Goal: Complete application form

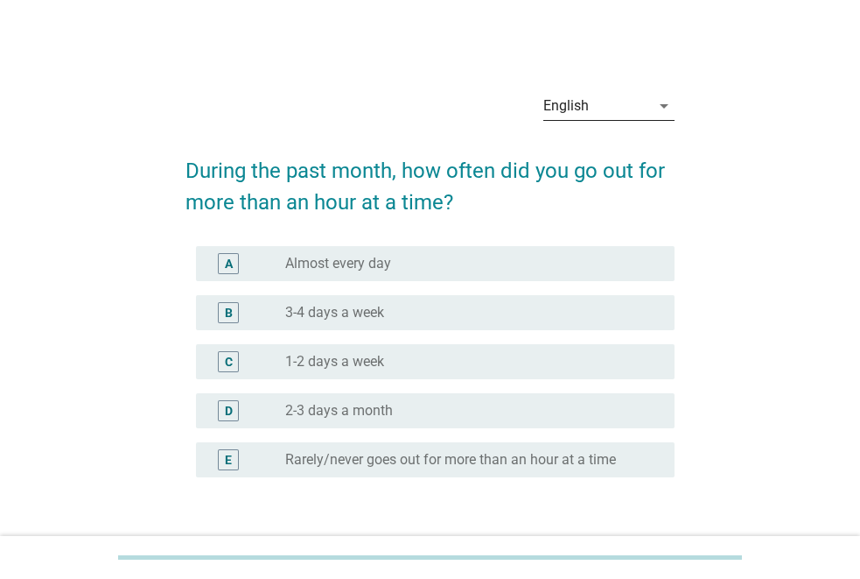
click at [656, 107] on icon "arrow_drop_down" at bounding box center [664, 105] width 21 height 21
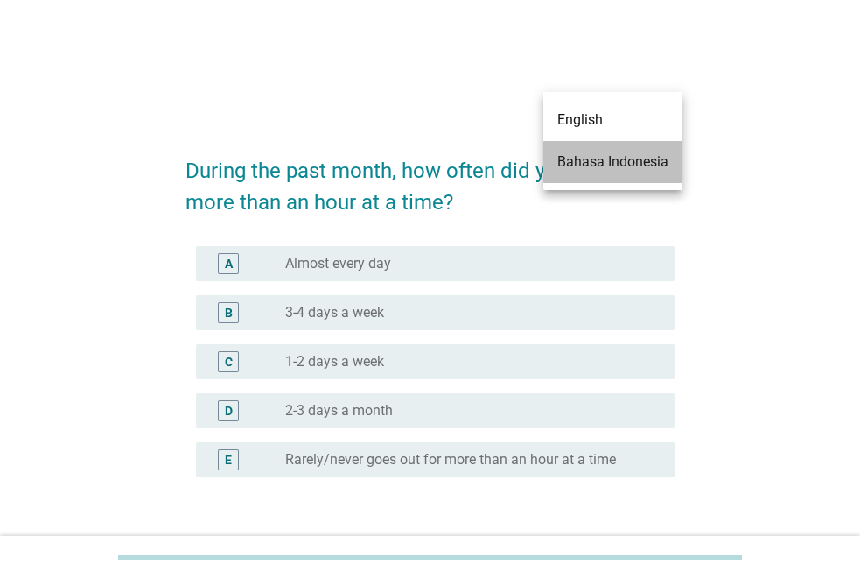
click at [592, 164] on div "Bahasa Indonesia" at bounding box center [613, 161] width 111 height 21
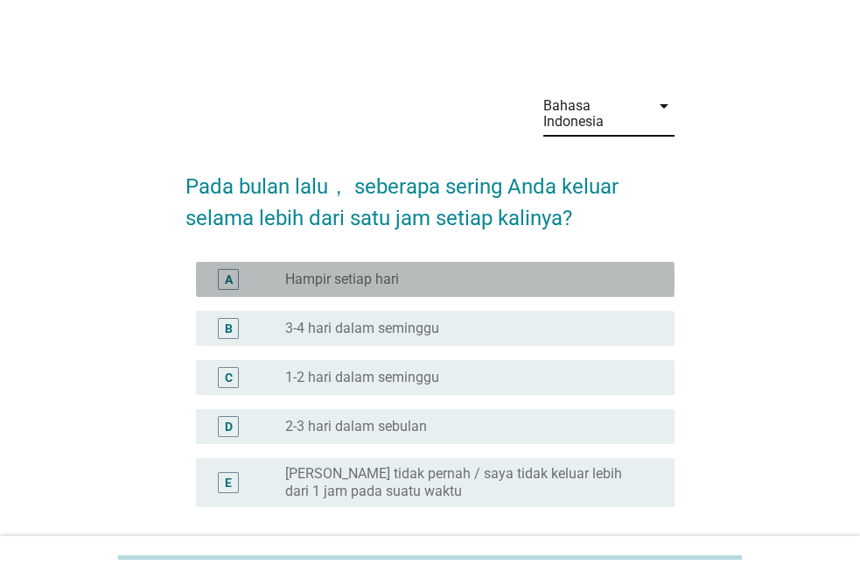
click at [490, 271] on div "radio_button_unchecked Hampir setiap hari" at bounding box center [465, 279] width 361 height 18
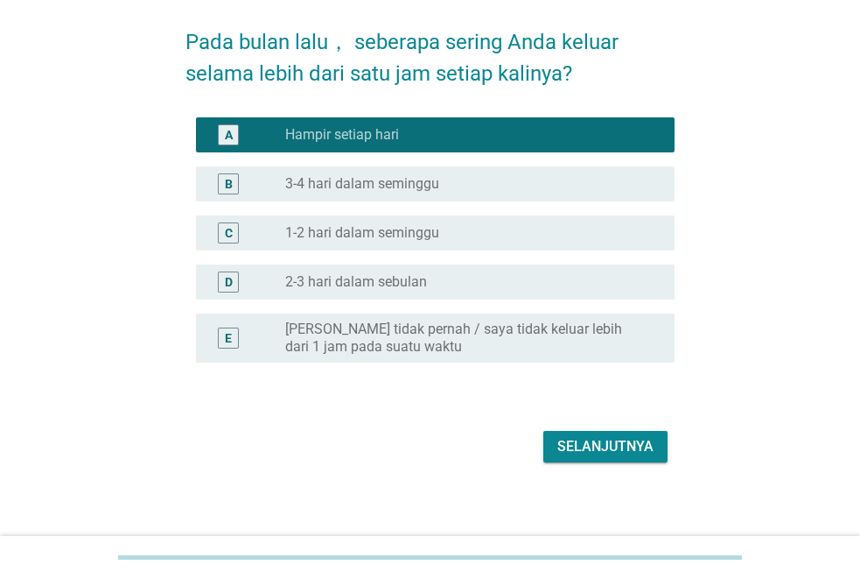
scroll to position [153, 0]
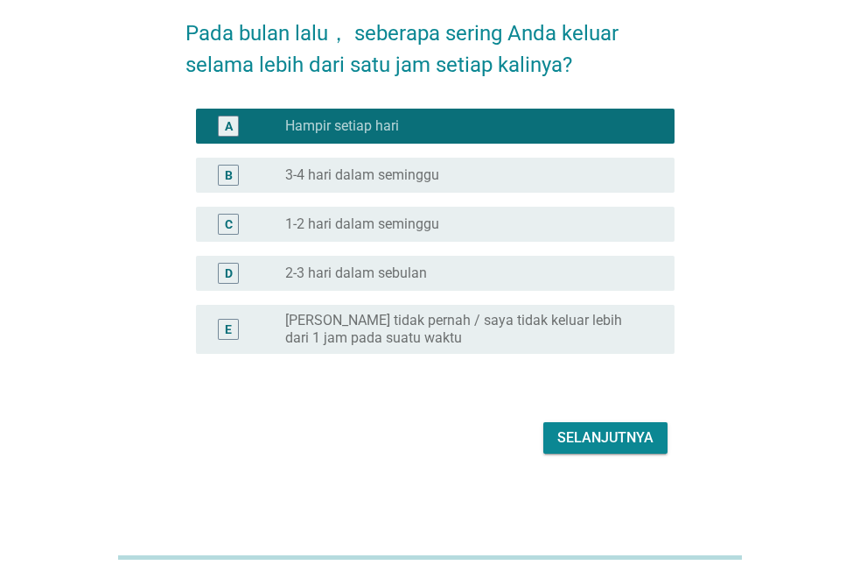
click at [576, 436] on div "Selanjutnya" at bounding box center [606, 437] width 96 height 21
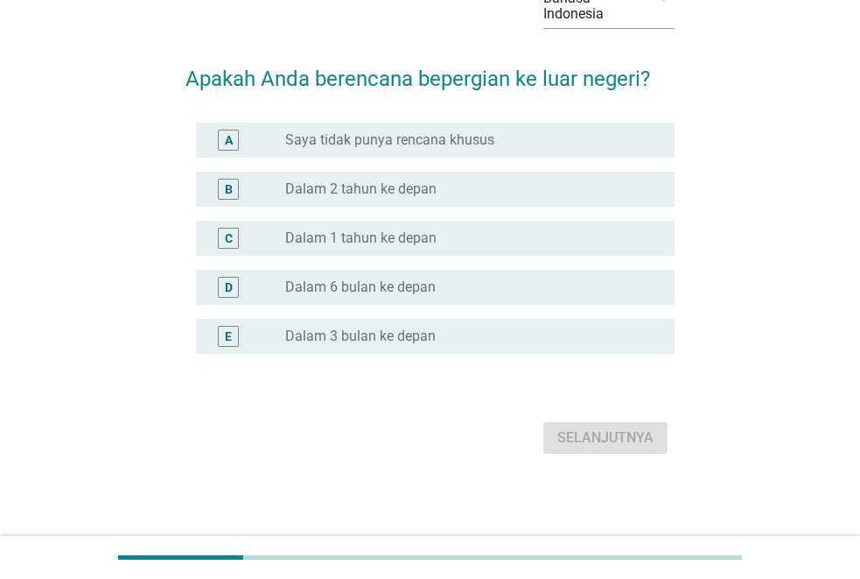
scroll to position [0, 0]
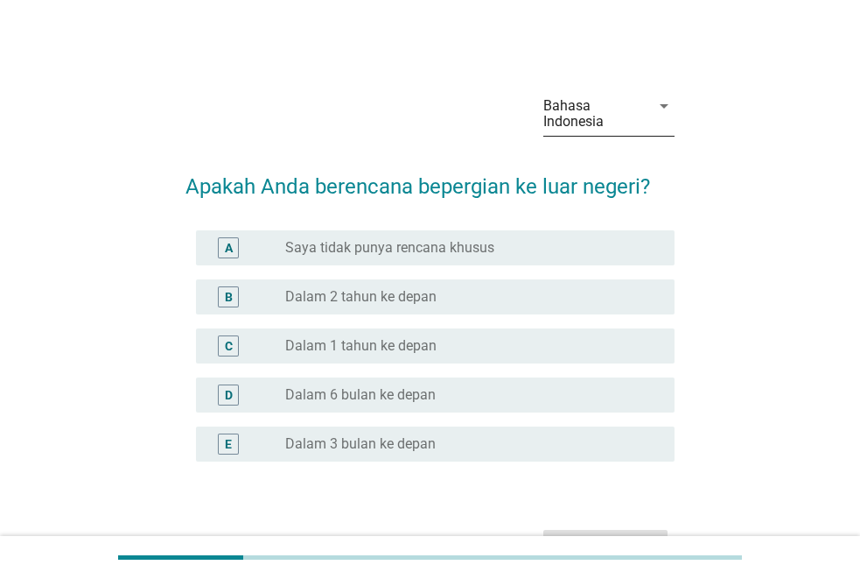
click at [583, 105] on div "Bahasa Indonesia" at bounding box center [592, 114] width 96 height 32
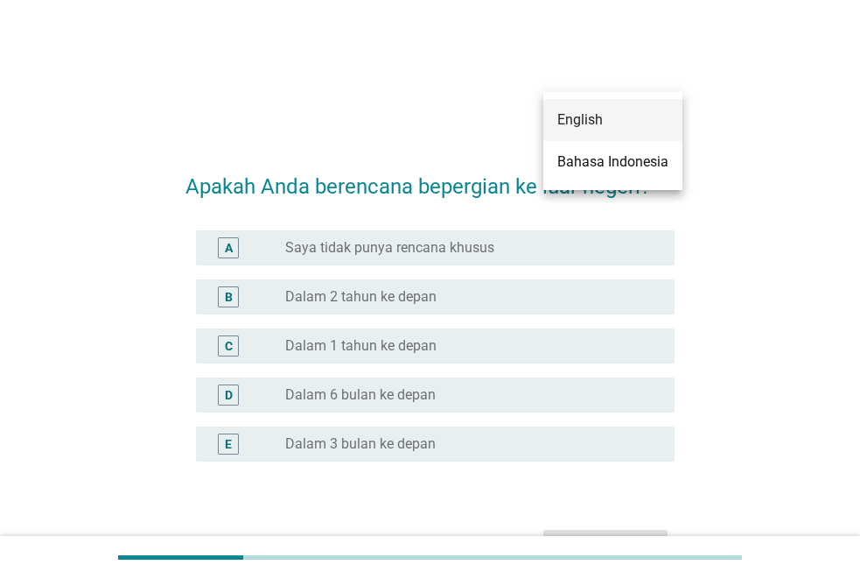
click at [596, 124] on div "English" at bounding box center [613, 119] width 111 height 21
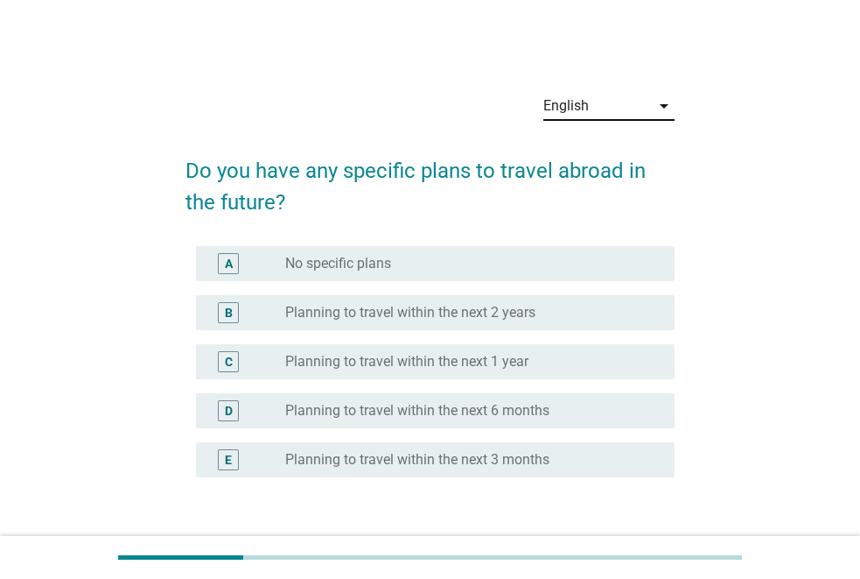
click at [566, 324] on div "B radio_button_unchecked Planning to travel within the next 2 years" at bounding box center [435, 312] width 479 height 35
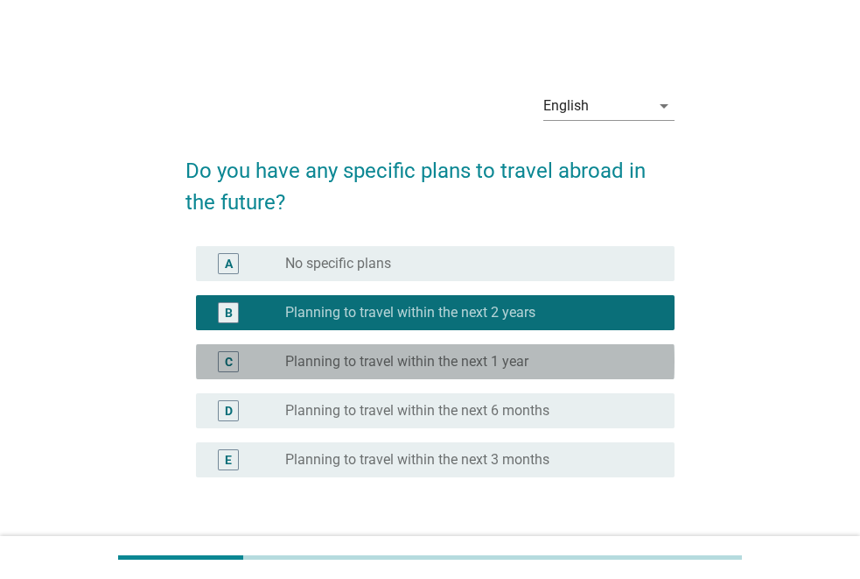
click at [547, 361] on div "radio_button_unchecked Planning to travel within the next 1 year" at bounding box center [465, 362] width 361 height 18
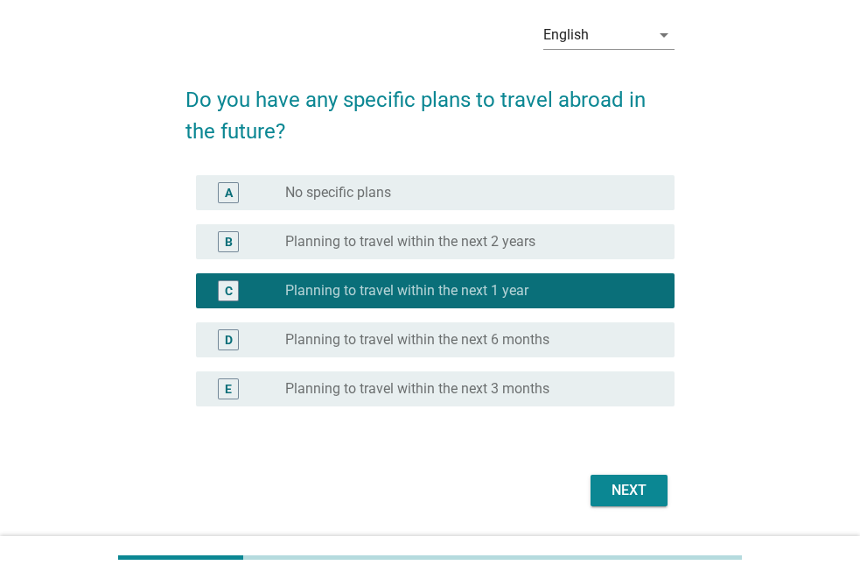
scroll to position [123, 0]
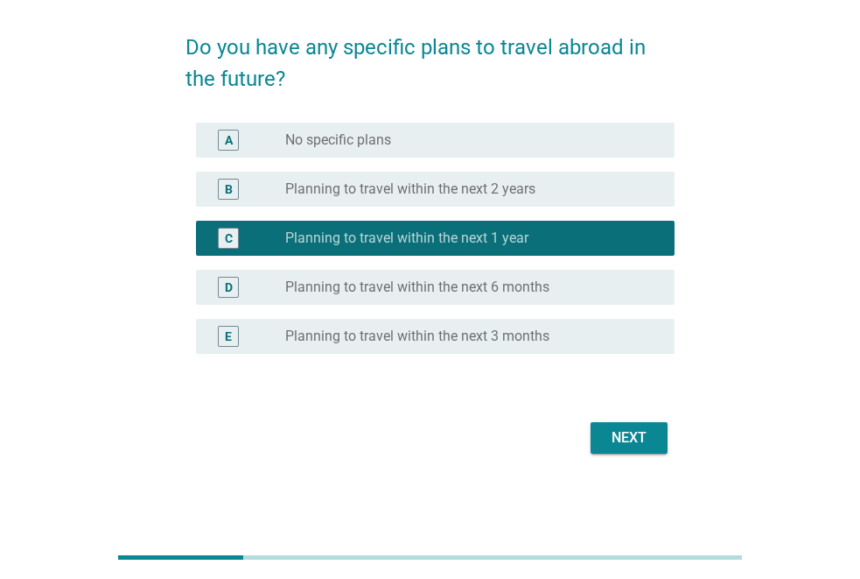
click at [631, 445] on div "Next" at bounding box center [629, 437] width 49 height 21
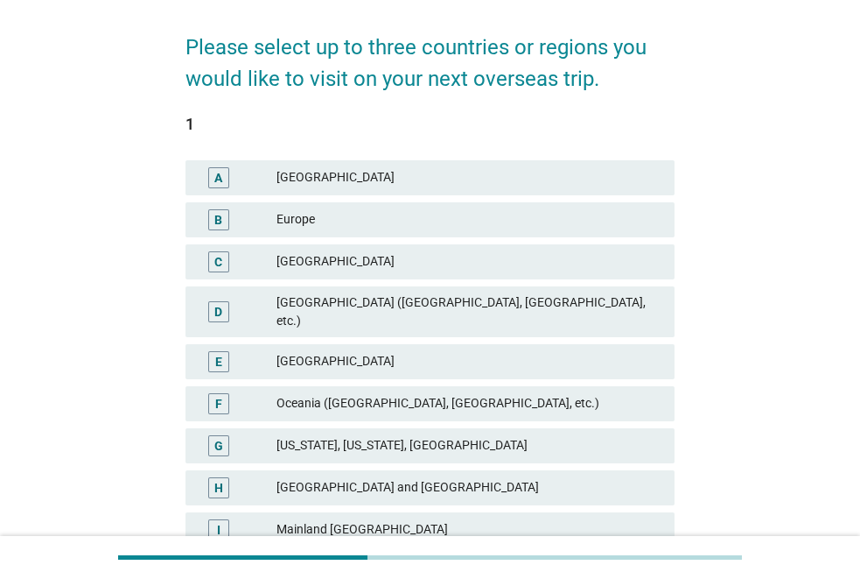
scroll to position [0, 0]
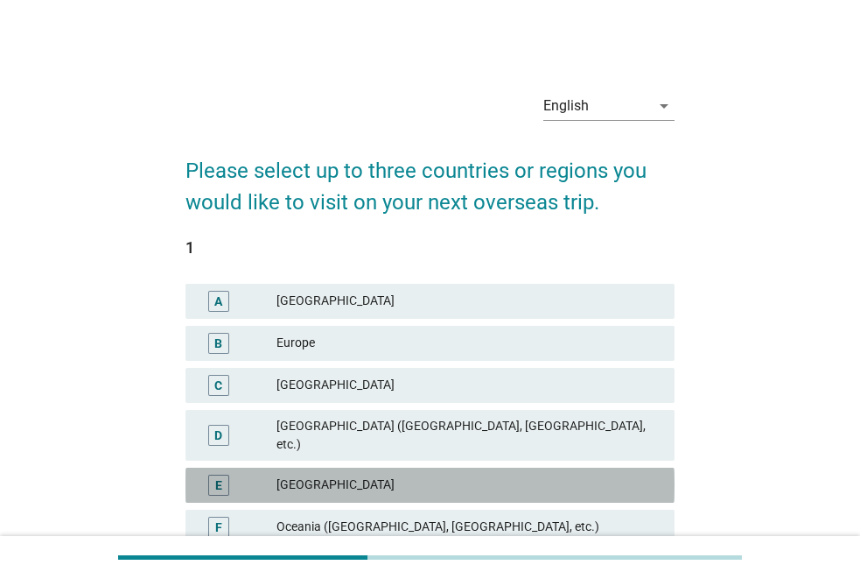
click at [421, 474] on div "Southeast Asia" at bounding box center [469, 484] width 384 height 21
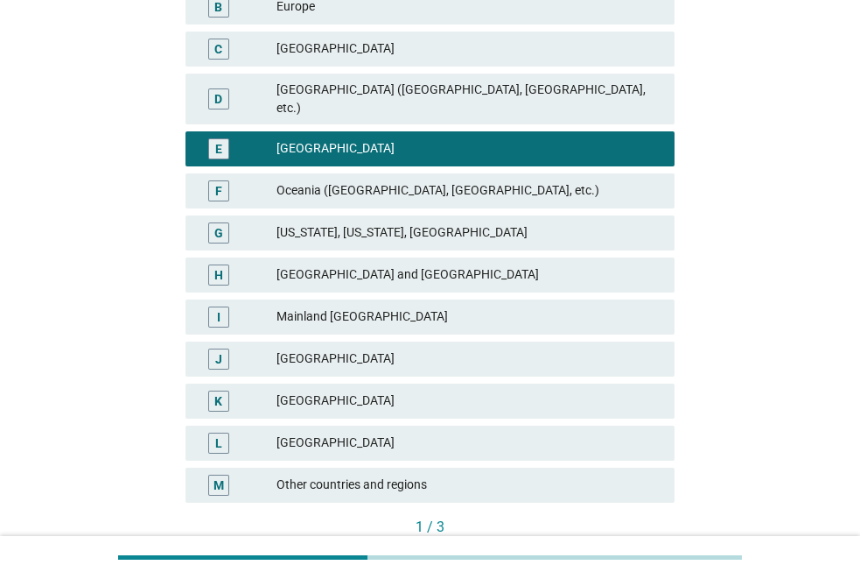
scroll to position [350, 0]
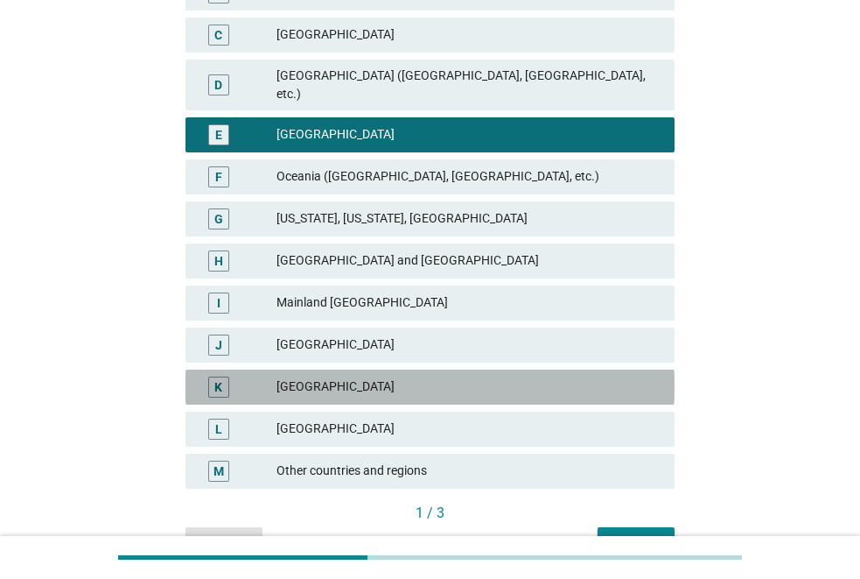
click at [381, 376] on div "Japan" at bounding box center [469, 386] width 384 height 21
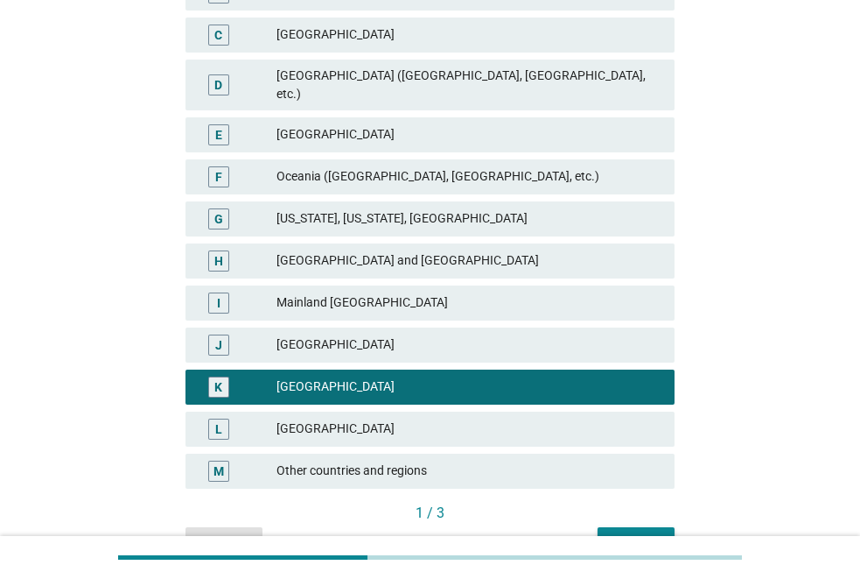
click at [385, 418] on div "South Korea" at bounding box center [469, 428] width 384 height 21
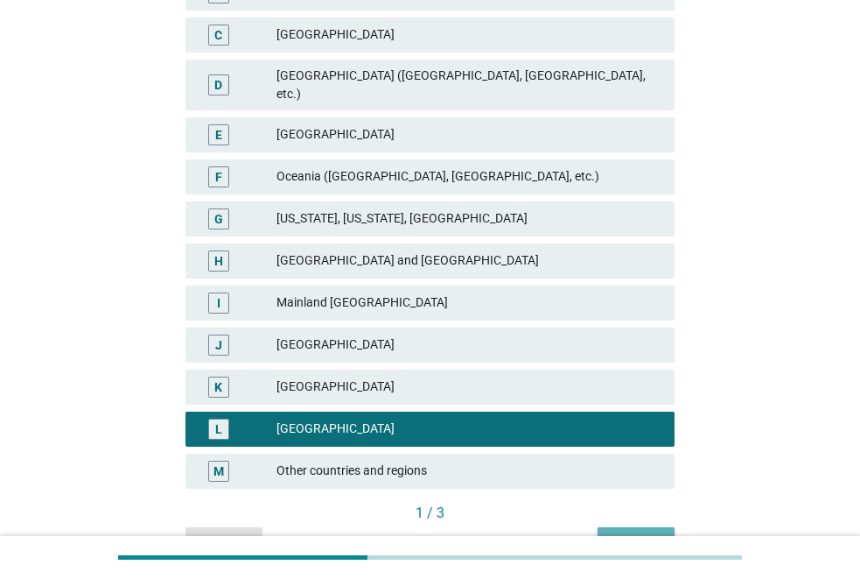
click at [650, 533] on div "Next" at bounding box center [636, 542] width 49 height 18
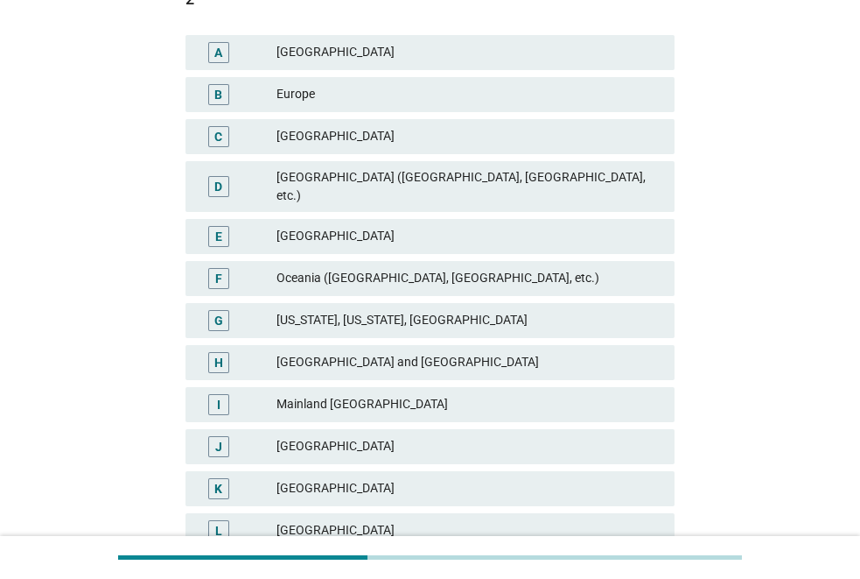
scroll to position [263, 0]
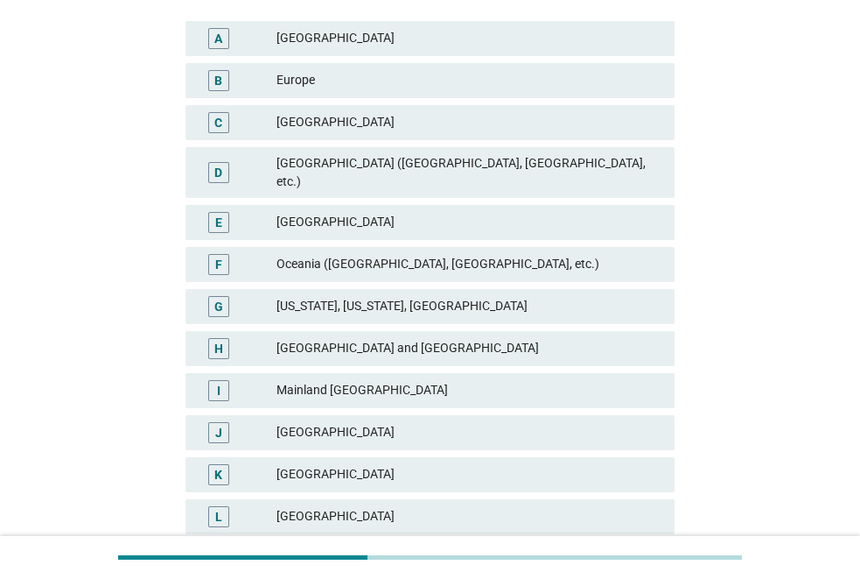
click at [389, 464] on div "Japan" at bounding box center [469, 474] width 384 height 21
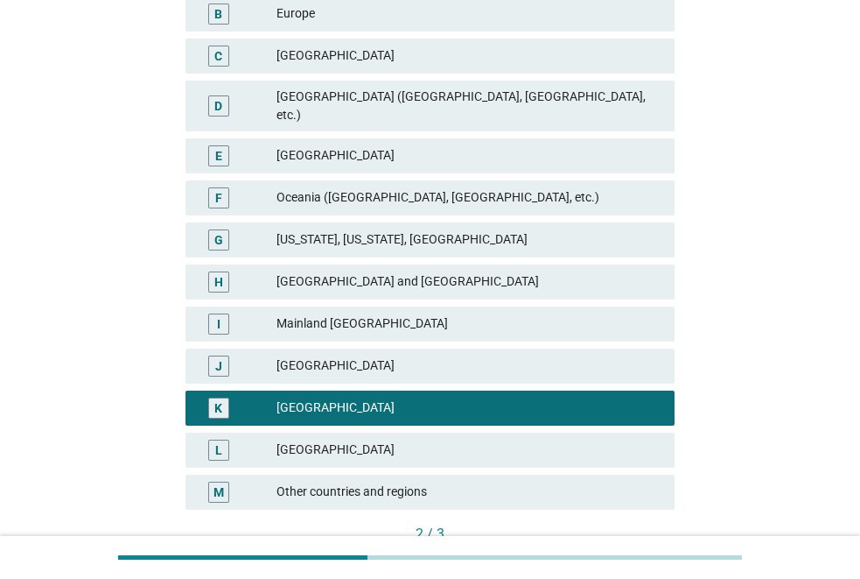
scroll to position [434, 0]
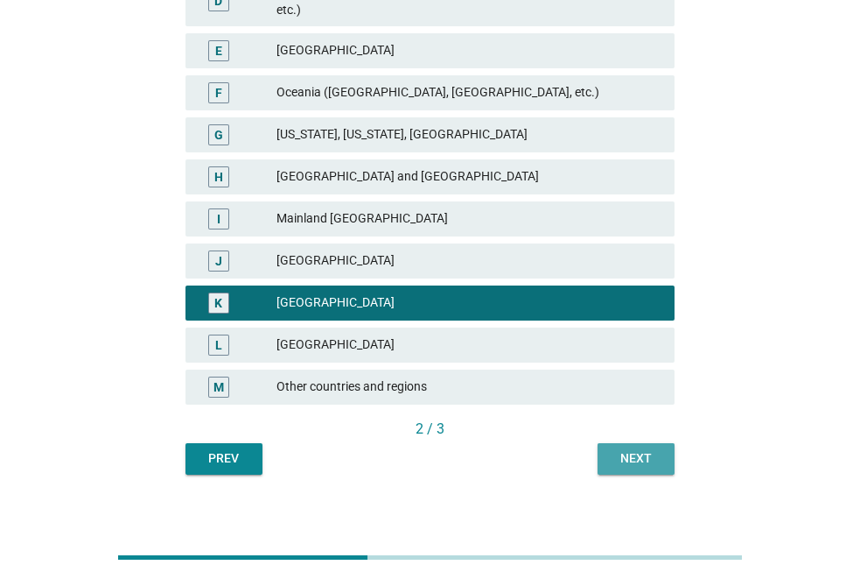
click at [625, 449] on div "Next" at bounding box center [636, 458] width 49 height 18
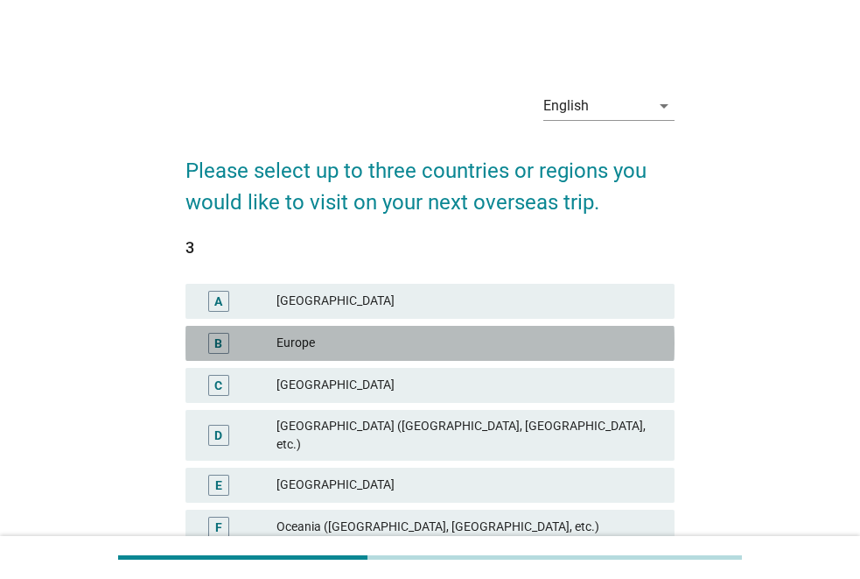
click at [431, 337] on div "Europe" at bounding box center [469, 343] width 384 height 21
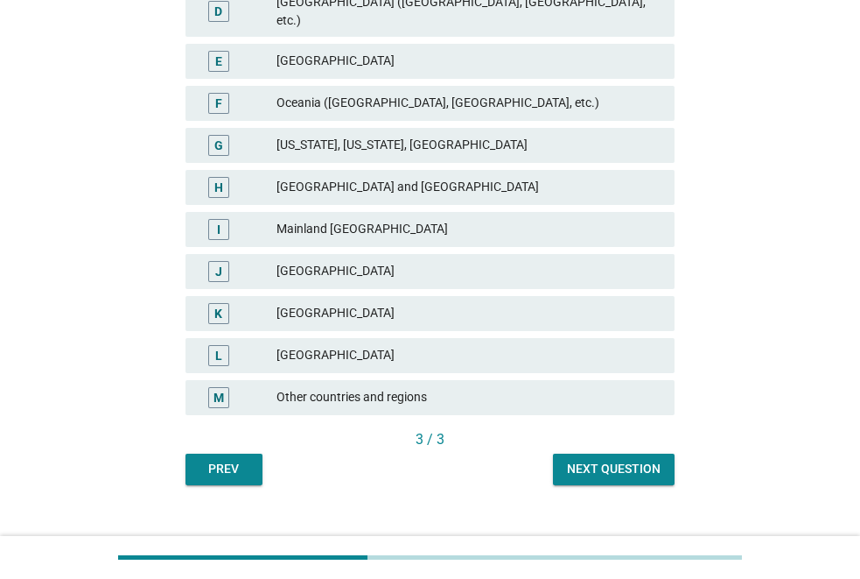
scroll to position [434, 0]
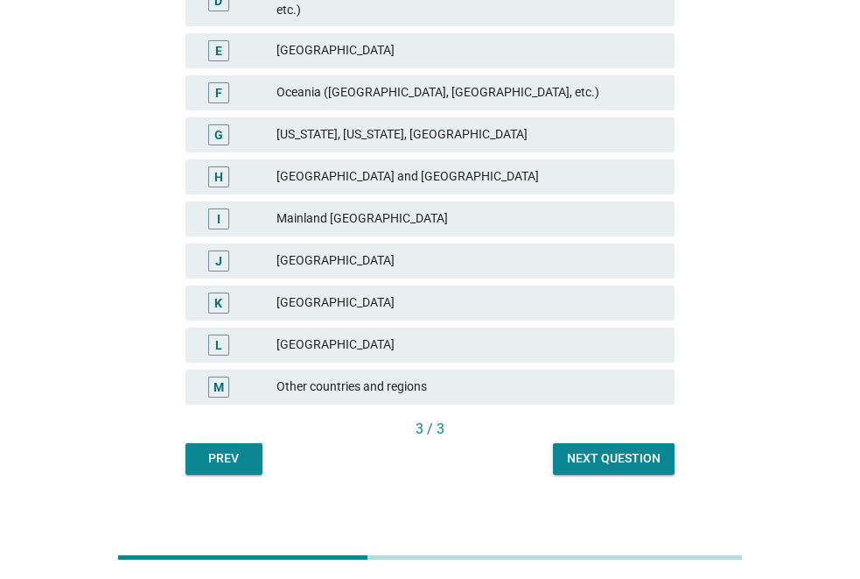
click at [613, 449] on div "Next question" at bounding box center [614, 458] width 94 height 18
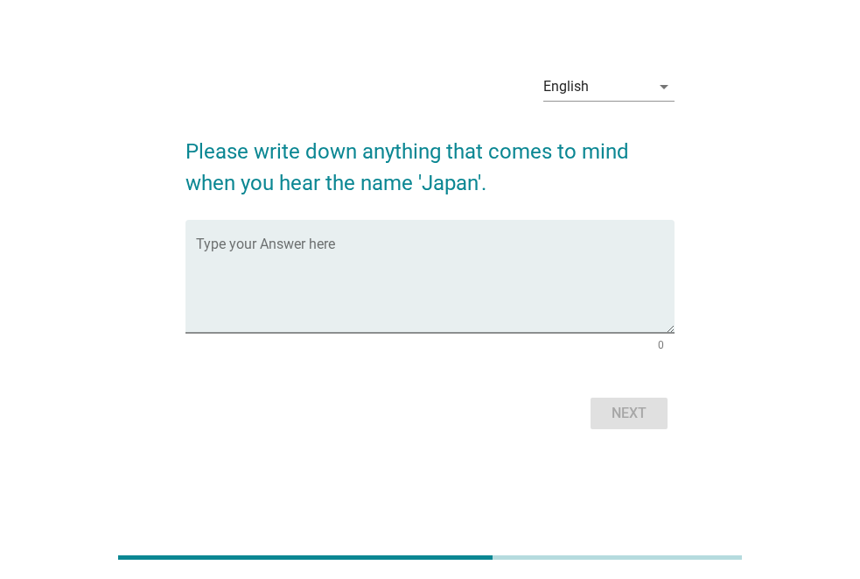
scroll to position [0, 0]
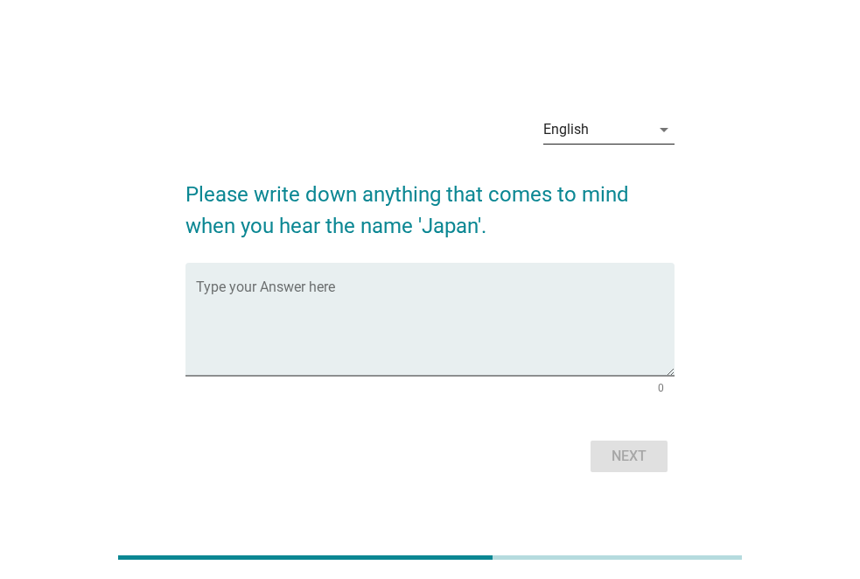
click at [654, 127] on icon "arrow_drop_down" at bounding box center [664, 129] width 21 height 21
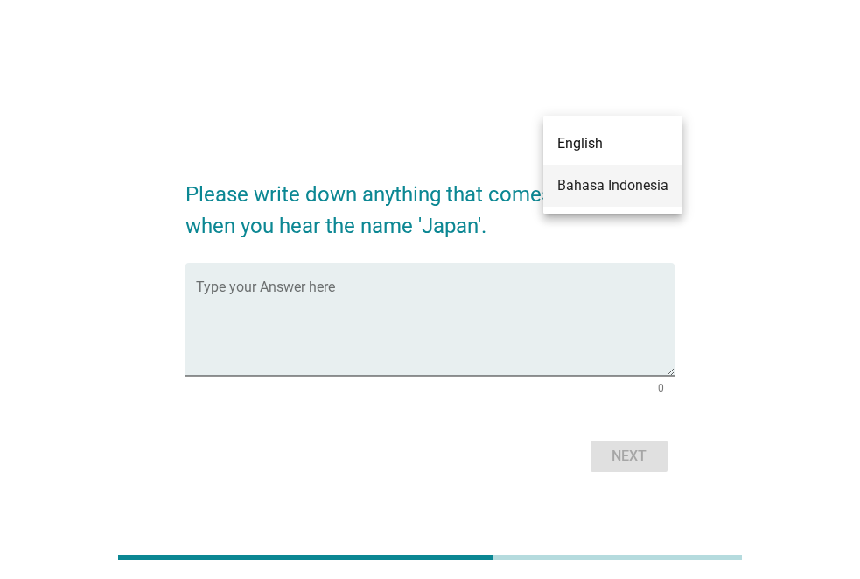
click at [603, 196] on div "Bahasa Indonesia" at bounding box center [613, 186] width 111 height 42
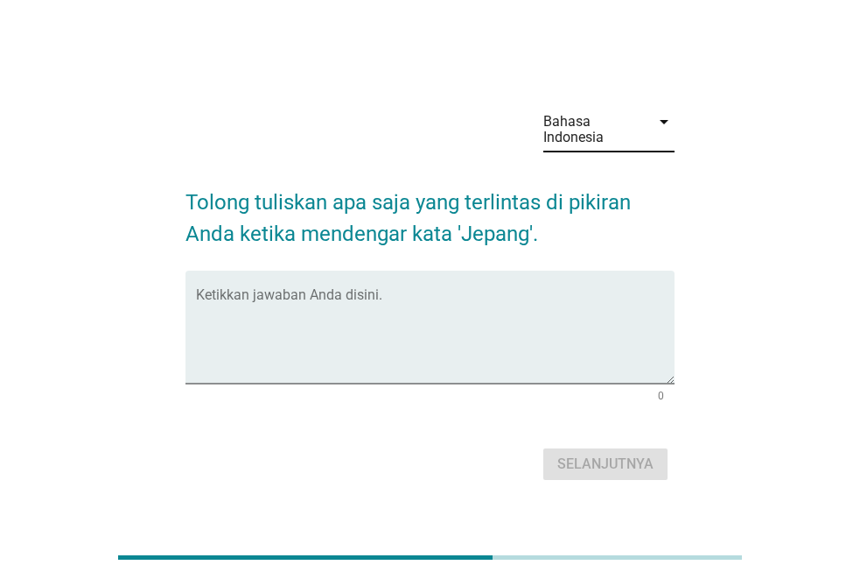
click at [642, 129] on div "Bahasa Indonesia" at bounding box center [597, 130] width 107 height 44
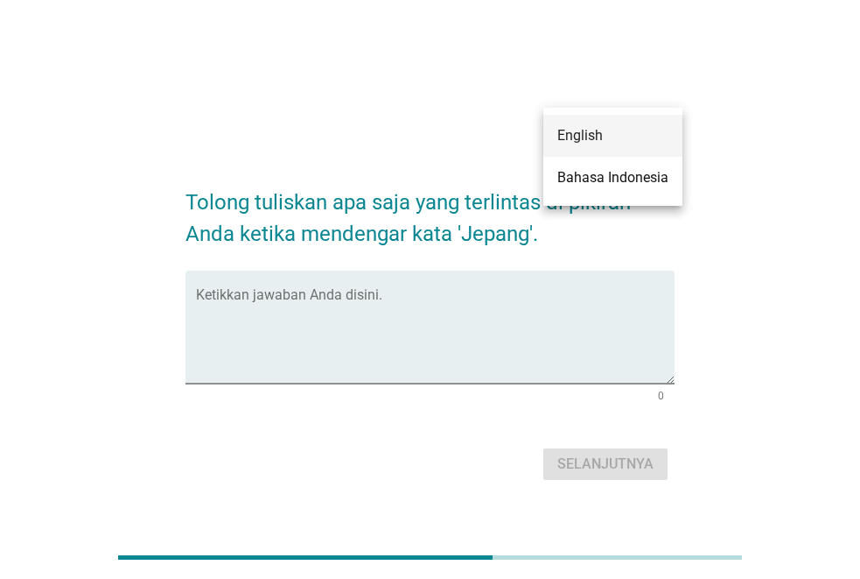
click at [620, 137] on div "English" at bounding box center [613, 135] width 111 height 21
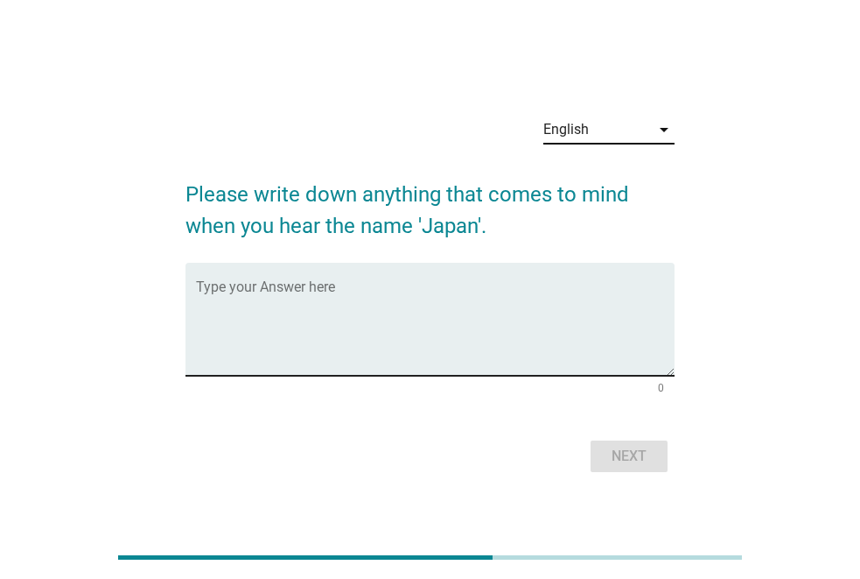
click at [429, 284] on textarea "Type your Answer here" at bounding box center [435, 330] width 479 height 92
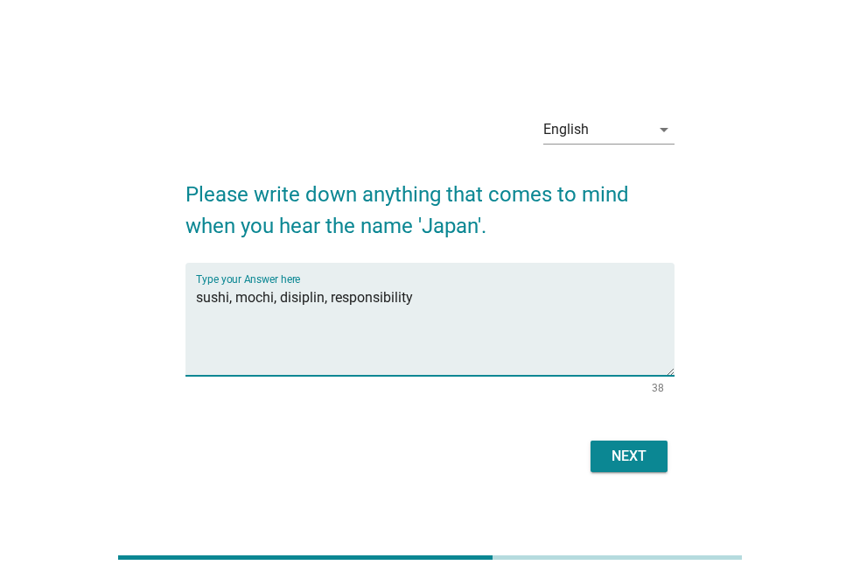
type textarea "sushi, mochi, disiplin, responsibility"
click at [616, 450] on div "Next" at bounding box center [629, 456] width 49 height 21
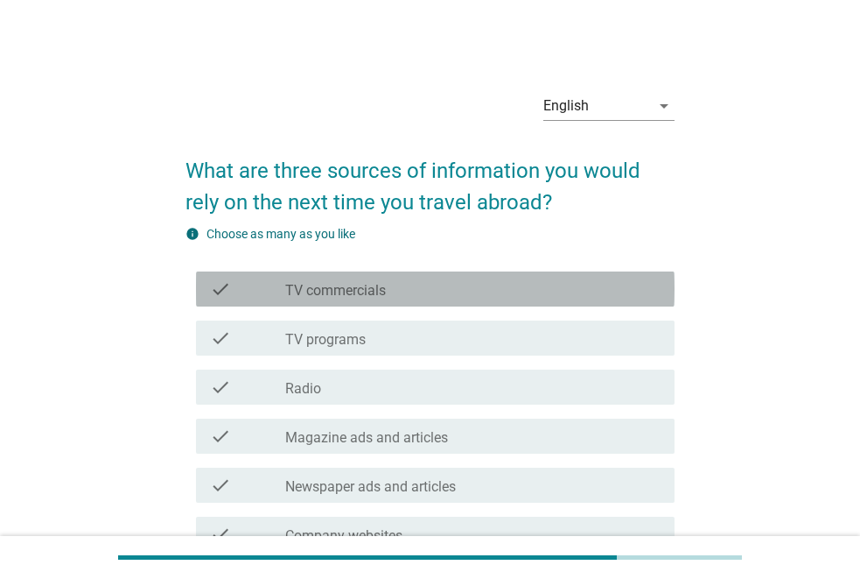
click at [397, 290] on div "check_box_outline_blank TV commercials" at bounding box center [472, 288] width 375 height 21
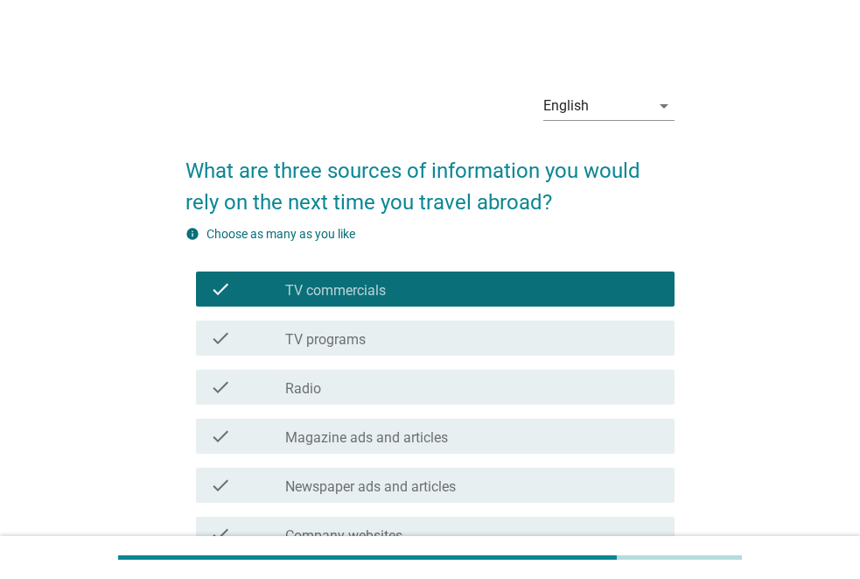
click at [396, 329] on div "check_box_outline_blank TV programs" at bounding box center [472, 337] width 375 height 21
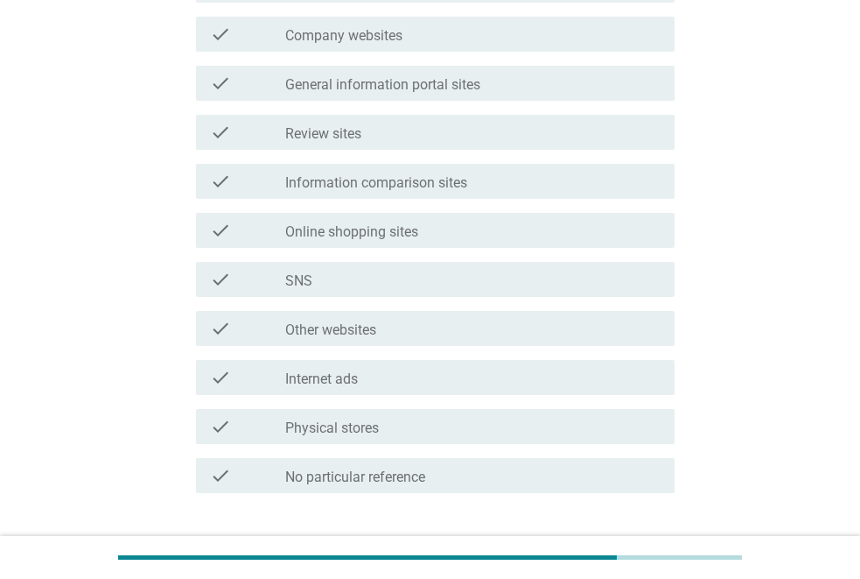
scroll to position [525, 0]
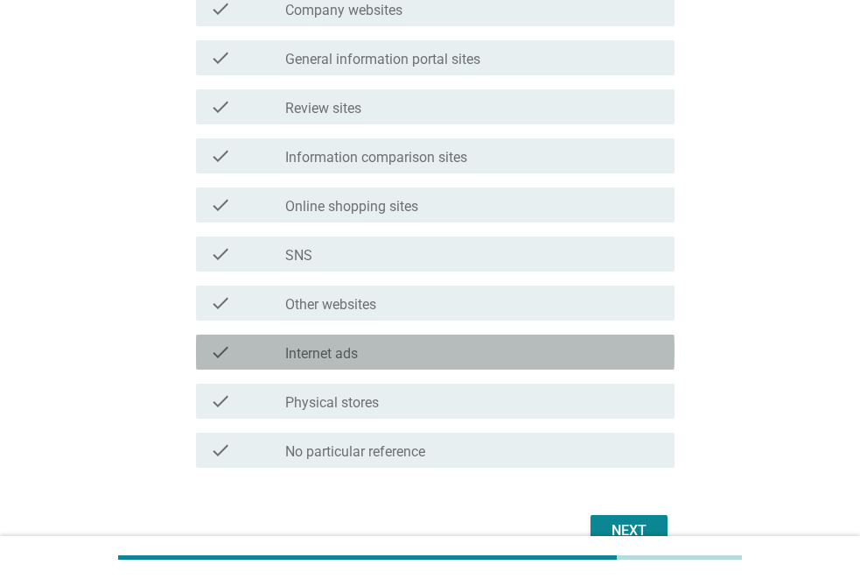
click at [455, 346] on div "check_box_outline_blank Internet ads" at bounding box center [472, 351] width 375 height 21
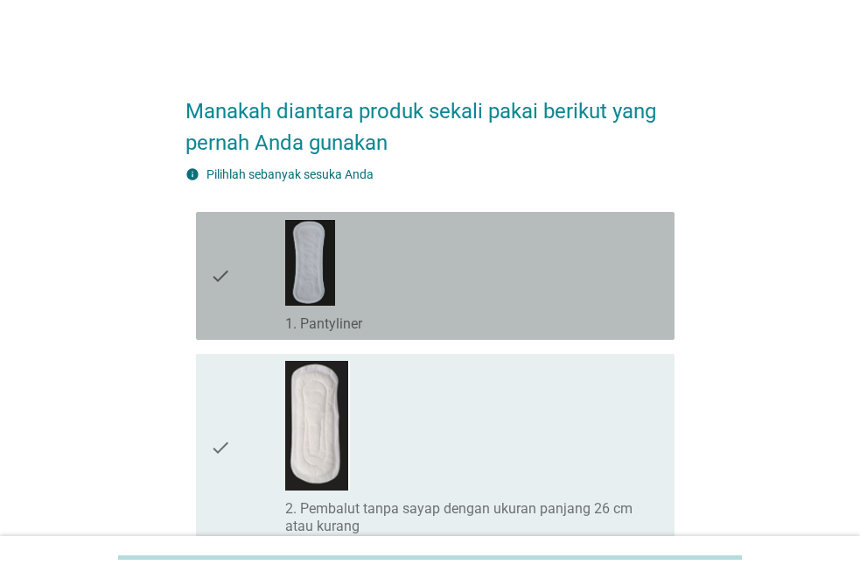
click at [458, 284] on div "check_box_outline_blank 1. Pantyliner" at bounding box center [472, 276] width 375 height 114
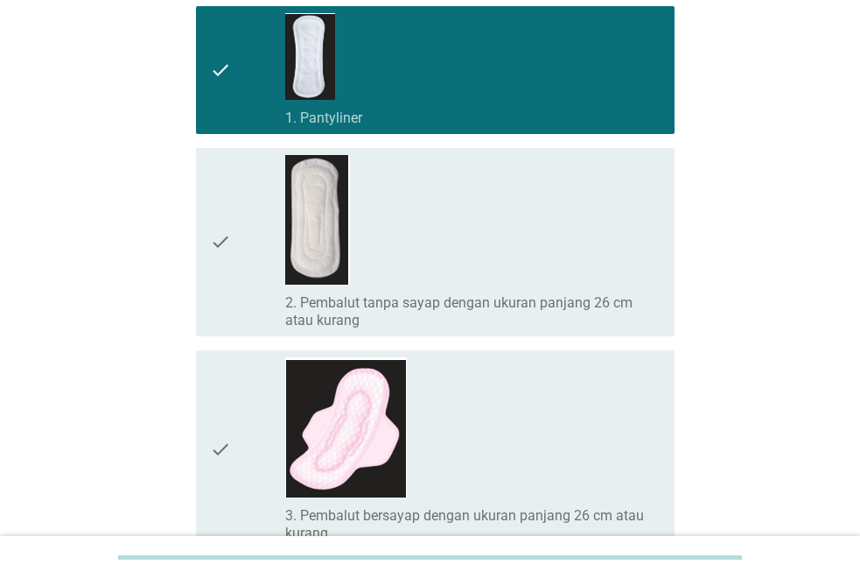
scroll to position [263, 0]
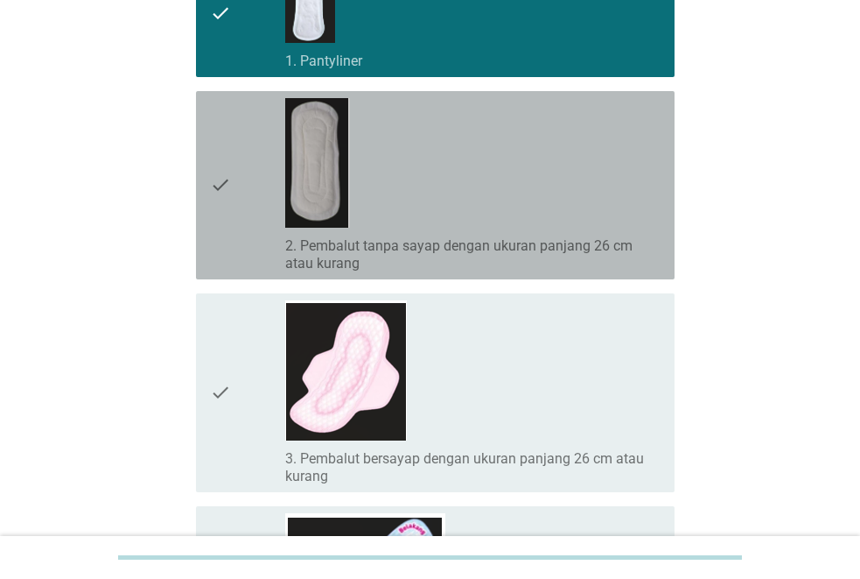
click at [494, 167] on div "check_box_outline_blank 2. Pembalut tanpa sayap dengan ukuran panjang 26 cm ata…" at bounding box center [472, 185] width 375 height 174
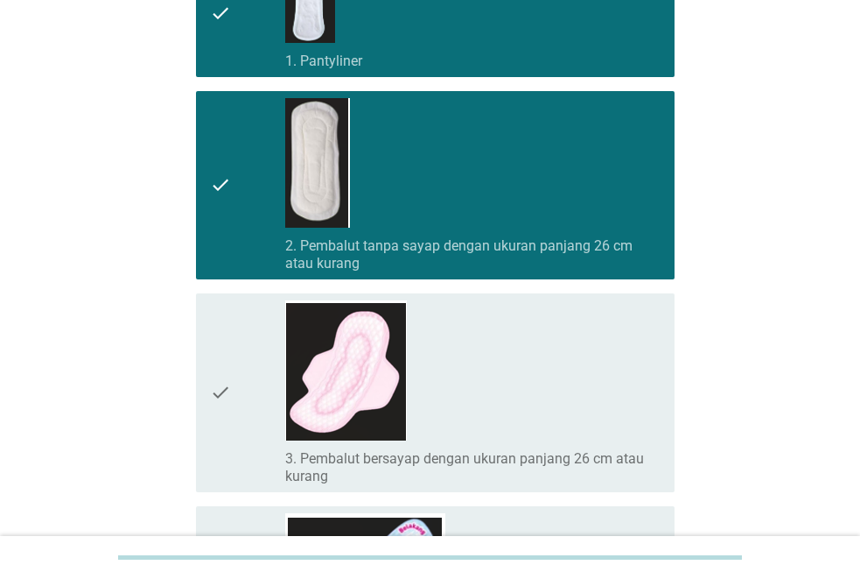
click at [518, 360] on div "check_box_outline_blank 3. Pembalut bersayap dengan ukuran panjang 26 cm atau k…" at bounding box center [472, 392] width 375 height 185
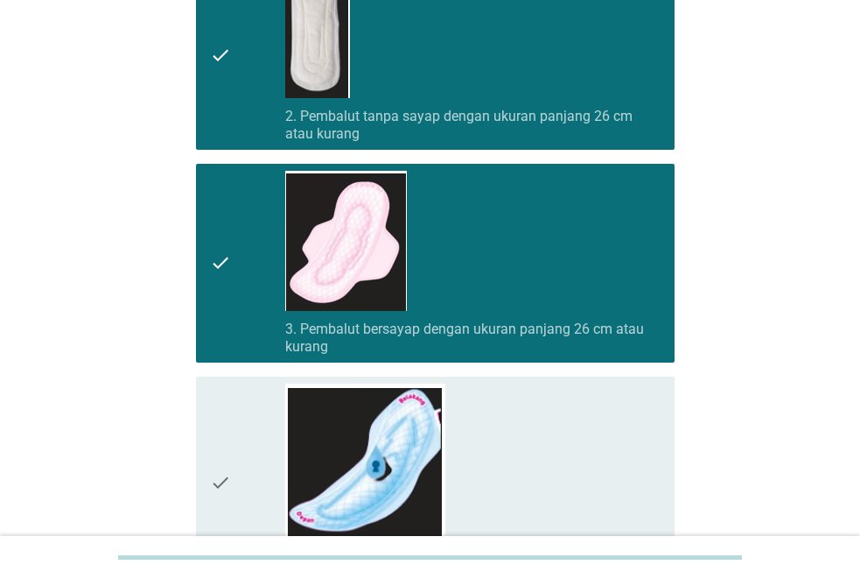
scroll to position [525, 0]
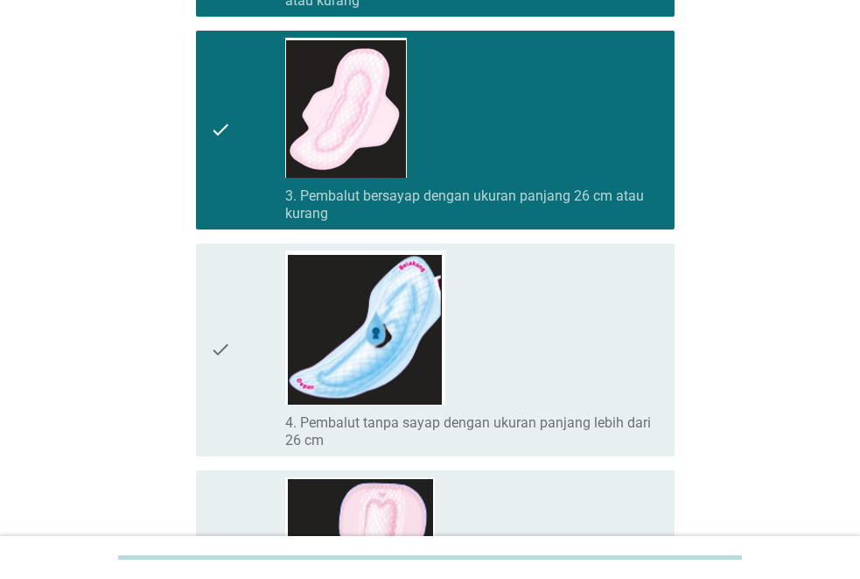
click at [518, 352] on div "check_box_outline_blank 4. Pembalut tanpa sayap dengan ukuran panjang lebih dar…" at bounding box center [472, 349] width 375 height 199
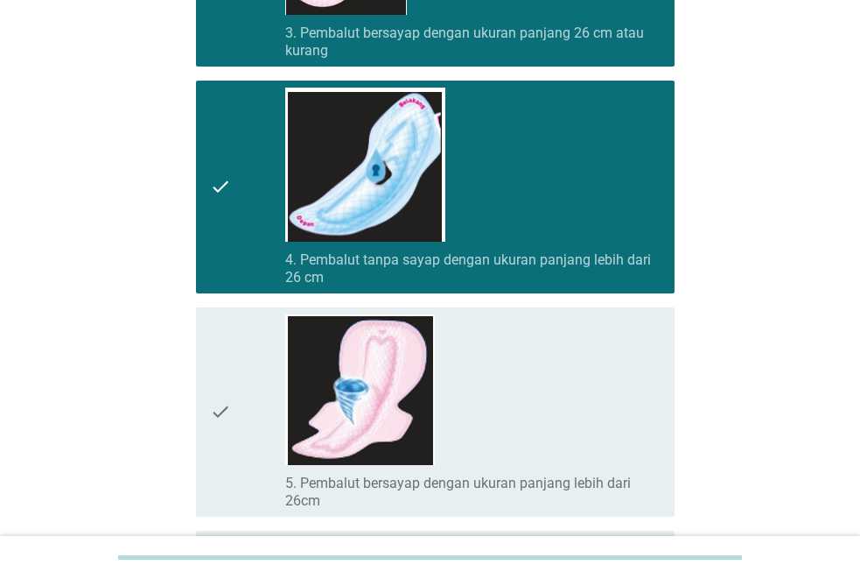
scroll to position [788, 0]
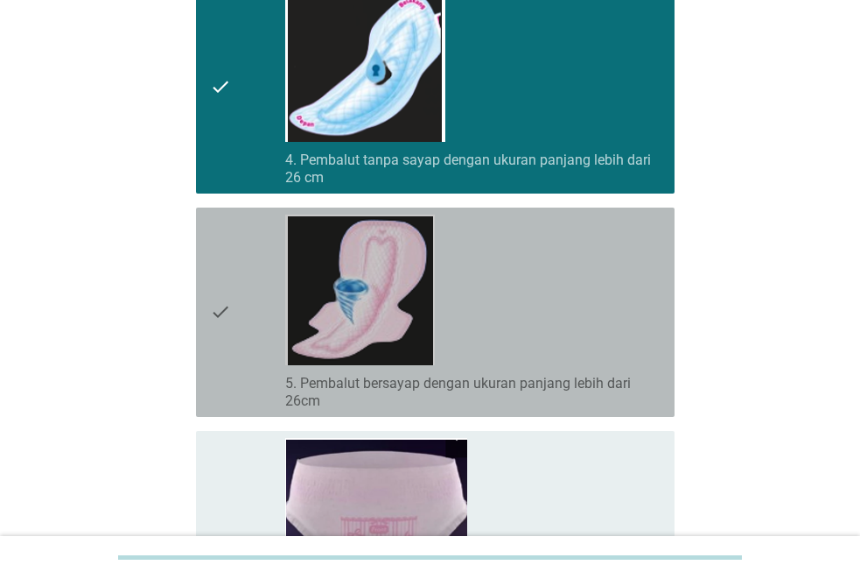
click at [525, 333] on div "check_box_outline_blank 5. Pembalut bersayap dengan ukuran panjang lebih dari 2…" at bounding box center [472, 311] width 375 height 195
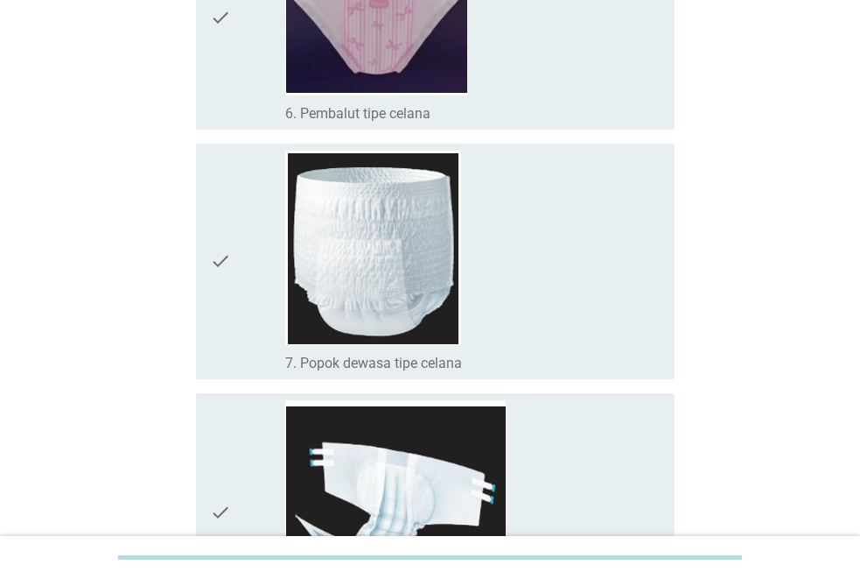
scroll to position [1570, 0]
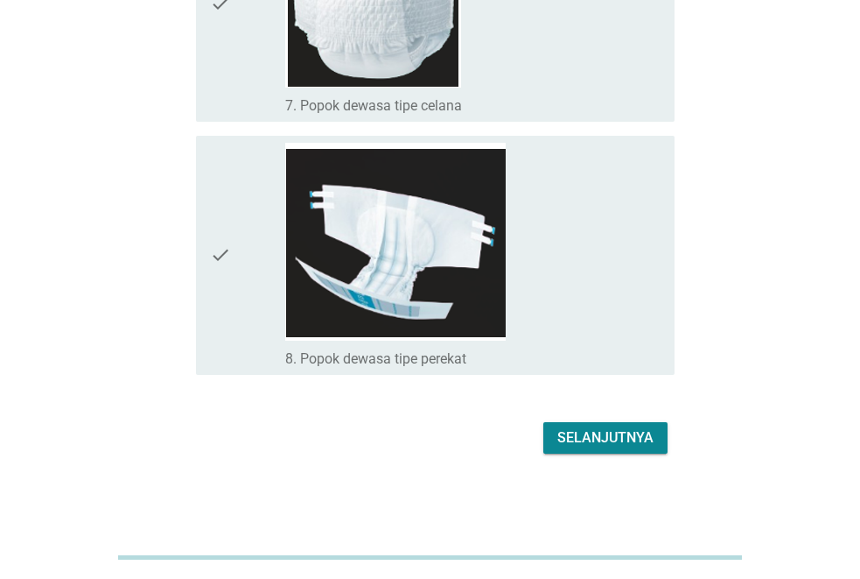
click at [575, 432] on div "Selanjutnya" at bounding box center [606, 437] width 96 height 21
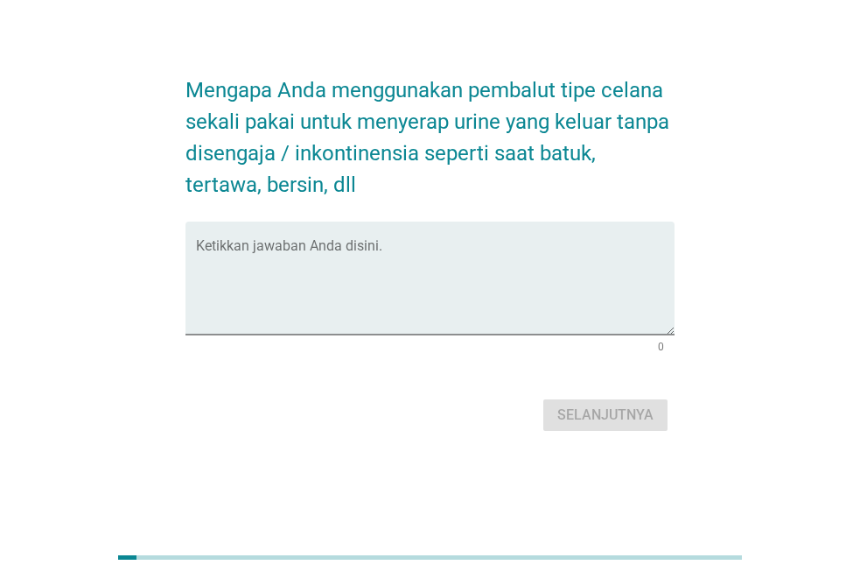
scroll to position [0, 0]
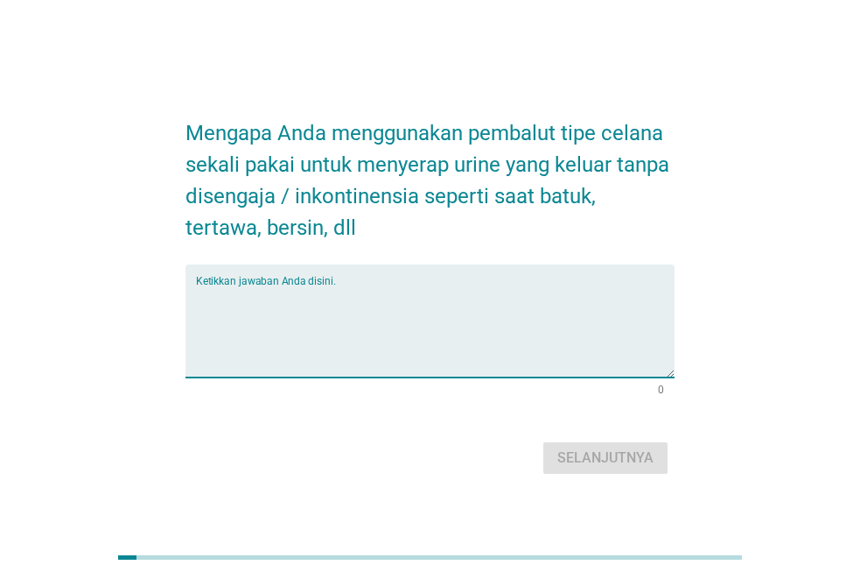
click at [393, 293] on textarea "Ketikkan jawaban Anda disini." at bounding box center [435, 331] width 479 height 92
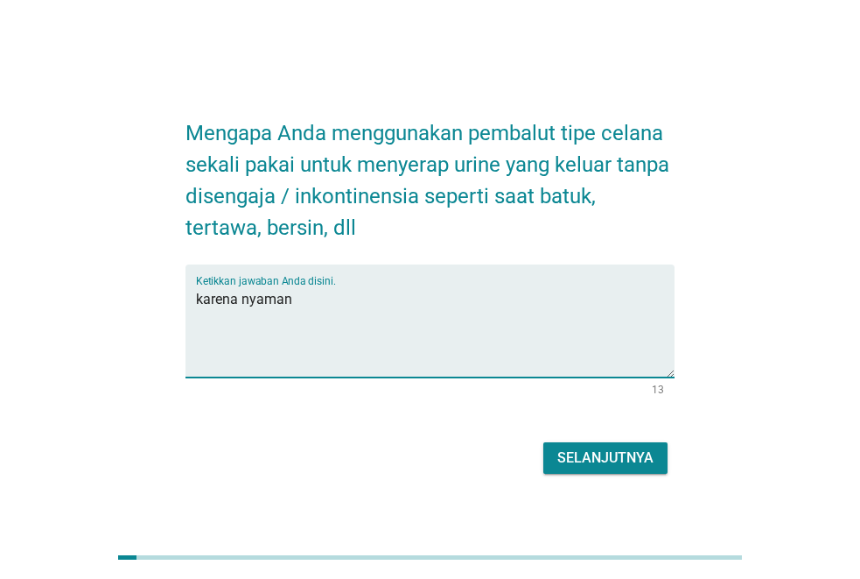
type textarea "karena nyaman"
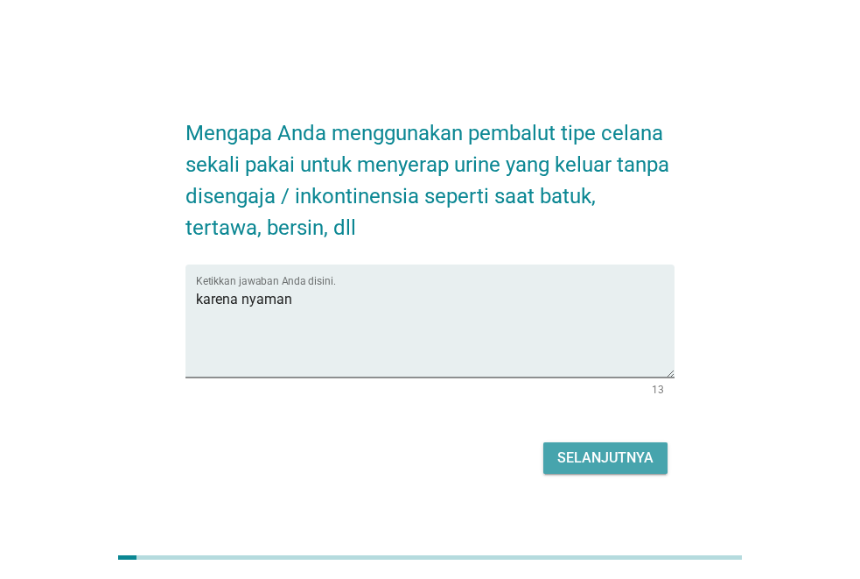
click at [597, 464] on div "Selanjutnya" at bounding box center [606, 457] width 96 height 21
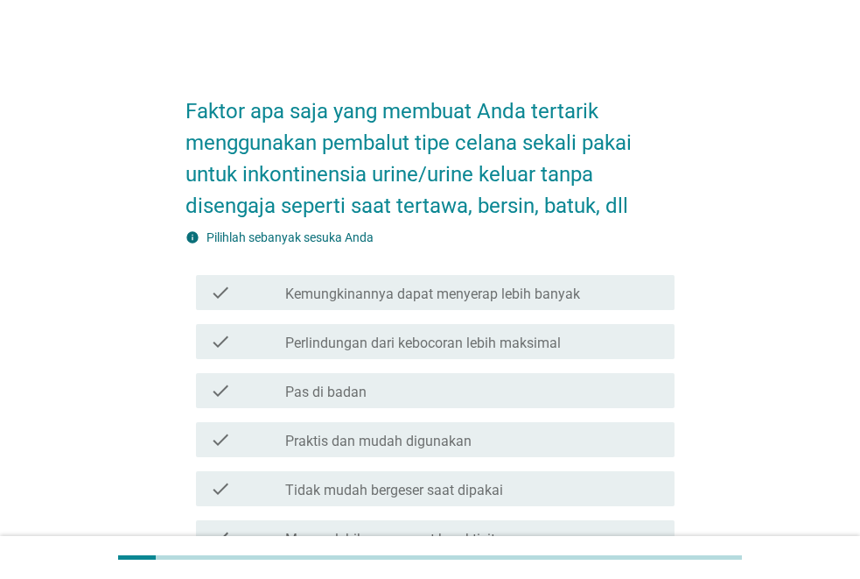
click at [558, 341] on label "Perlindungan dari kebocoran lebih maksimal" at bounding box center [423, 343] width 276 height 18
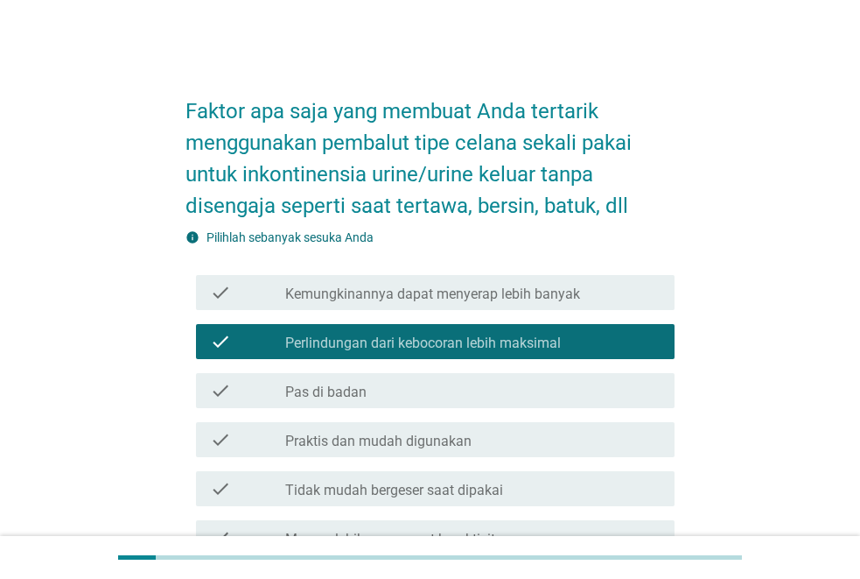
click at [508, 390] on div "check_box_outline_blank Pas di badan" at bounding box center [472, 390] width 375 height 21
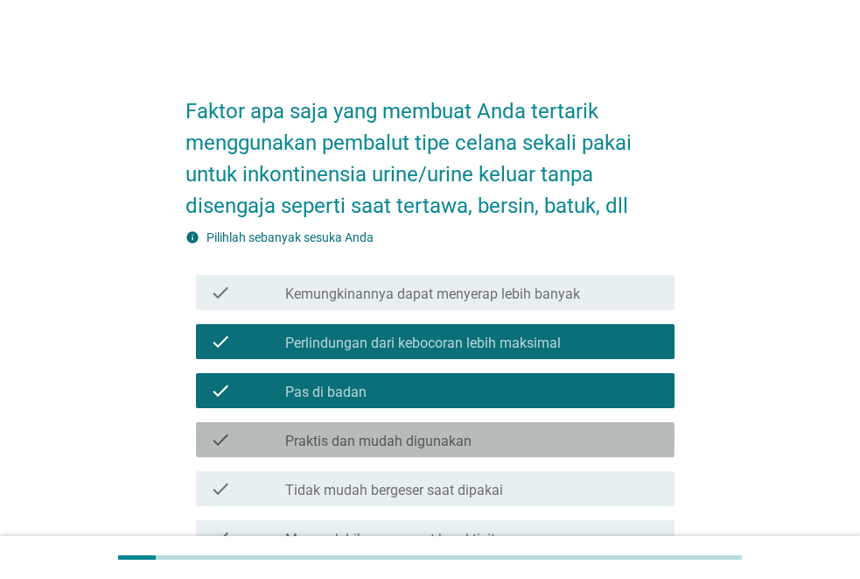
click at [510, 437] on div "check_box_outline_blank Praktis dan mudah digunakan" at bounding box center [472, 439] width 375 height 21
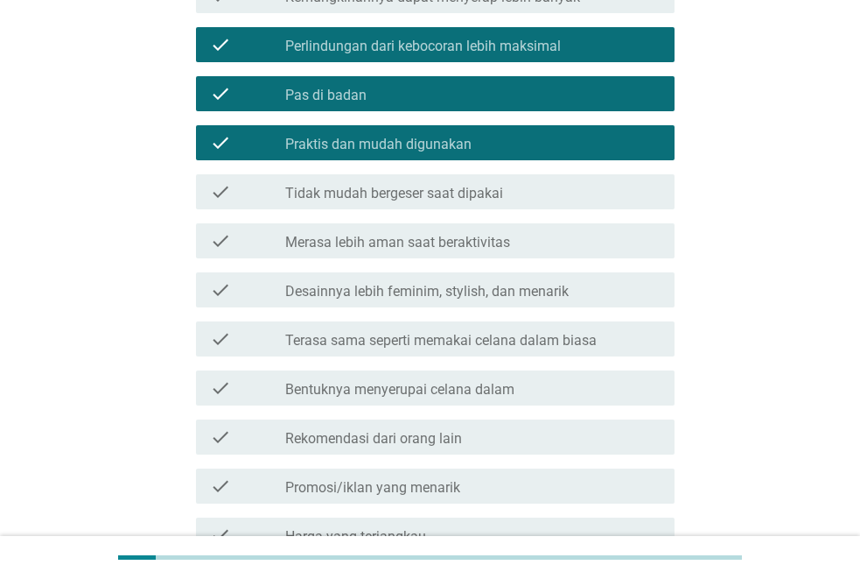
scroll to position [350, 0]
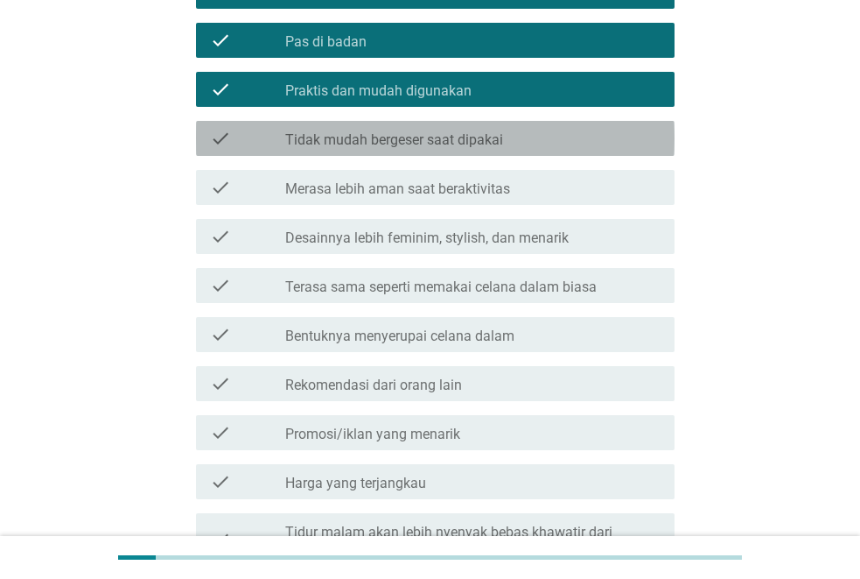
click at [515, 130] on div "check_box_outline_blank Tidak mudah bergeser saat dipakai" at bounding box center [472, 138] width 375 height 21
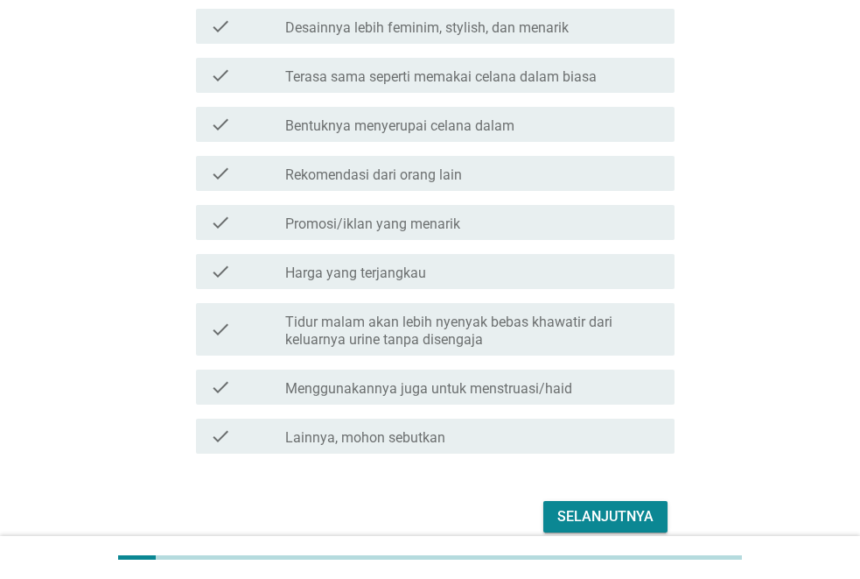
scroll to position [639, 0]
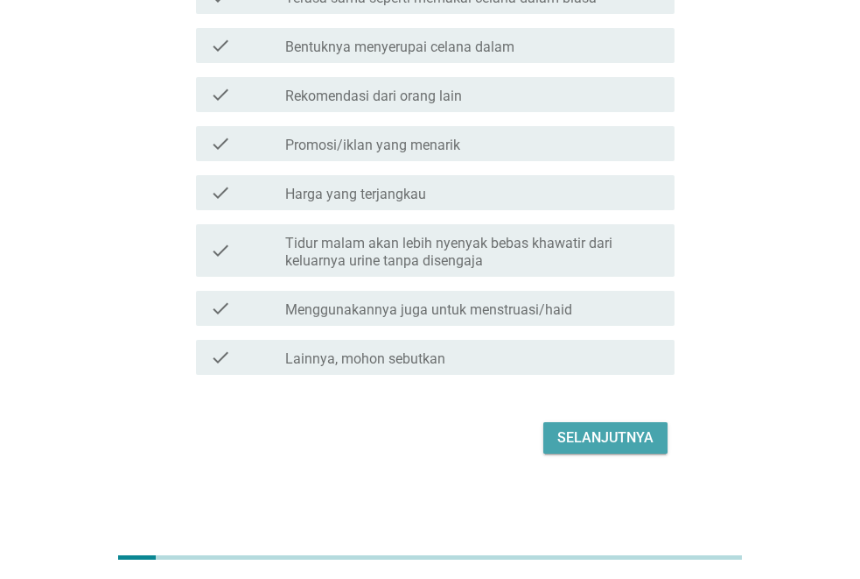
click at [628, 440] on div "Selanjutnya" at bounding box center [606, 437] width 96 height 21
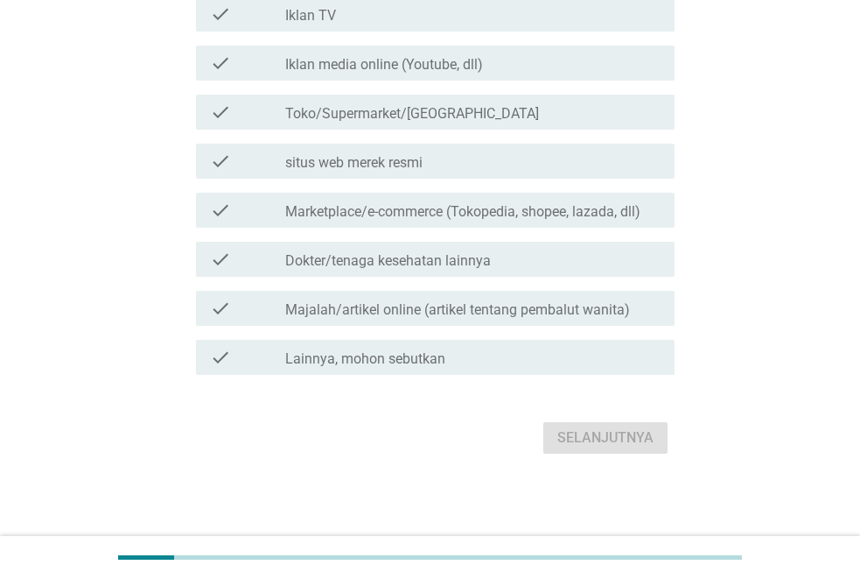
scroll to position [0, 0]
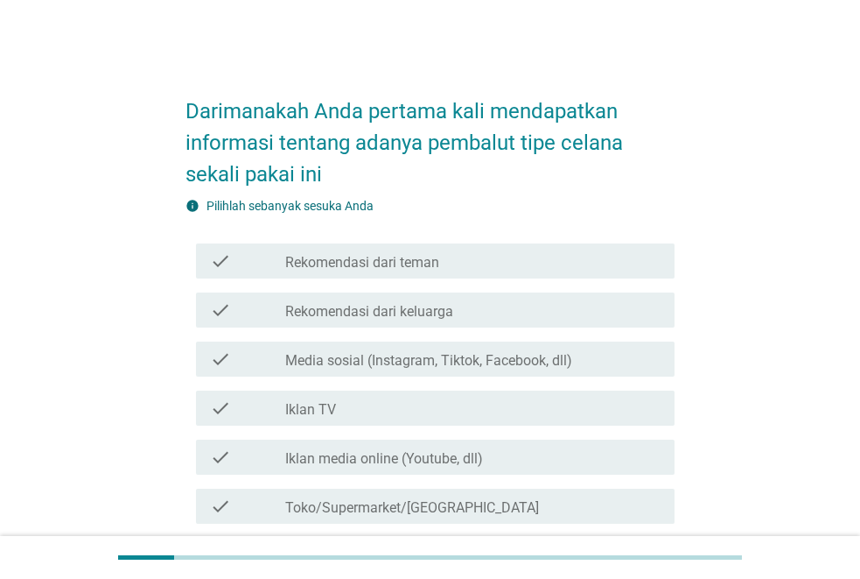
click at [488, 361] on label "Media sosial (Instagram, Tiktok, Facebook, dll)" at bounding box center [428, 361] width 287 height 18
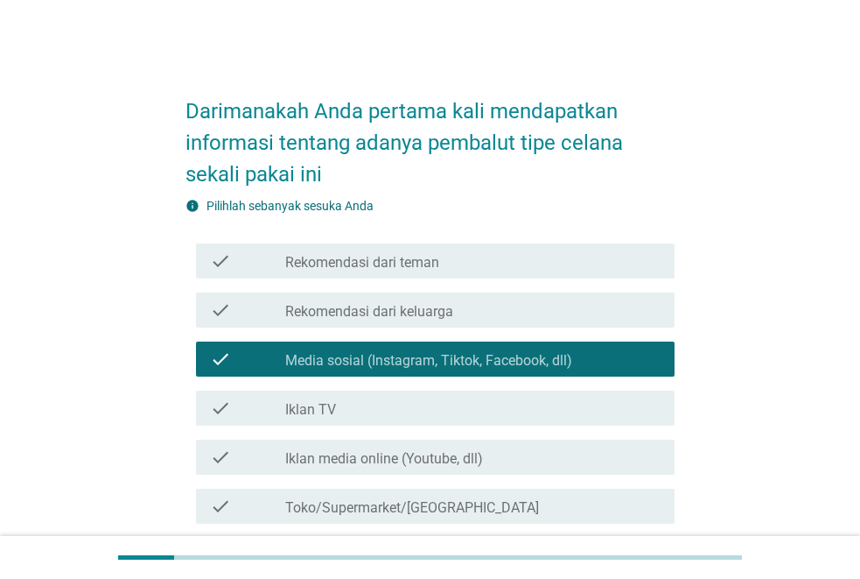
click at [505, 403] on div "check_box_outline_blank Iklan TV" at bounding box center [472, 407] width 375 height 21
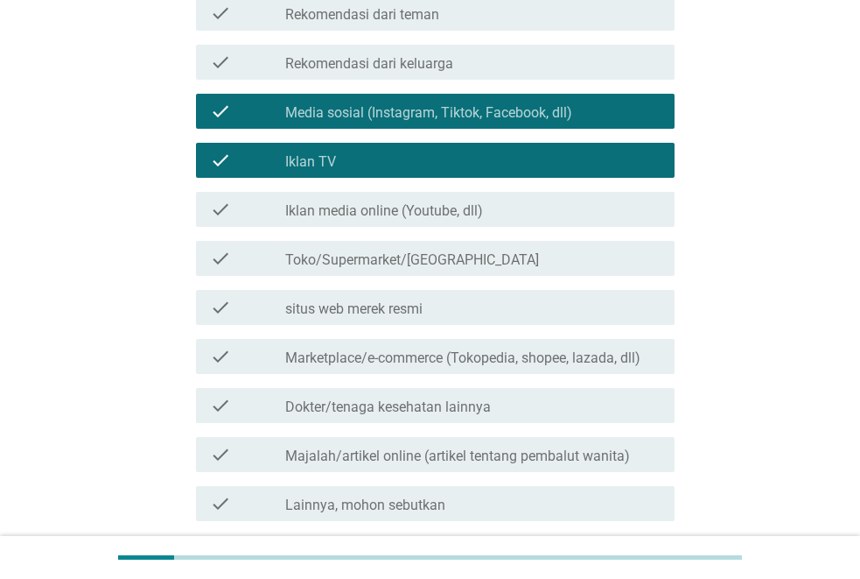
scroll to position [350, 0]
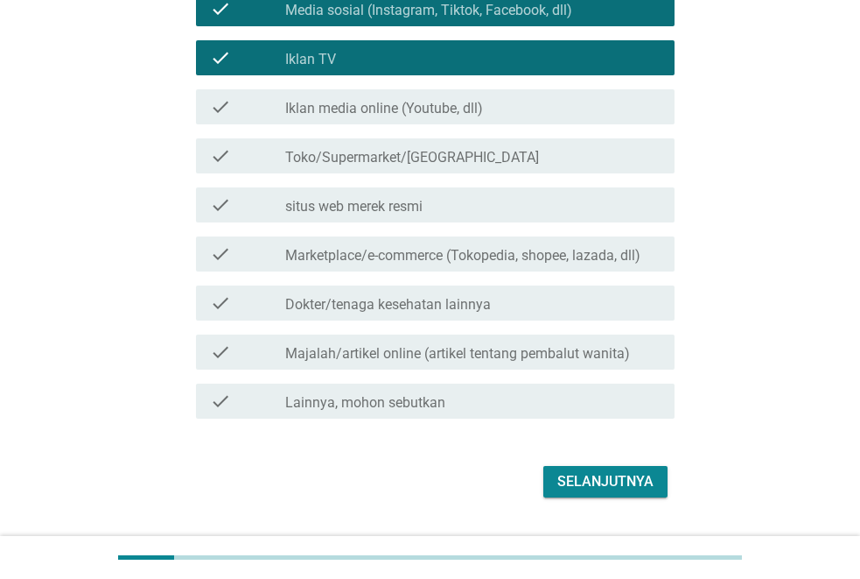
click at [518, 114] on div "check_box_outline_blank Iklan media online (Youtube, dll)" at bounding box center [472, 106] width 375 height 21
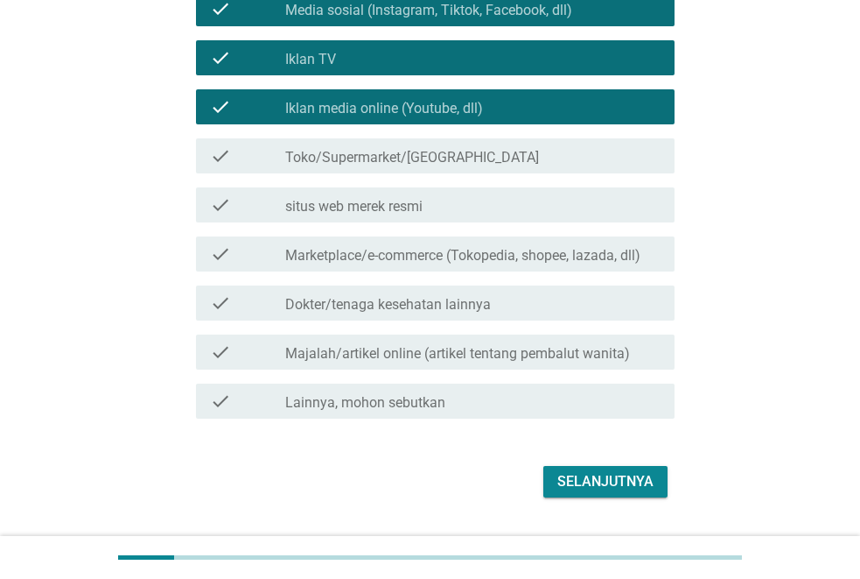
click at [521, 148] on div "check_box_outline_blank Toko/Supermarket/[GEOGRAPHIC_DATA]" at bounding box center [472, 155] width 375 height 21
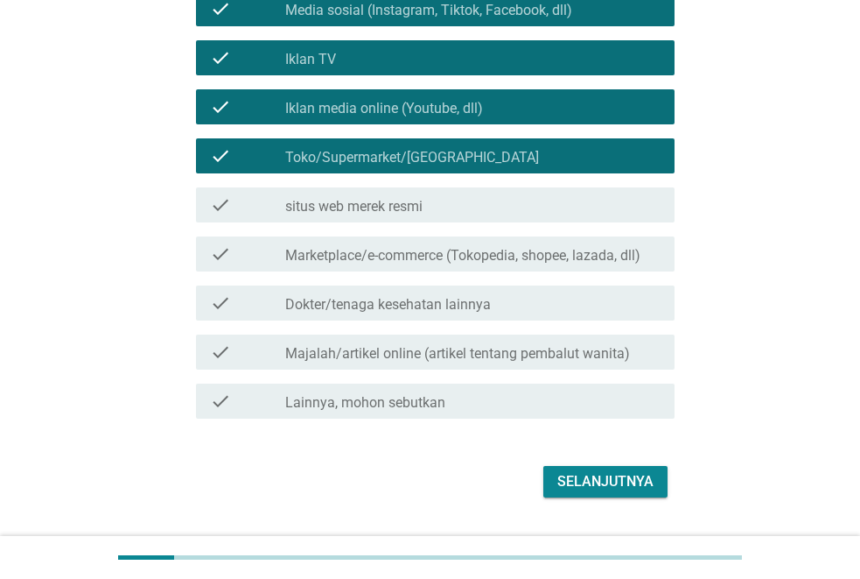
click at [593, 480] on div "Selanjutnya" at bounding box center [606, 481] width 96 height 21
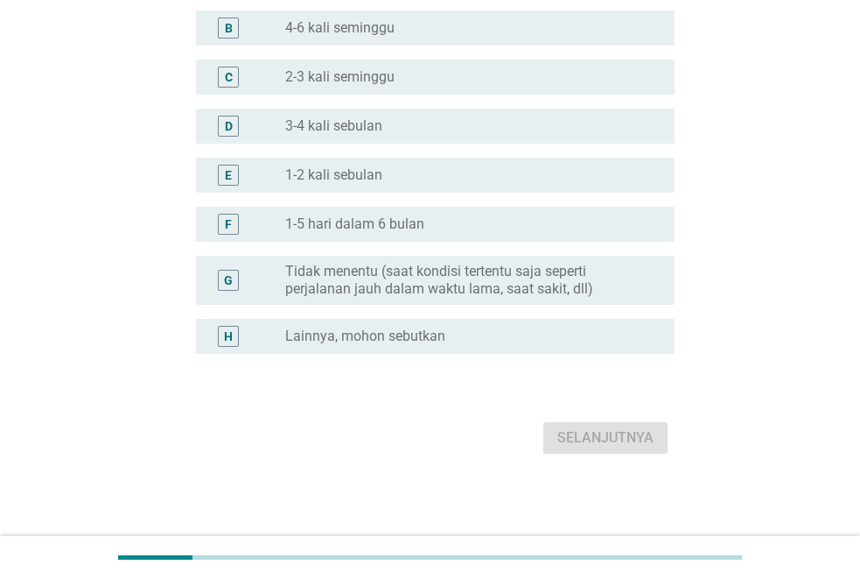
scroll to position [0, 0]
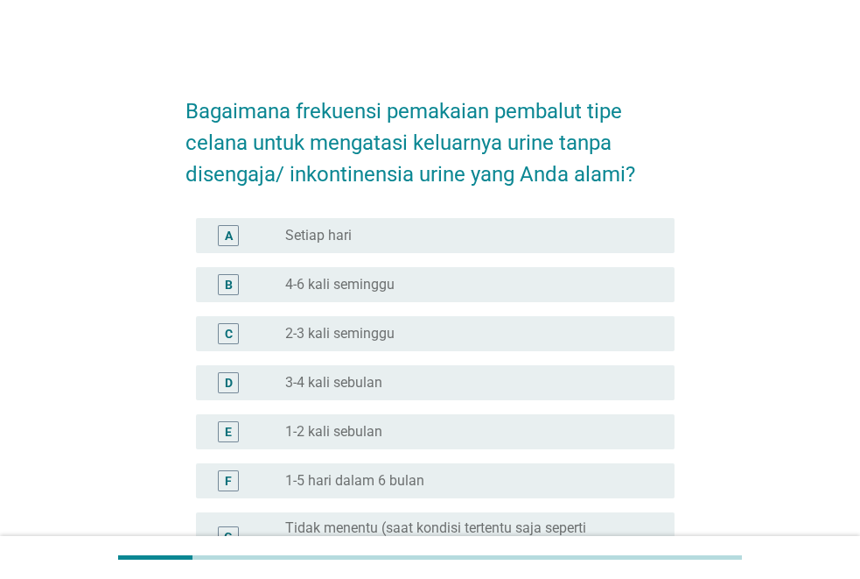
click at [428, 321] on div "C radio_button_unchecked 2-3 kali seminggu" at bounding box center [435, 333] width 479 height 35
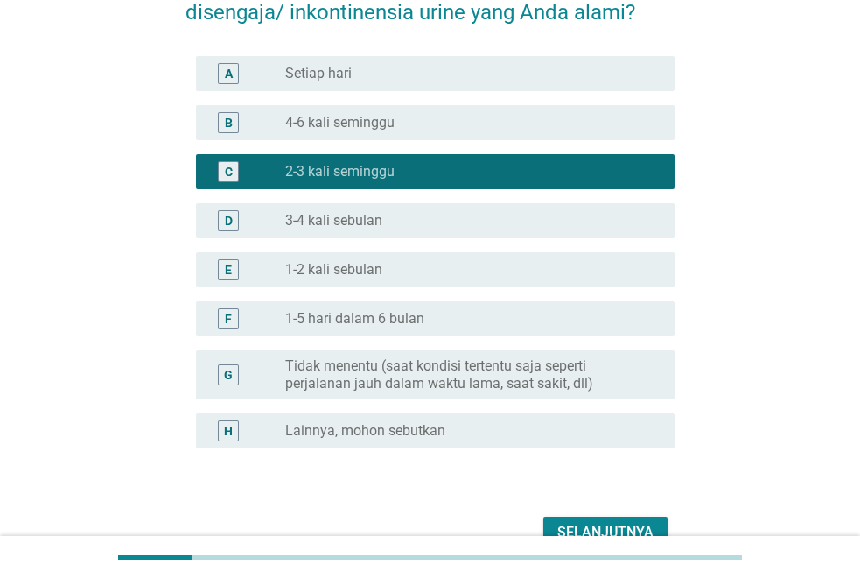
scroll to position [256, 0]
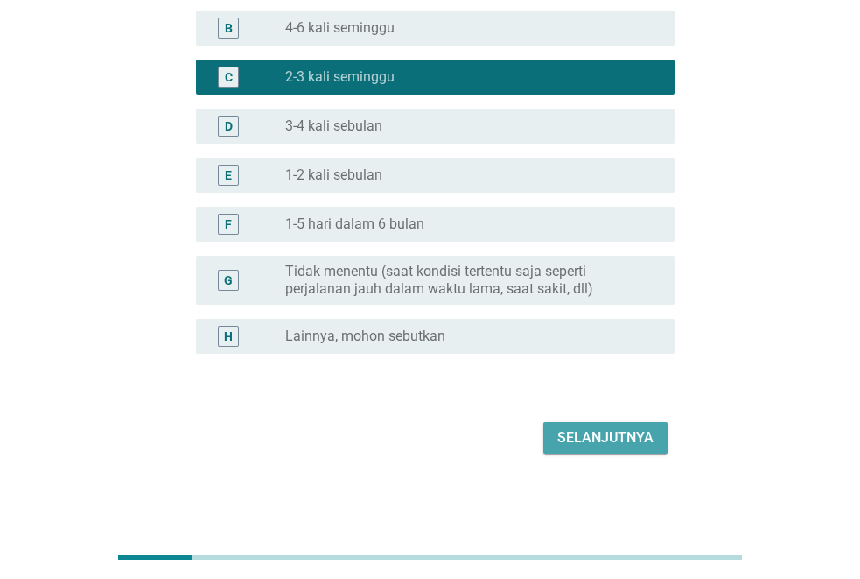
click at [628, 440] on div "Selanjutnya" at bounding box center [606, 437] width 96 height 21
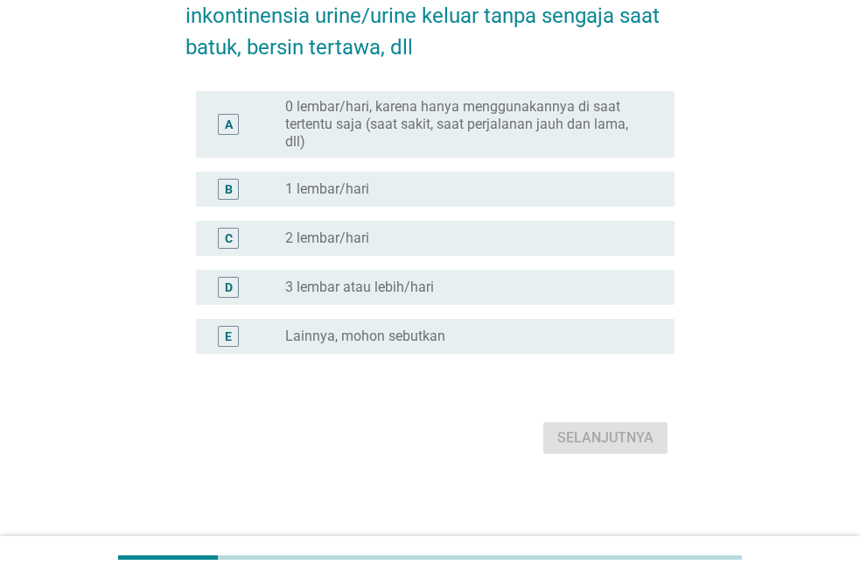
scroll to position [0, 0]
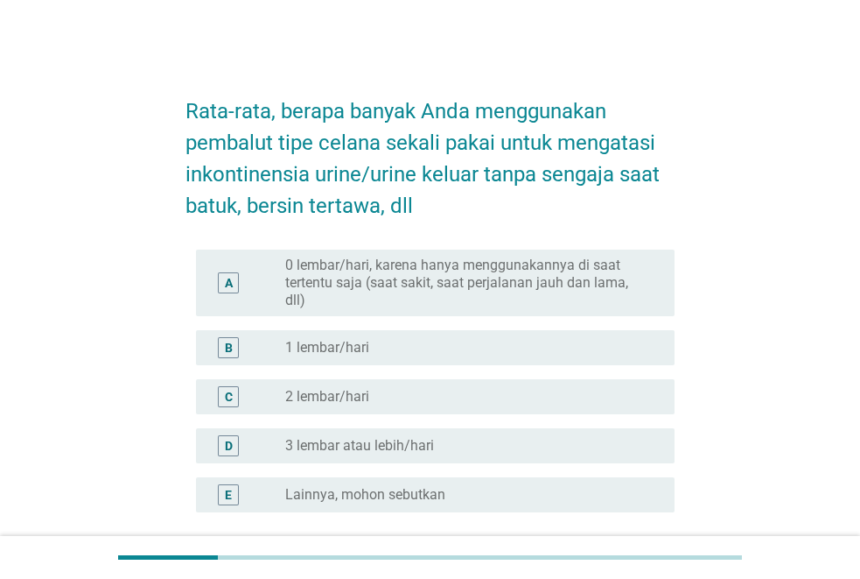
click at [487, 347] on div "radio_button_unchecked 1 lembar/hari" at bounding box center [465, 348] width 361 height 18
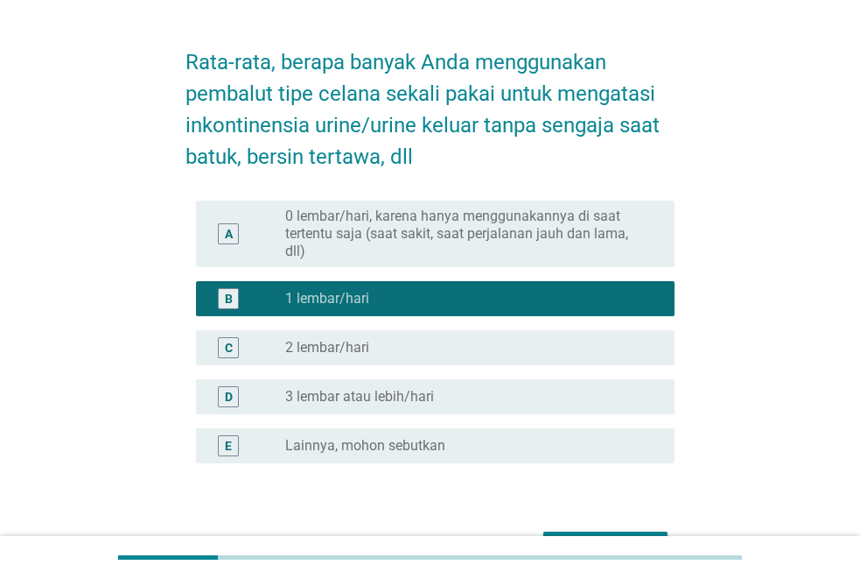
scroll to position [158, 0]
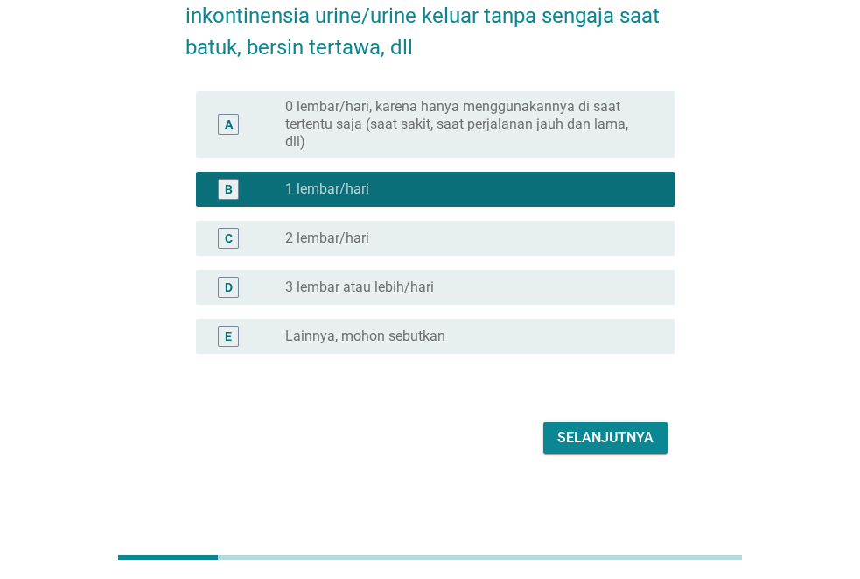
click at [615, 453] on div "Selanjutnya" at bounding box center [430, 438] width 489 height 42
click at [616, 441] on div "Selanjutnya" at bounding box center [606, 437] width 96 height 21
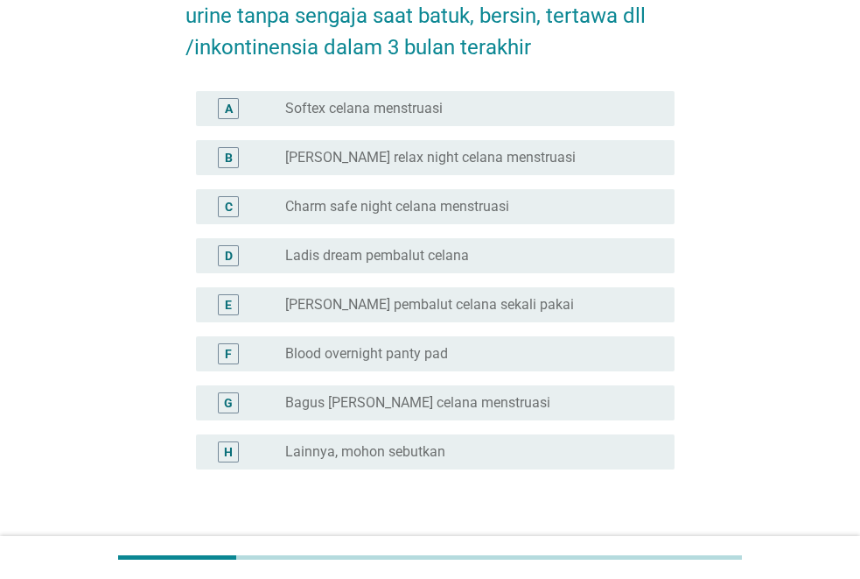
scroll to position [0, 0]
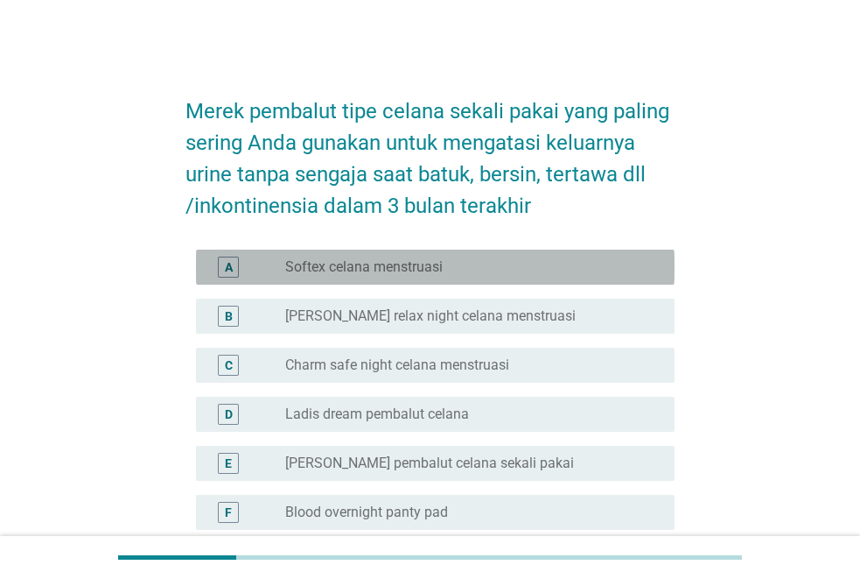
click at [560, 265] on div "radio_button_unchecked Softex celana menstruasi" at bounding box center [465, 267] width 361 height 18
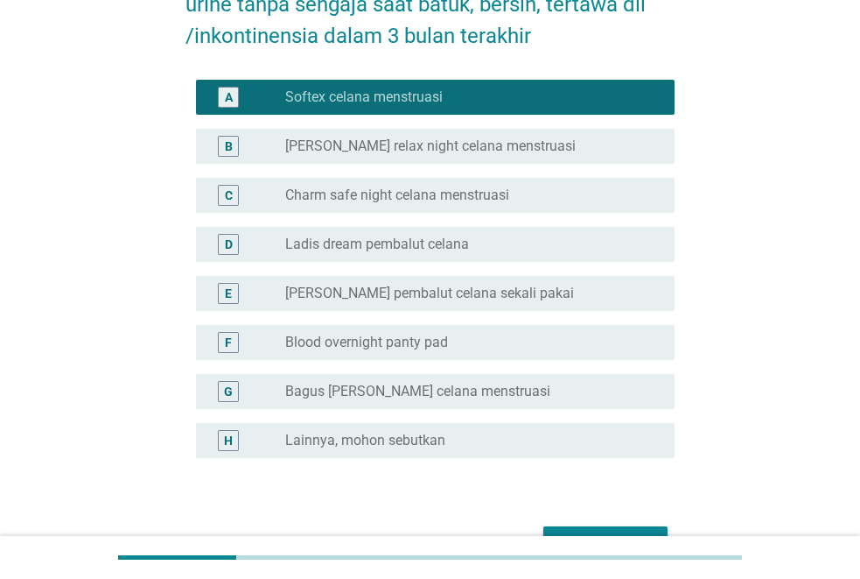
scroll to position [274, 0]
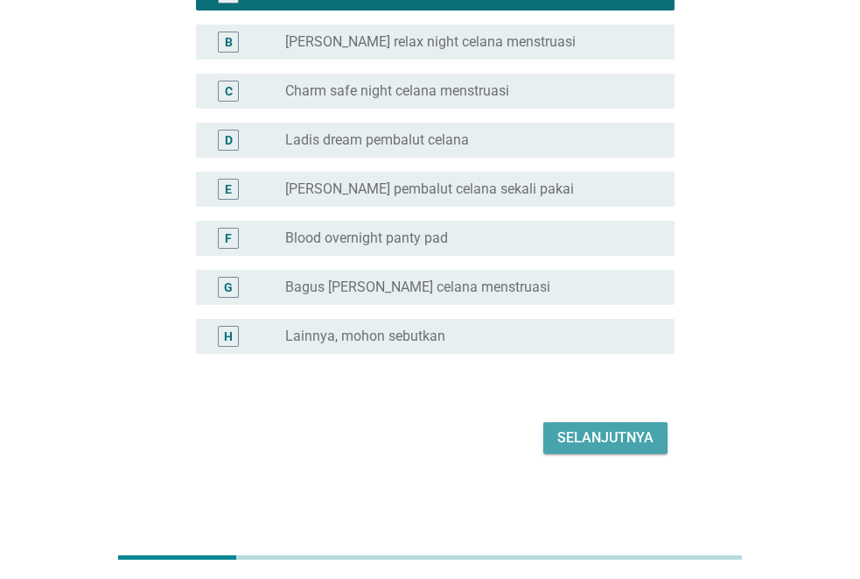
click at [649, 433] on div "Selanjutnya" at bounding box center [606, 437] width 96 height 21
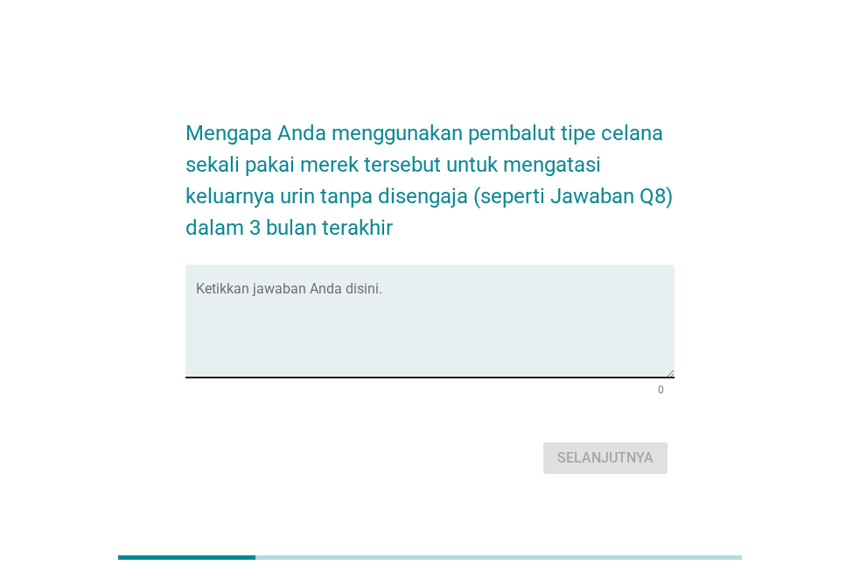
click at [361, 284] on div "Ketikkan jawaban Anda disini." at bounding box center [435, 320] width 479 height 113
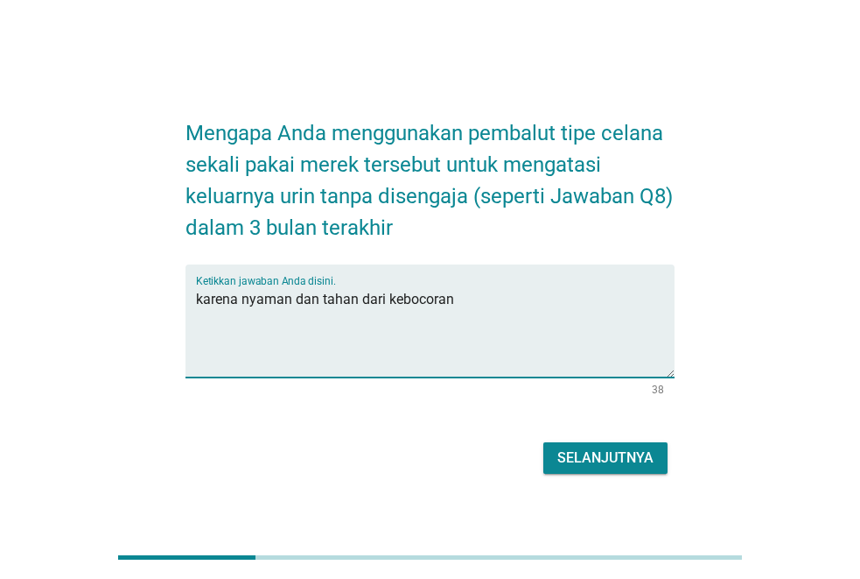
type textarea "karena nyaman dan tahan dari kebocoran"
click at [579, 457] on div "Selanjutnya" at bounding box center [606, 457] width 96 height 21
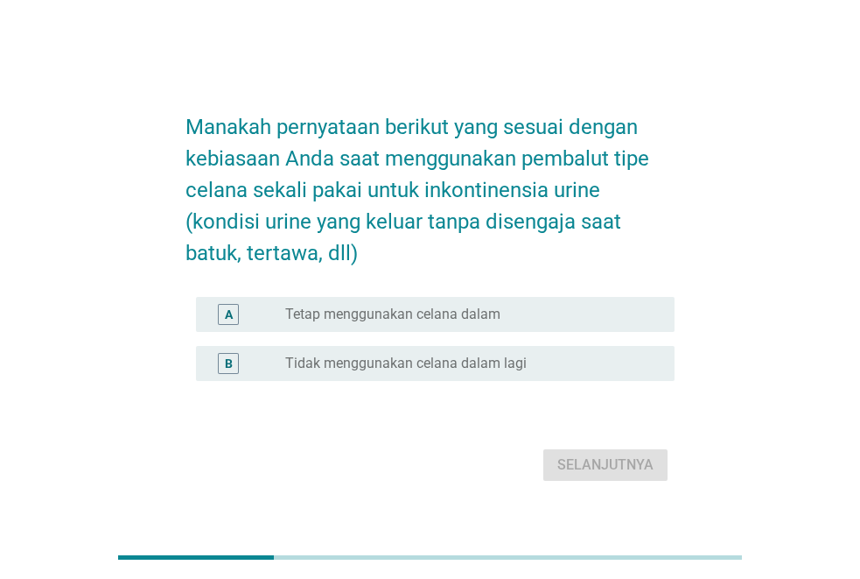
click at [551, 313] on div "radio_button_unchecked Tetap menggunakan celana dalam" at bounding box center [465, 314] width 361 height 18
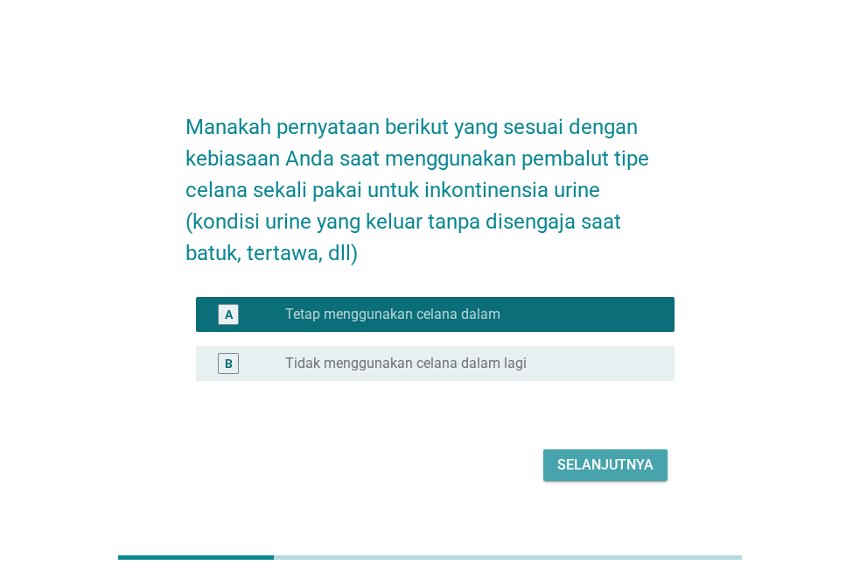
click at [611, 466] on div "Selanjutnya" at bounding box center [606, 464] width 96 height 21
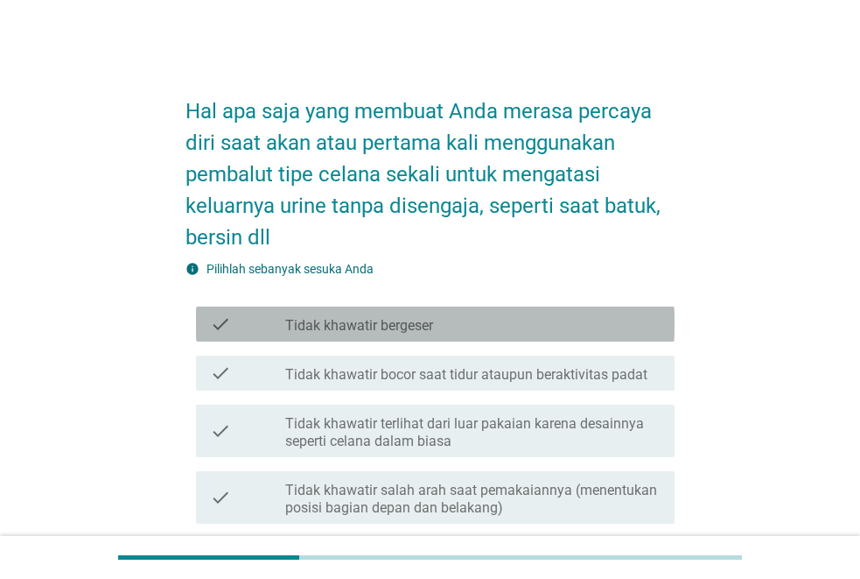
click at [475, 332] on div "check_box_outline_blank Tidak khawatir bergeser" at bounding box center [472, 323] width 375 height 21
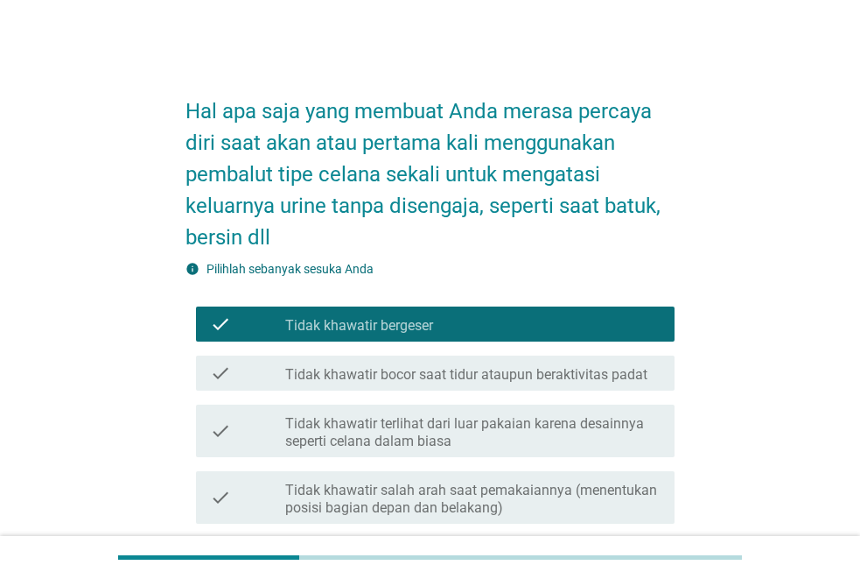
click at [518, 375] on label "Tidak khawatir bocor saat tidur ataupun beraktivitas padat" at bounding box center [466, 375] width 362 height 18
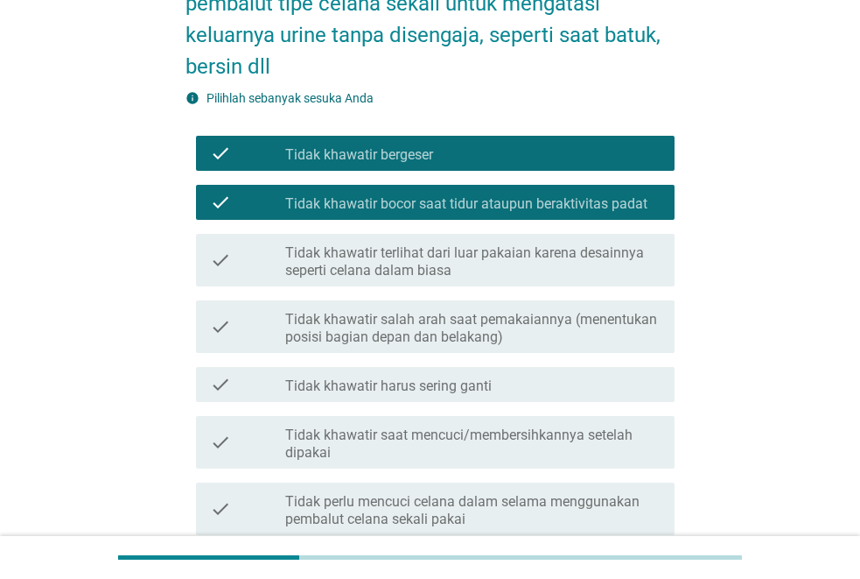
scroll to position [175, 0]
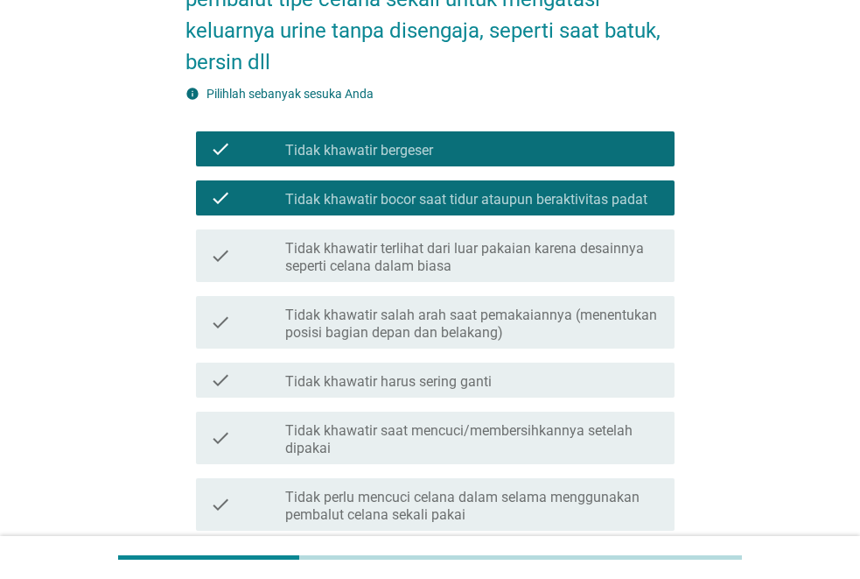
drag, startPoint x: 538, startPoint y: 262, endPoint x: 549, endPoint y: 268, distance: 12.2
click at [539, 261] on label "Tidak khawatir terlihat dari luar pakaian karena desainnya seperti celana dalam…" at bounding box center [472, 257] width 375 height 35
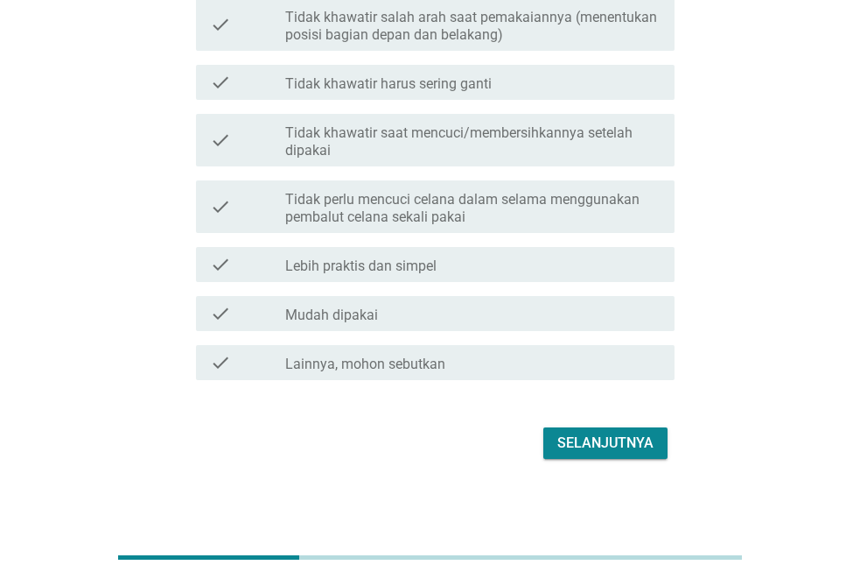
scroll to position [478, 0]
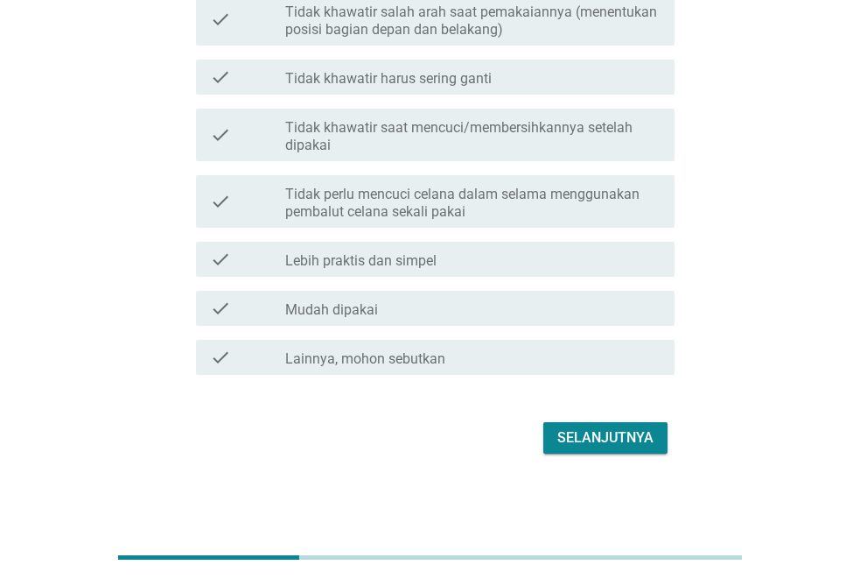
click at [622, 443] on div "Selanjutnya" at bounding box center [606, 437] width 96 height 21
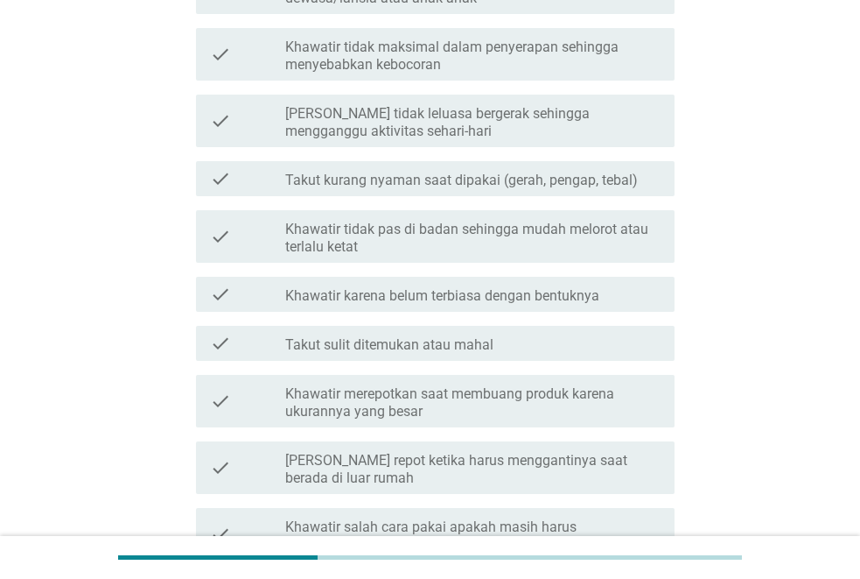
scroll to position [0, 0]
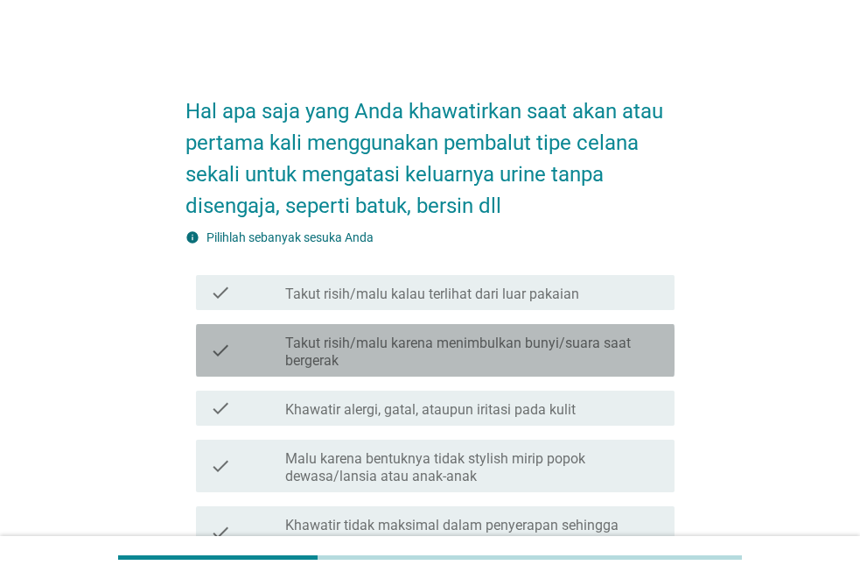
click at [578, 344] on label "Takut risih/malu karena menimbulkan bunyi/suara saat bergerak" at bounding box center [472, 351] width 375 height 35
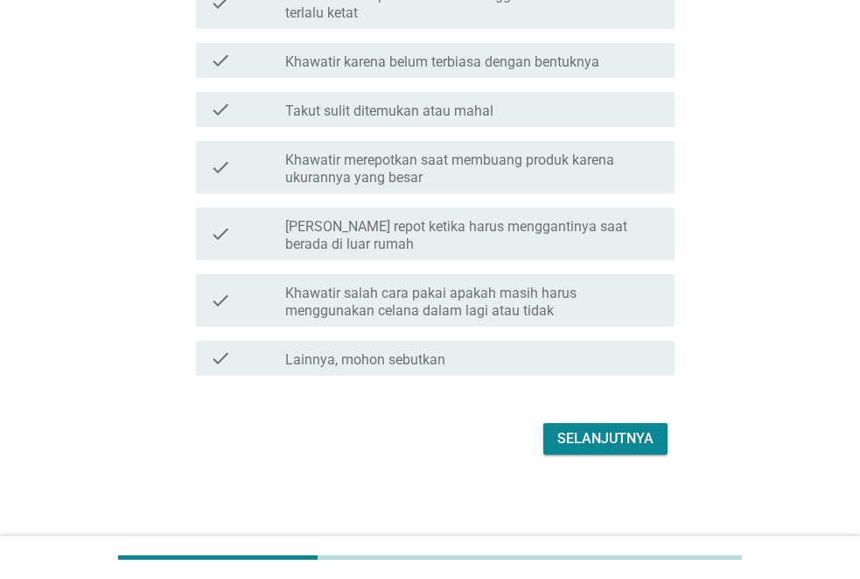
scroll to position [712, 0]
click at [609, 435] on div "Selanjutnya" at bounding box center [606, 437] width 96 height 21
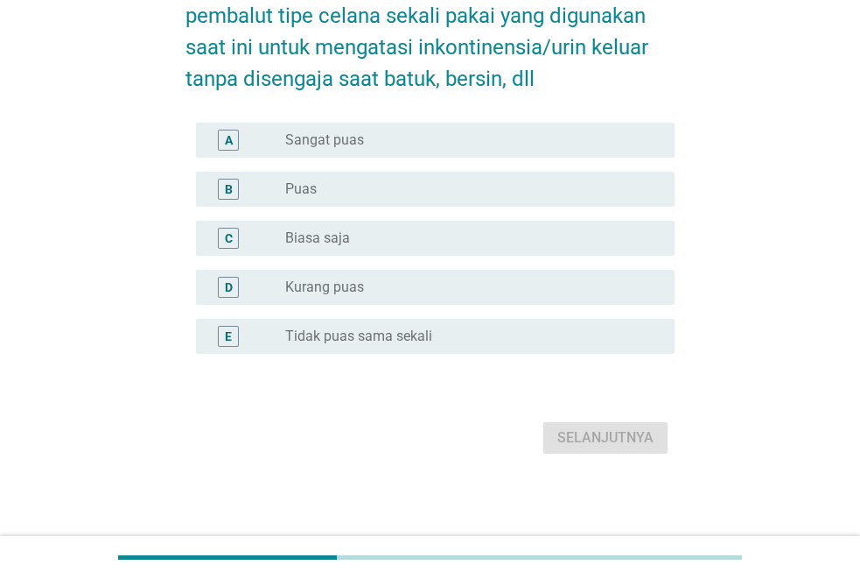
scroll to position [0, 0]
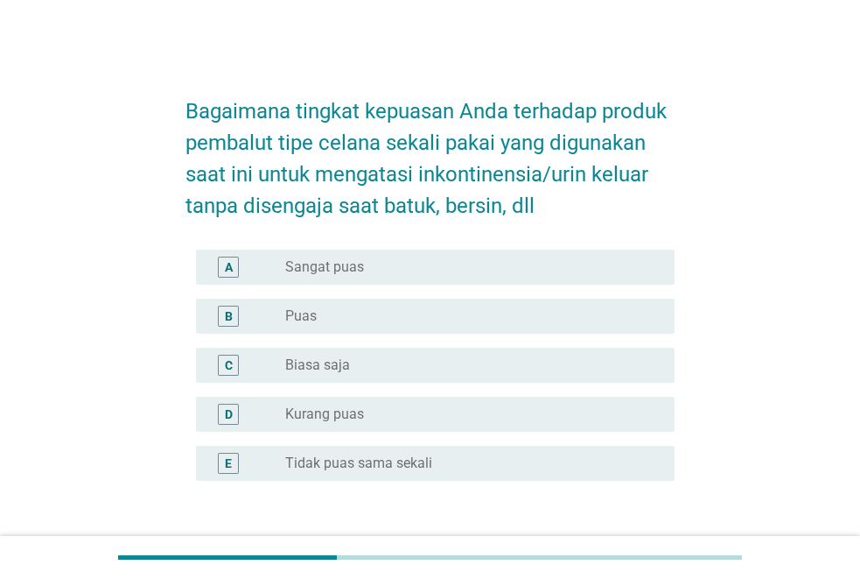
click at [330, 331] on div "B radio_button_unchecked Puas" at bounding box center [435, 315] width 479 height 35
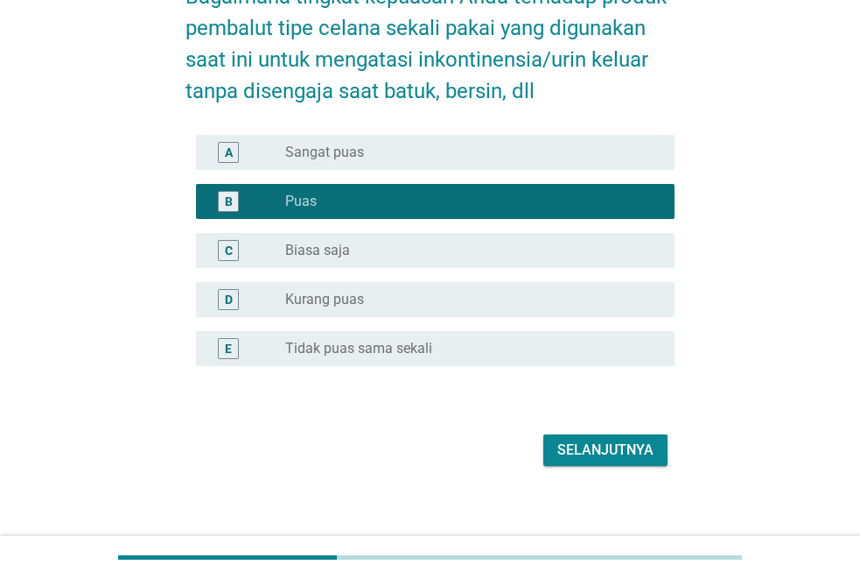
scroll to position [127, 0]
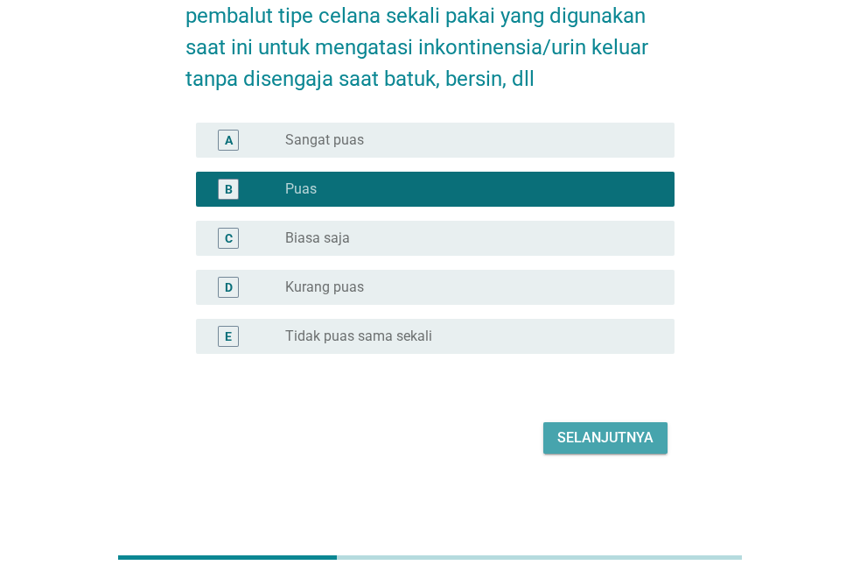
click at [600, 437] on div "Selanjutnya" at bounding box center [606, 437] width 96 height 21
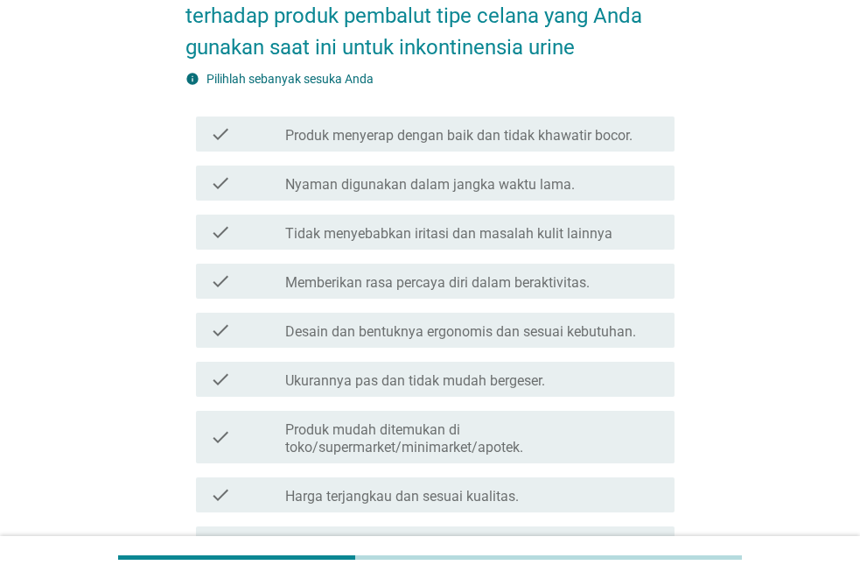
scroll to position [0, 0]
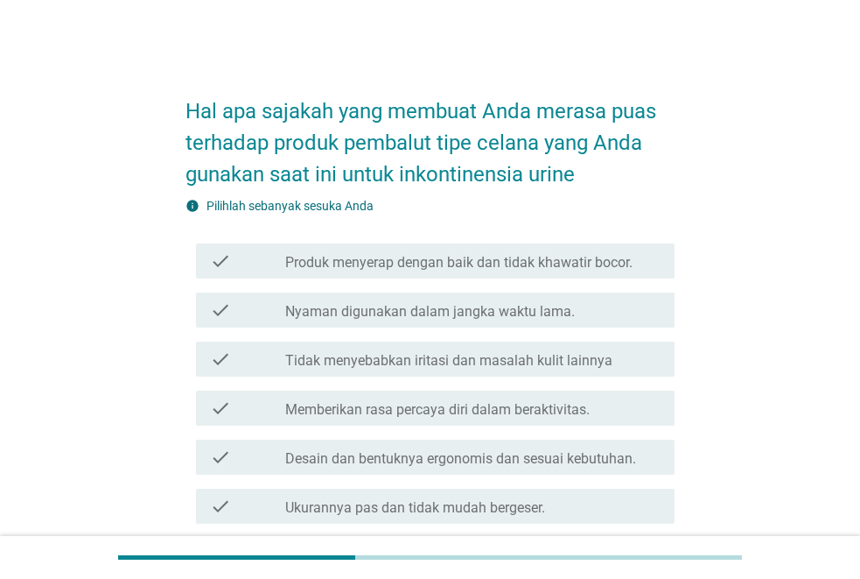
click at [537, 369] on div "check check_box_outline_blank Tidak menyebabkan iritasi dan masalah kulit lainn…" at bounding box center [435, 358] width 479 height 35
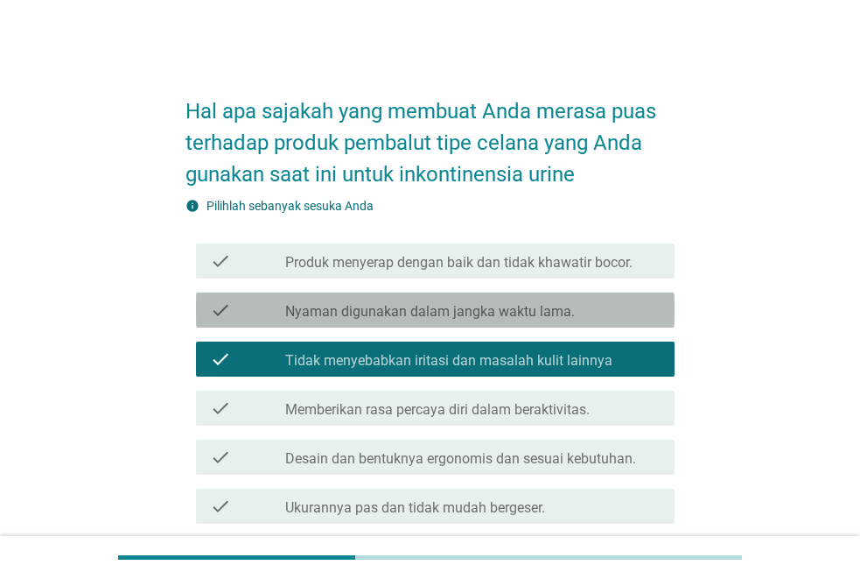
click at [577, 309] on div "check_box_outline_blank Nyaman digunakan dalam jangka waktu lama." at bounding box center [472, 309] width 375 height 21
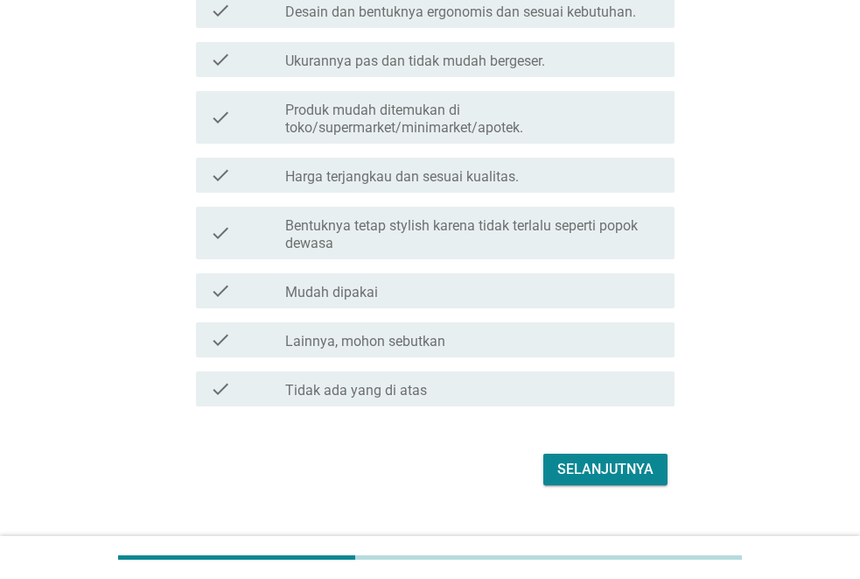
scroll to position [478, 0]
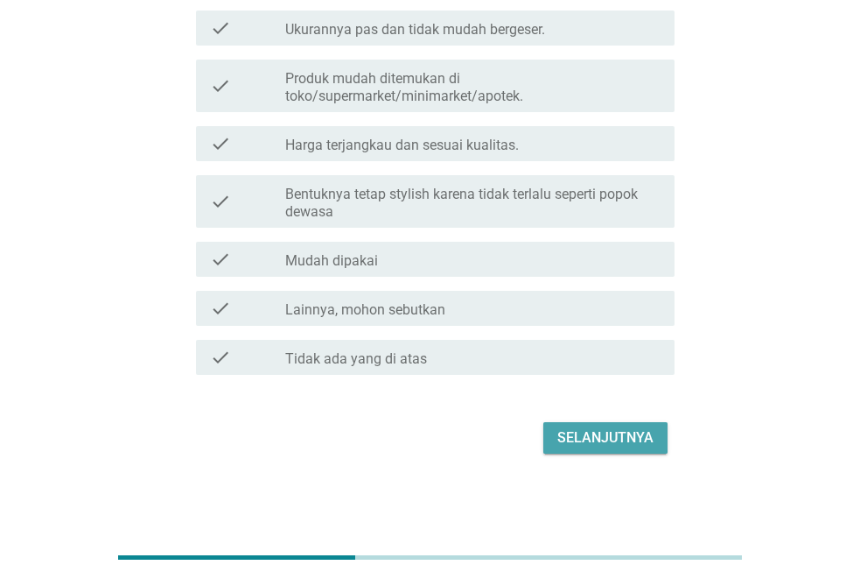
click at [643, 438] on div "Selanjutnya" at bounding box center [606, 437] width 96 height 21
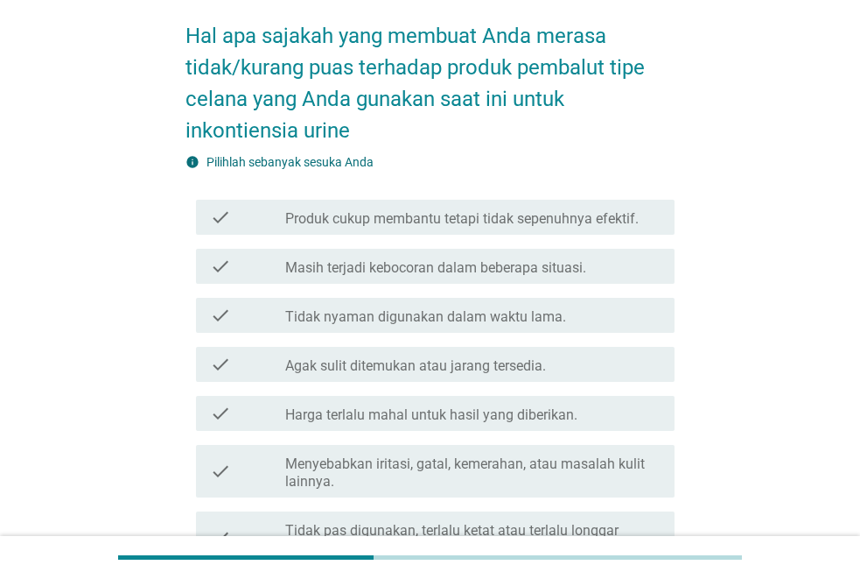
scroll to position [88, 0]
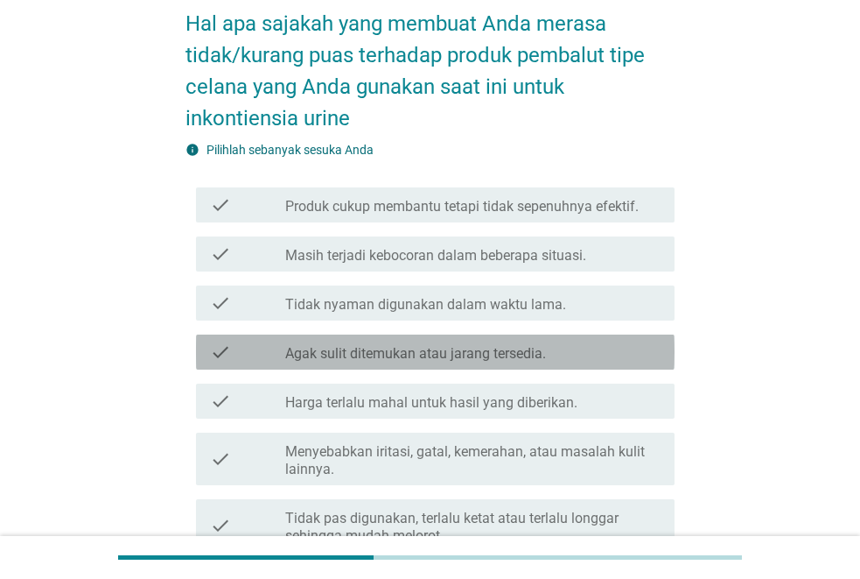
click at [500, 355] on label "Agak sulit ditemukan atau jarang tersedia." at bounding box center [415, 354] width 261 height 18
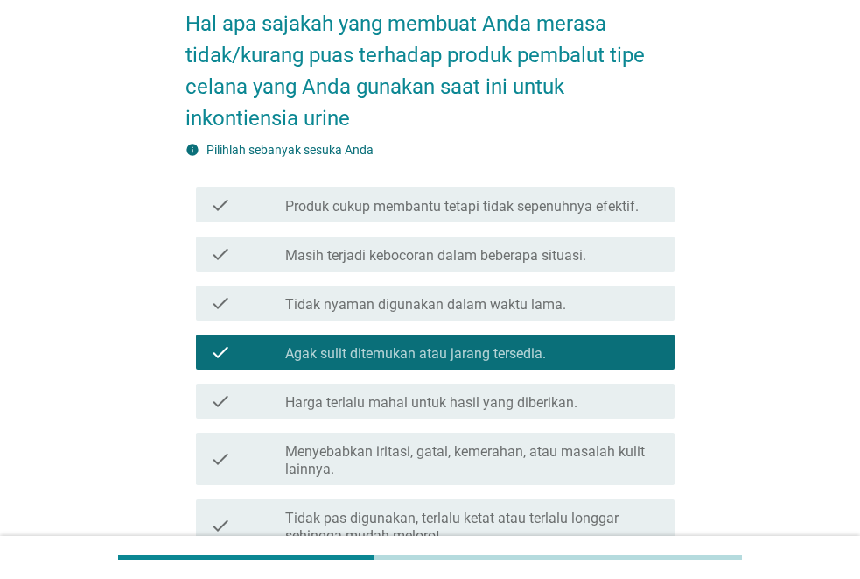
click at [527, 405] on label "Harga terlalu mahal untuk hasil yang diberikan." at bounding box center [431, 403] width 292 height 18
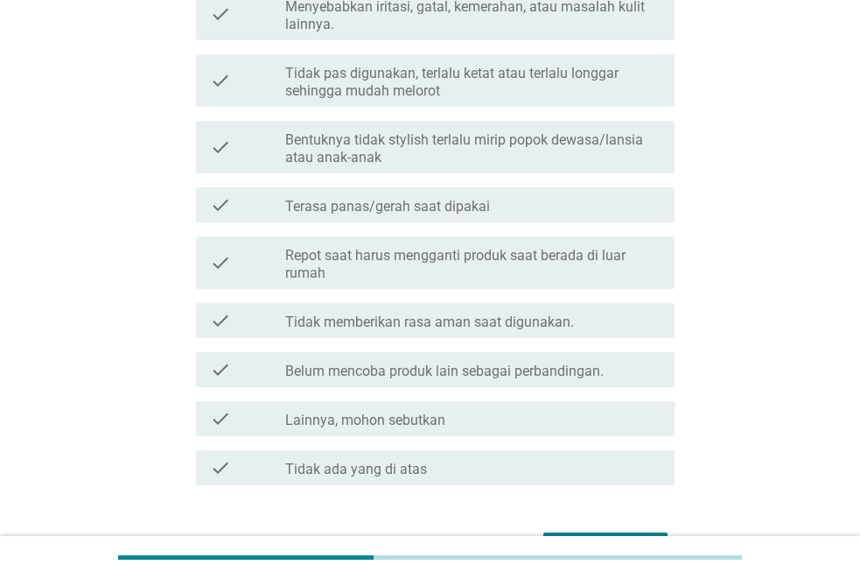
scroll to position [642, 0]
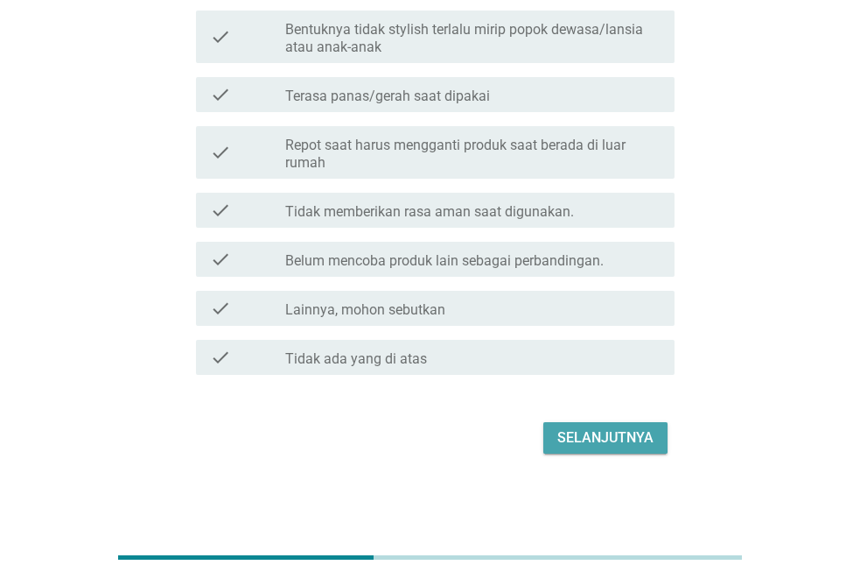
click at [629, 432] on div "Selanjutnya" at bounding box center [606, 437] width 96 height 21
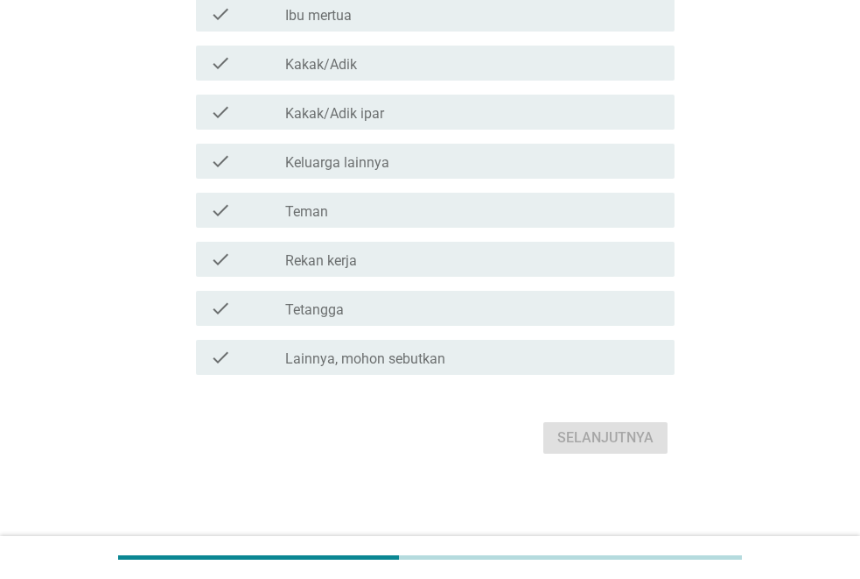
scroll to position [0, 0]
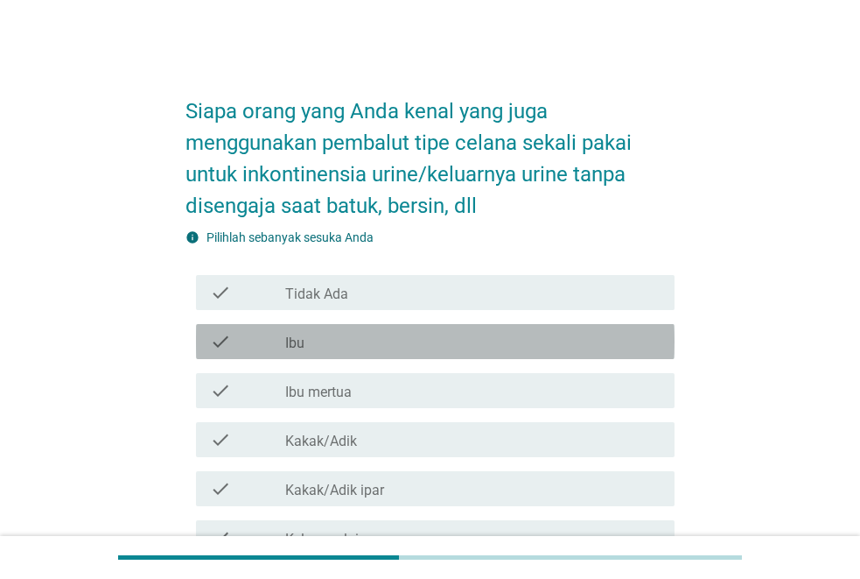
click at [361, 339] on div "check_box_outline_blank Ibu" at bounding box center [472, 341] width 375 height 21
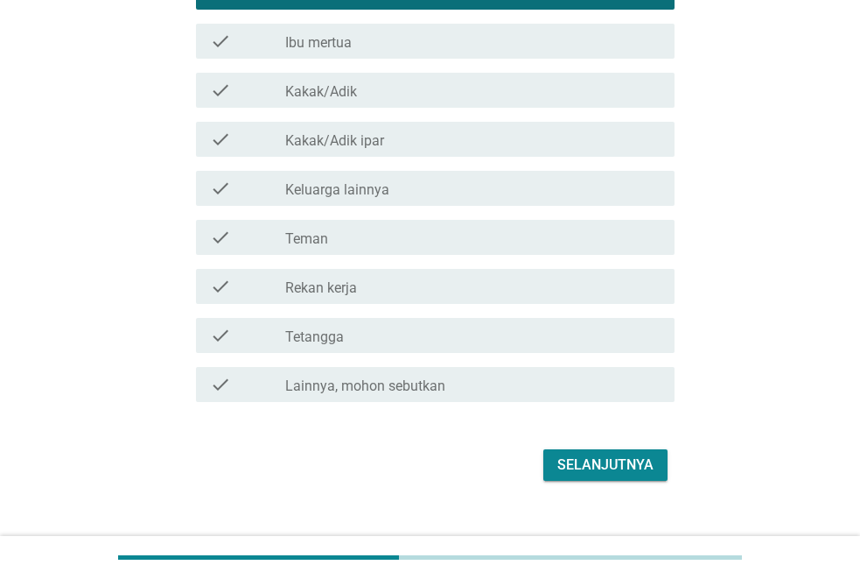
scroll to position [376, 0]
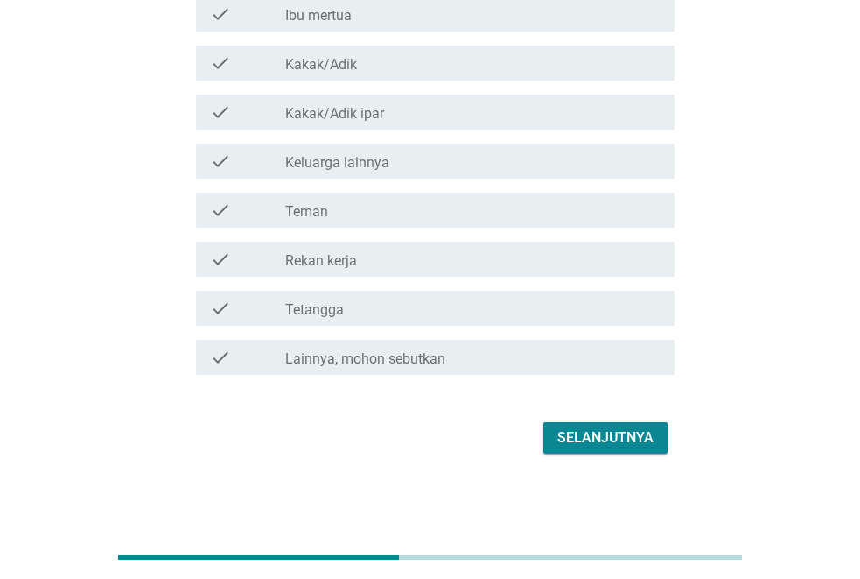
click at [601, 437] on div "Selanjutnya" at bounding box center [606, 437] width 96 height 21
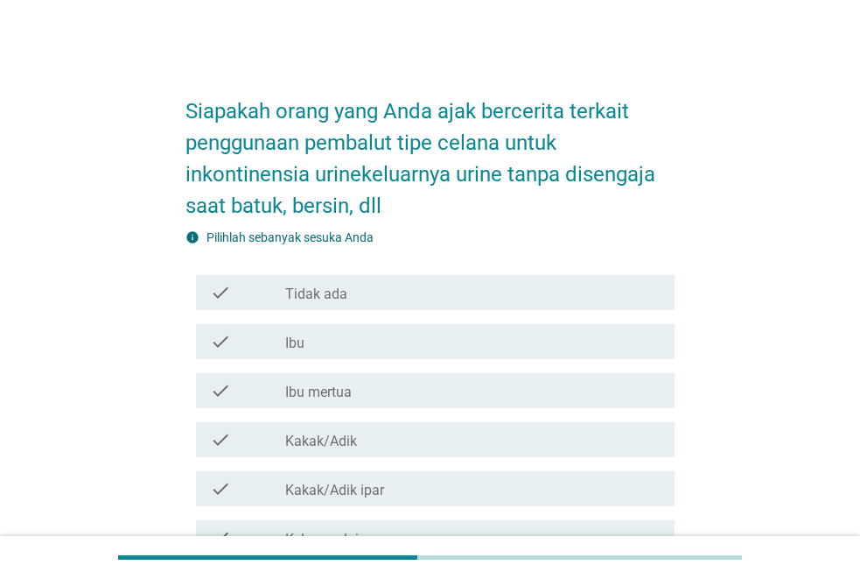
click at [430, 350] on div "check_box_outline_blank Ibu" at bounding box center [472, 341] width 375 height 21
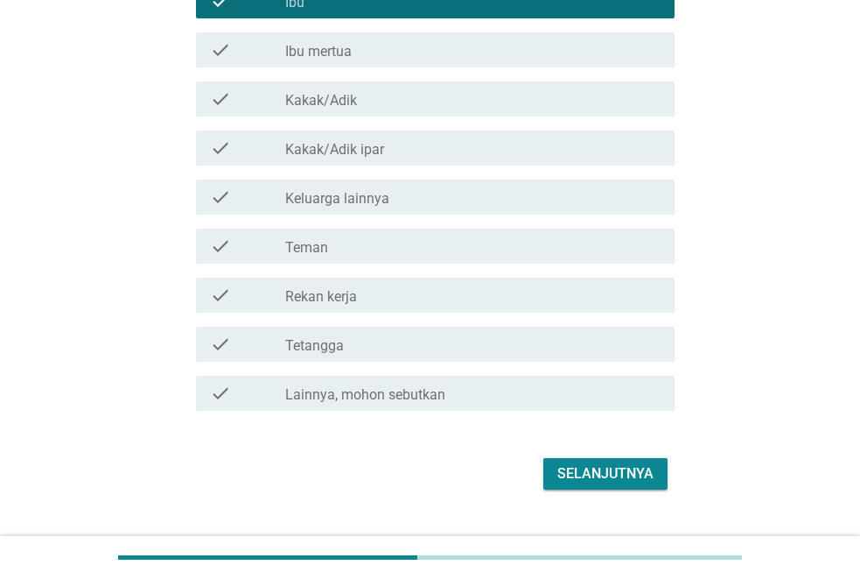
scroll to position [376, 0]
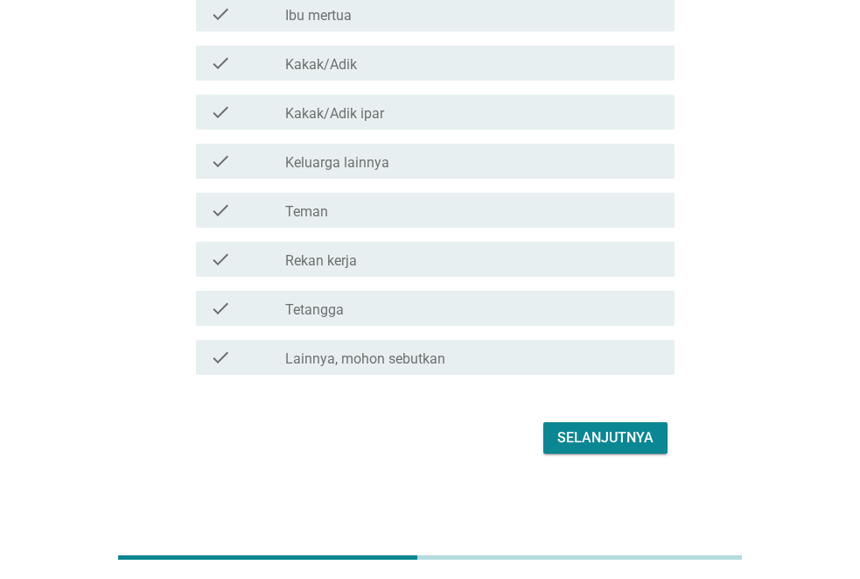
click at [626, 433] on div "Selanjutnya" at bounding box center [606, 437] width 96 height 21
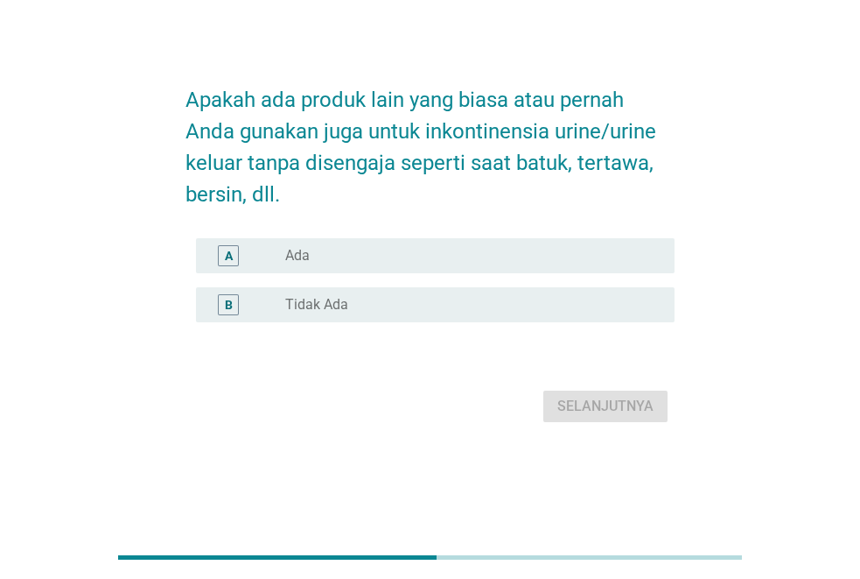
scroll to position [0, 0]
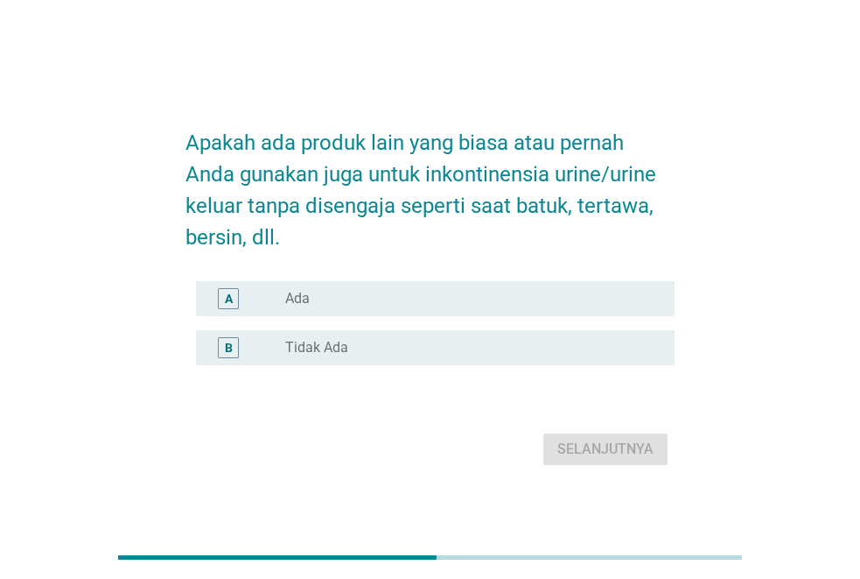
click at [533, 292] on div "radio_button_unchecked Ada" at bounding box center [465, 299] width 361 height 18
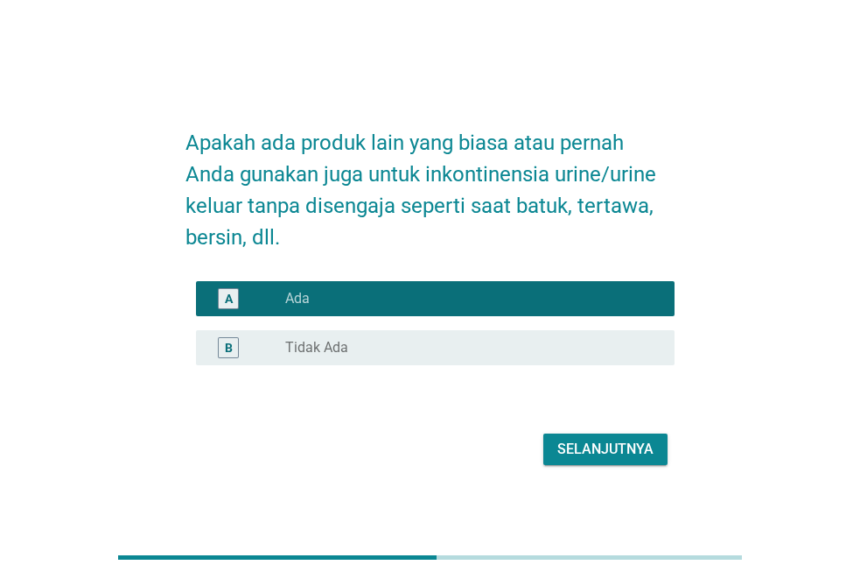
click at [643, 446] on div "Selanjutnya" at bounding box center [606, 449] width 96 height 21
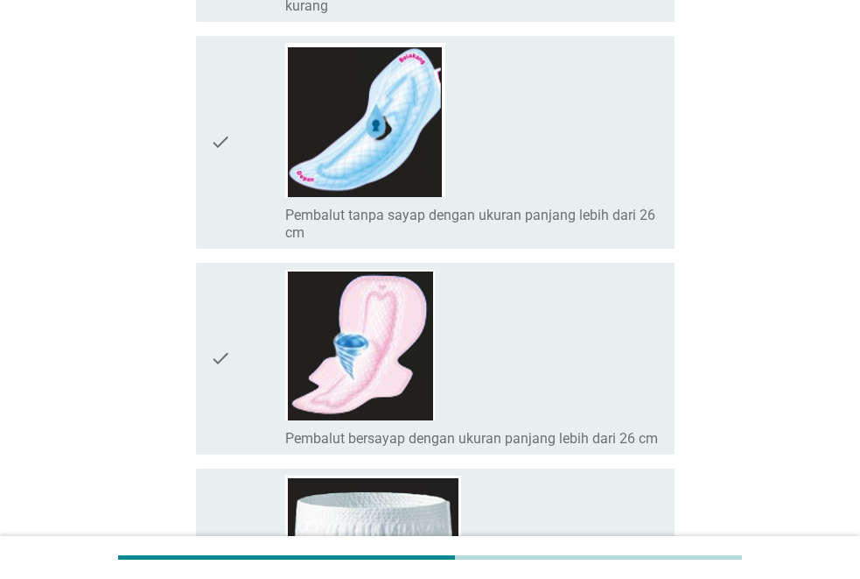
scroll to position [875, 0]
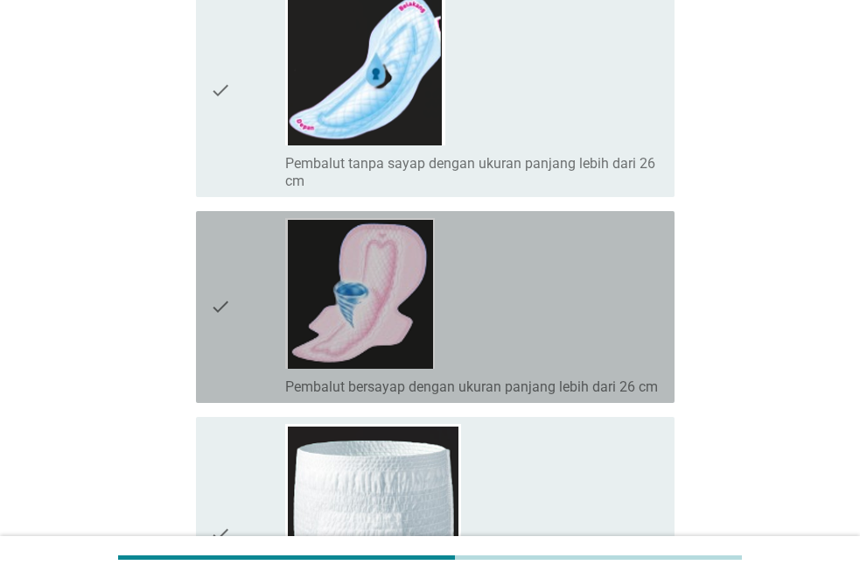
click at [529, 314] on div "check_box_outline_blank Pembalut bersayap dengan ukuran panjang lebih dari 26 cm" at bounding box center [472, 307] width 375 height 178
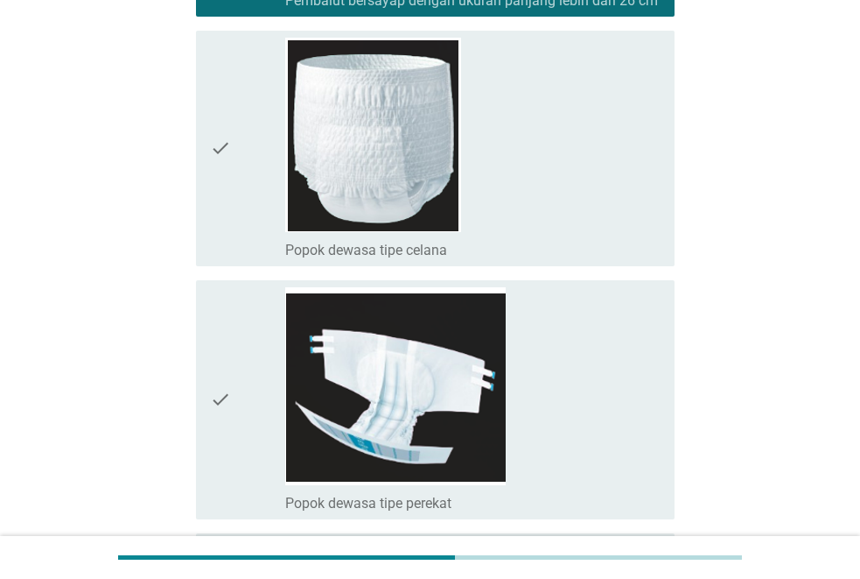
scroll to position [1400, 0]
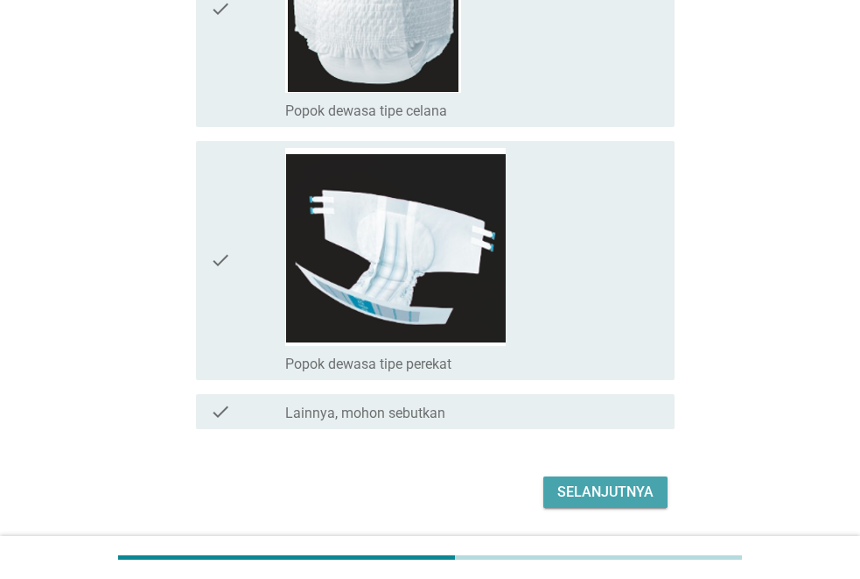
click at [603, 479] on button "Selanjutnya" at bounding box center [606, 492] width 124 height 32
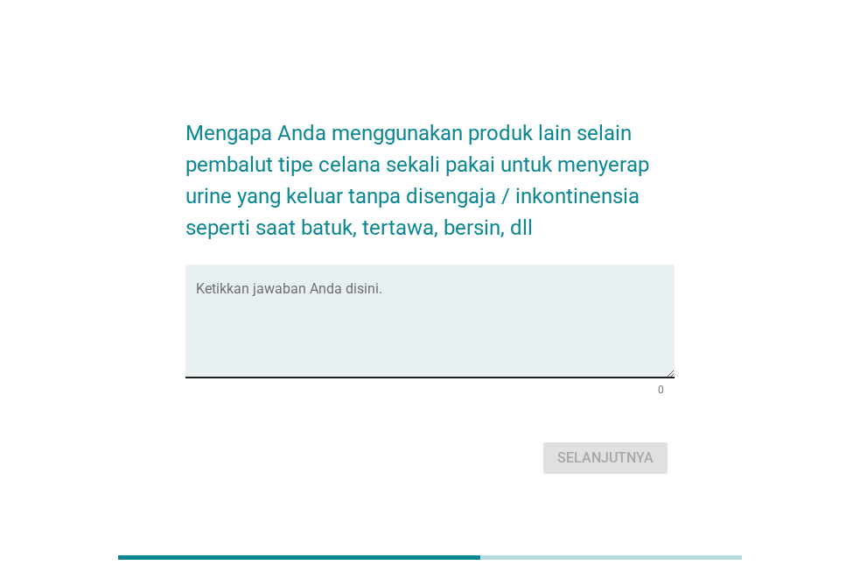
click at [391, 287] on textarea "Ketikkan jawaban Anda disini." at bounding box center [435, 331] width 479 height 92
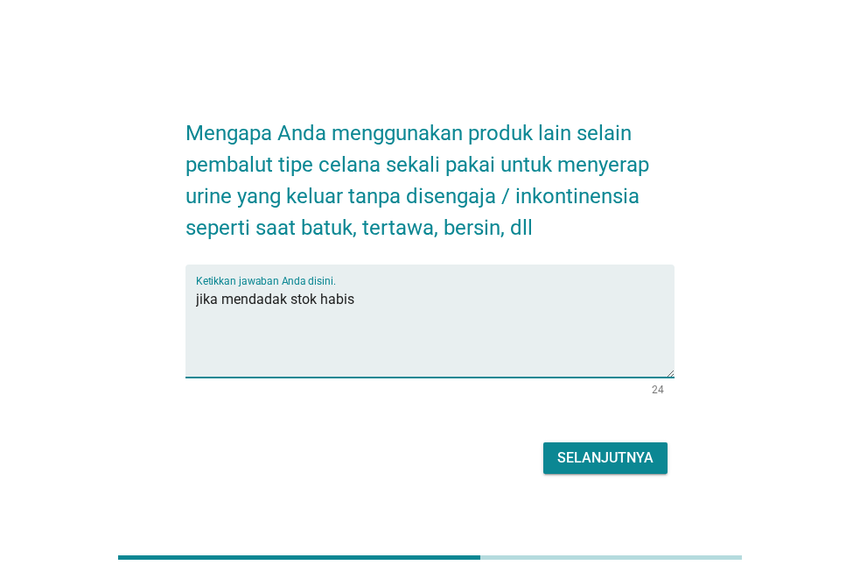
type textarea "jika mendadak stok habis"
click at [625, 446] on button "Selanjutnya" at bounding box center [606, 458] width 124 height 32
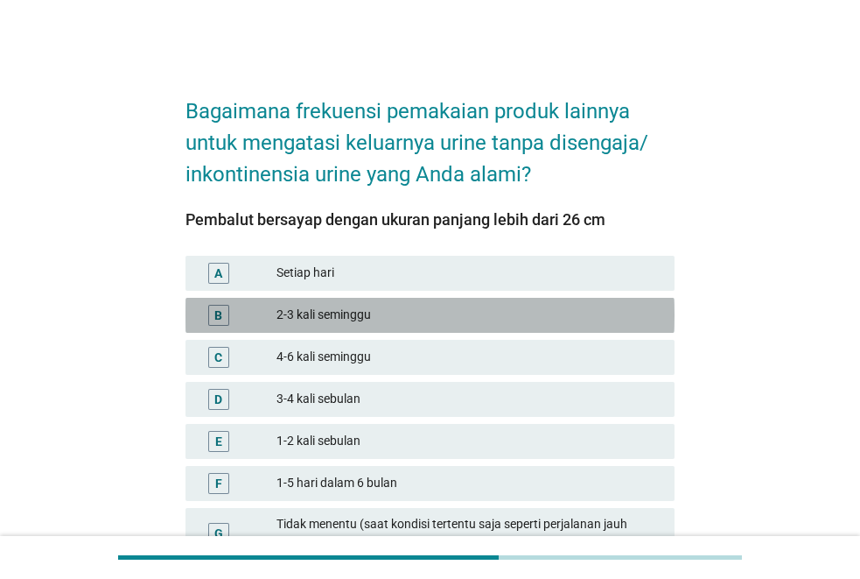
click at [345, 298] on div "B 2-3 kali seminggu" at bounding box center [430, 315] width 489 height 35
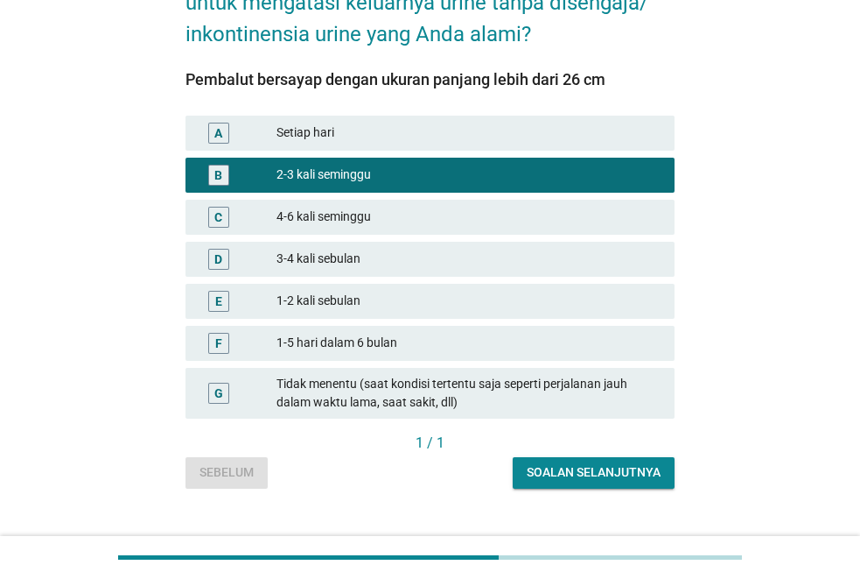
scroll to position [170, 0]
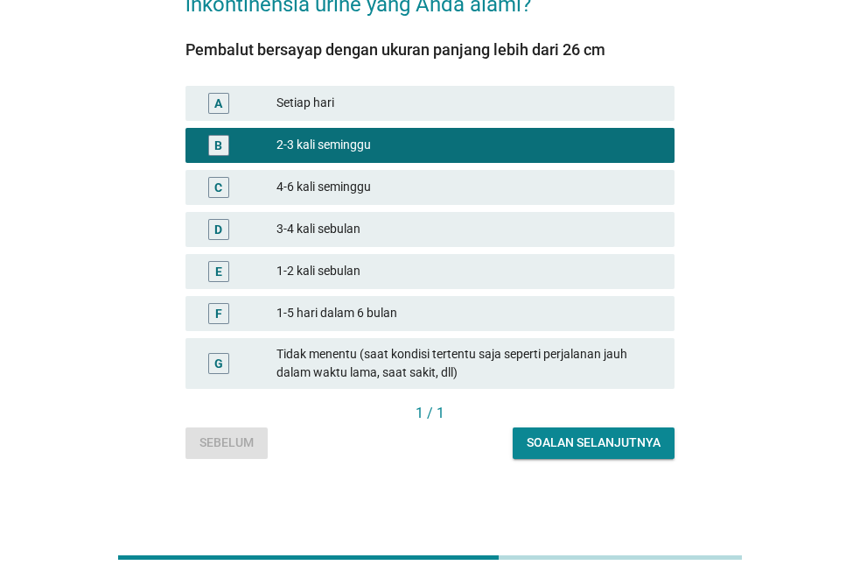
click at [604, 432] on button "Soalan selanjutnya" at bounding box center [594, 443] width 162 height 32
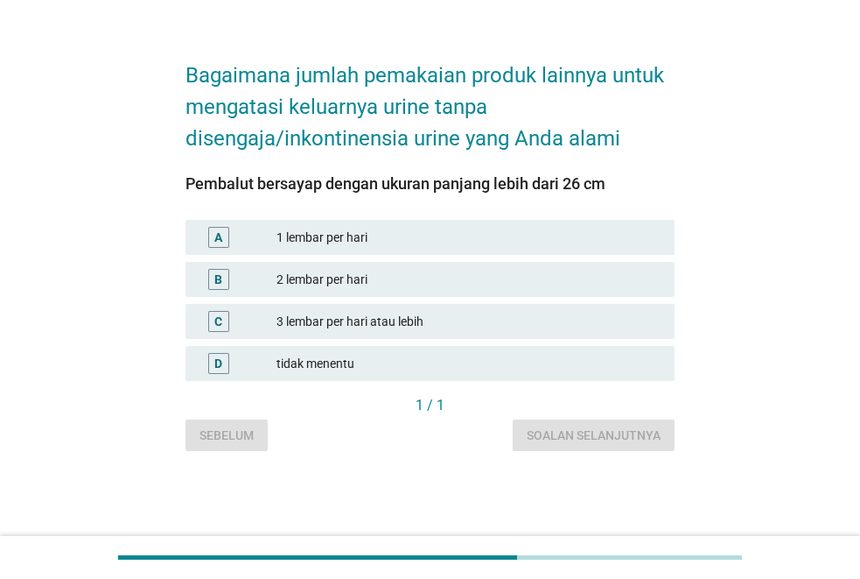
scroll to position [0, 0]
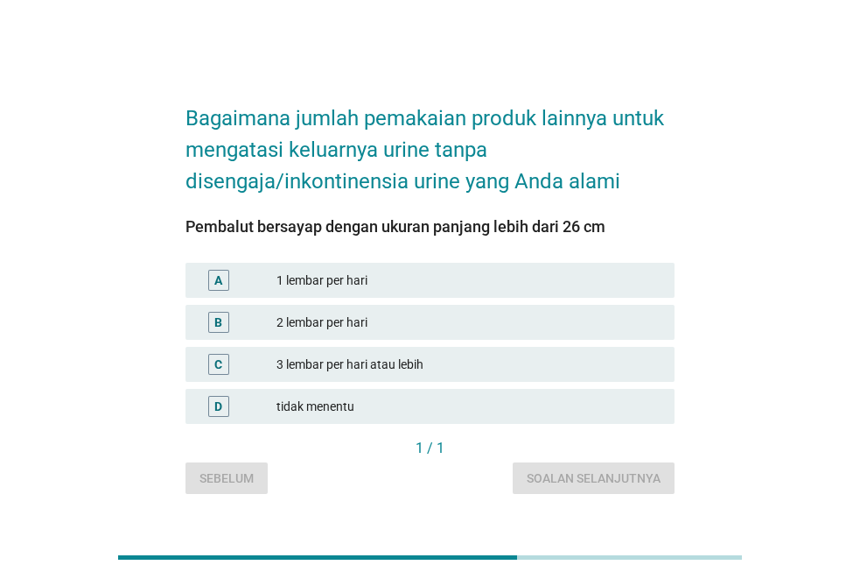
click at [435, 281] on div "1 lembar per hari" at bounding box center [469, 280] width 384 height 21
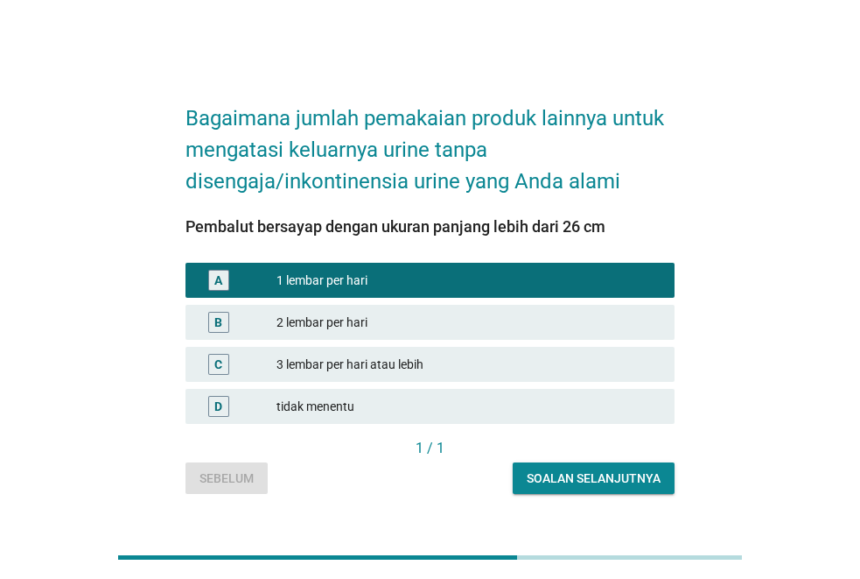
click at [484, 319] on div "2 lembar per hari" at bounding box center [469, 322] width 384 height 21
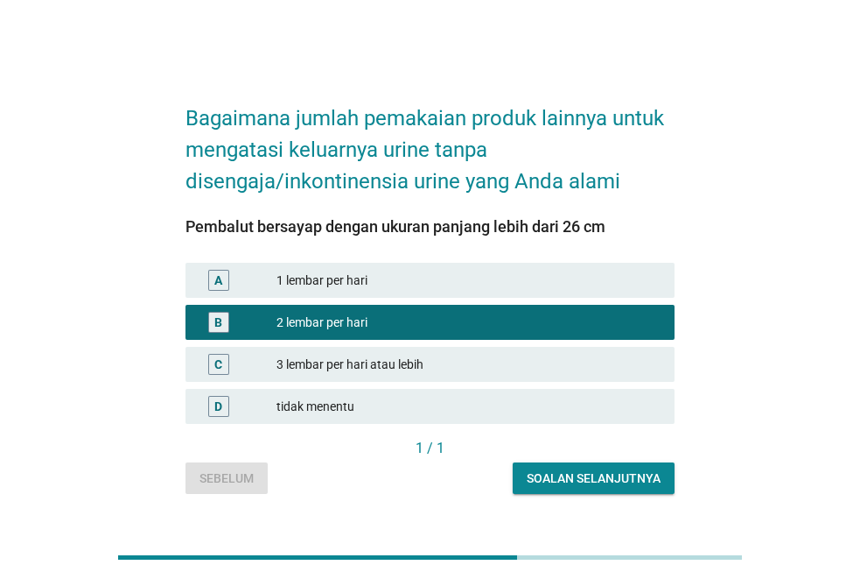
click at [610, 475] on div "Soalan selanjutnya" at bounding box center [594, 478] width 134 height 18
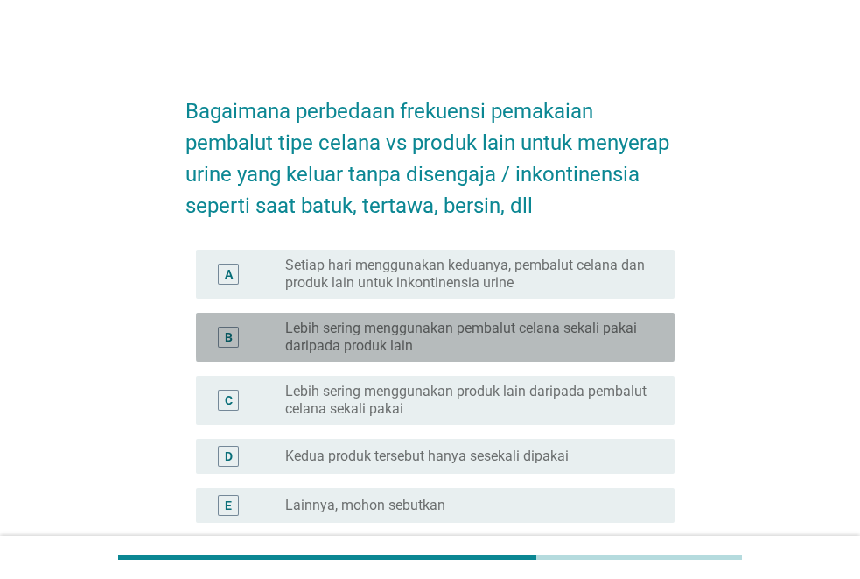
click at [489, 347] on label "Lebih sering menggunakan pembalut celana sekali pakai daripada produk lain" at bounding box center [465, 336] width 361 height 35
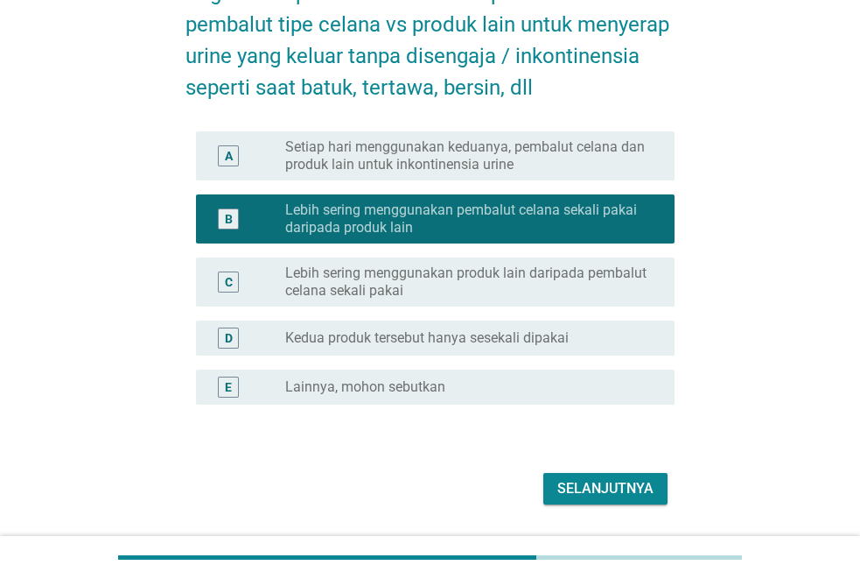
scroll to position [169, 0]
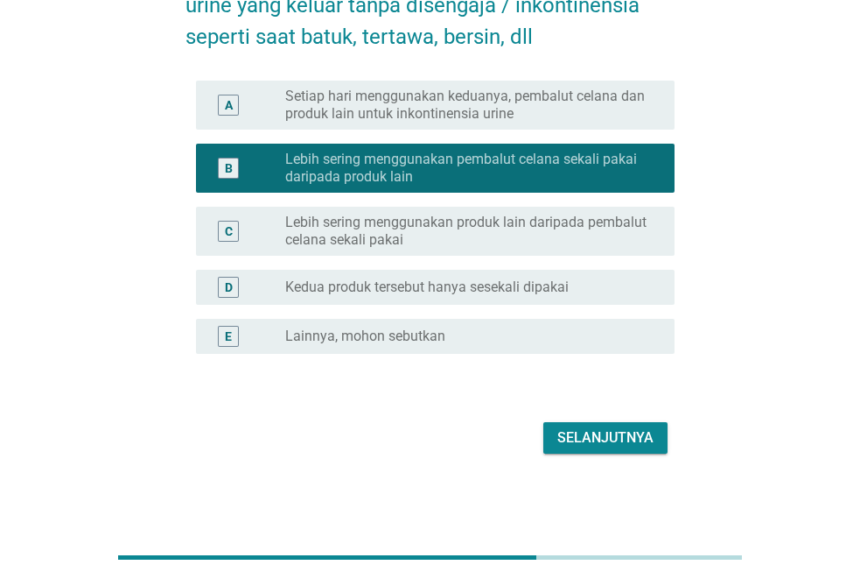
click at [612, 433] on div "Selanjutnya" at bounding box center [606, 437] width 96 height 21
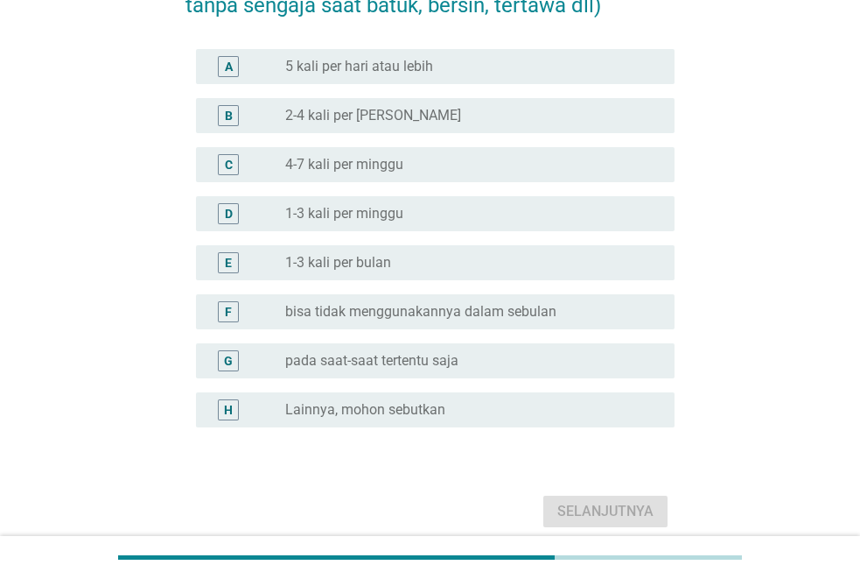
scroll to position [0, 0]
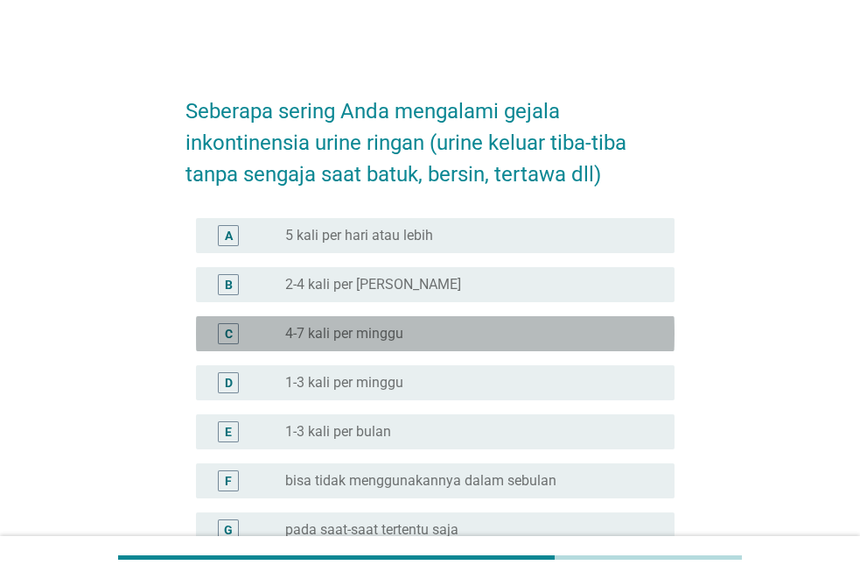
click at [418, 336] on div "radio_button_unchecked 4-7 kali per minggu" at bounding box center [465, 334] width 361 height 18
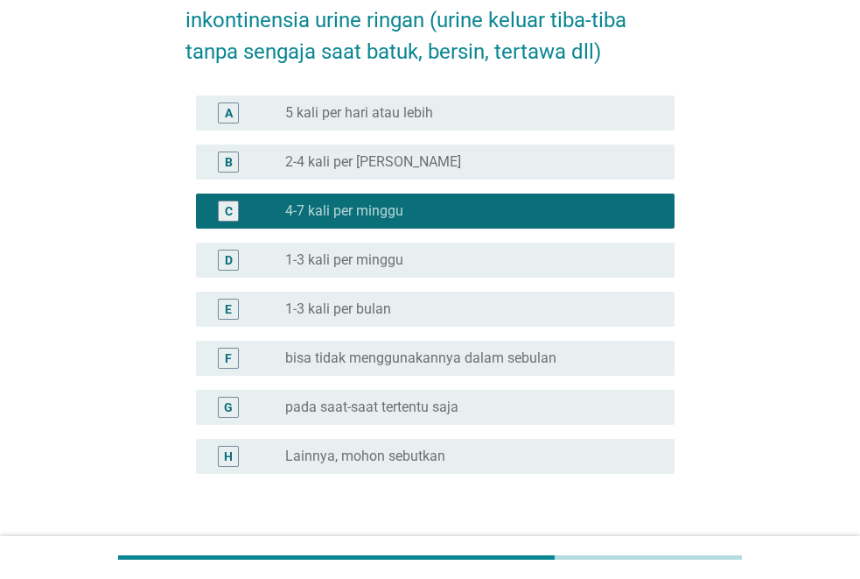
scroll to position [175, 0]
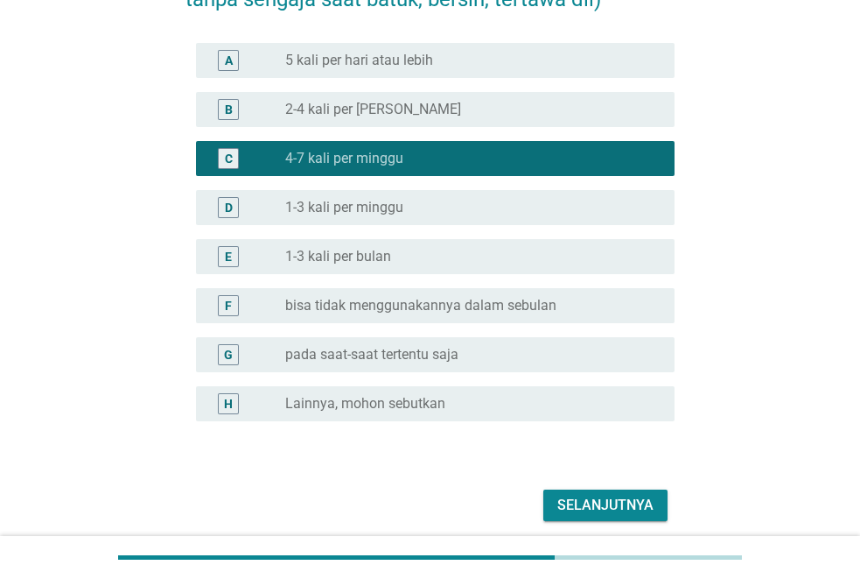
click at [621, 495] on div "Selanjutnya" at bounding box center [606, 505] width 96 height 21
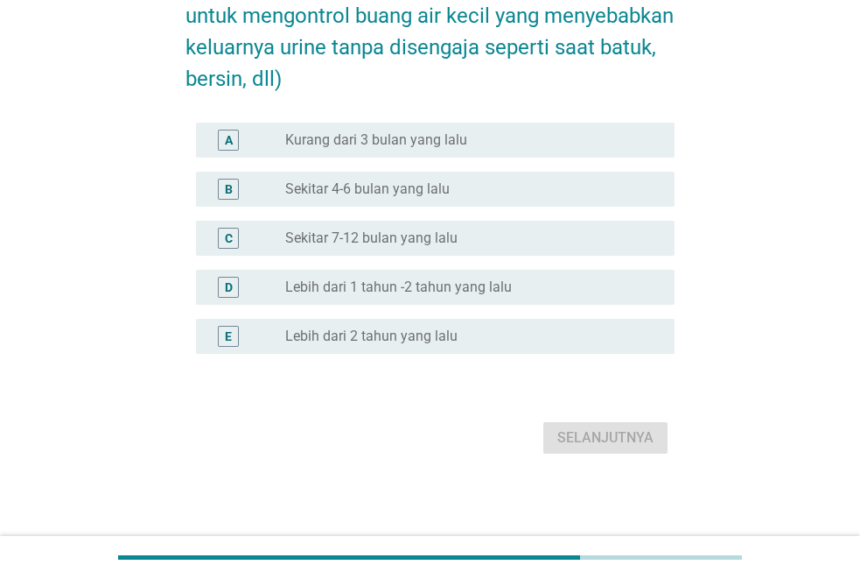
scroll to position [0, 0]
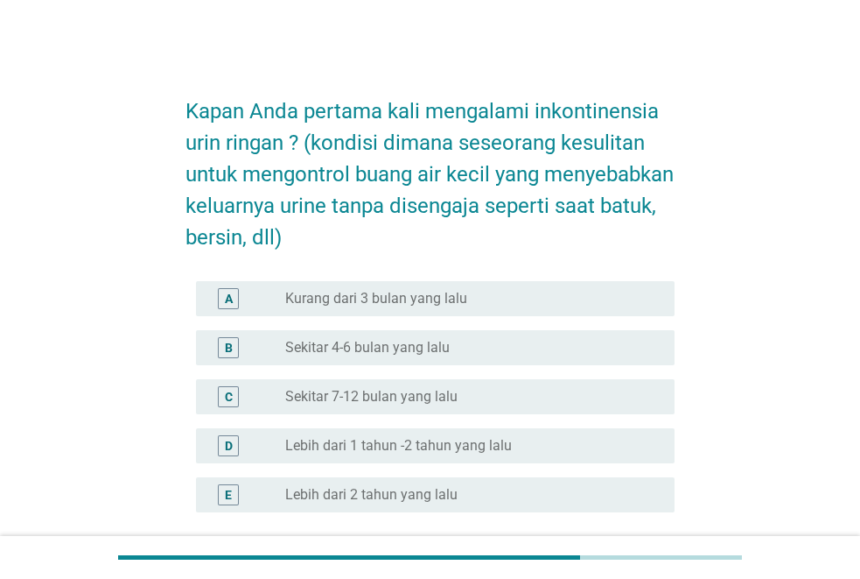
click at [482, 347] on div "radio_button_unchecked Sekitar 4-6 bulan yang lalu" at bounding box center [465, 348] width 361 height 18
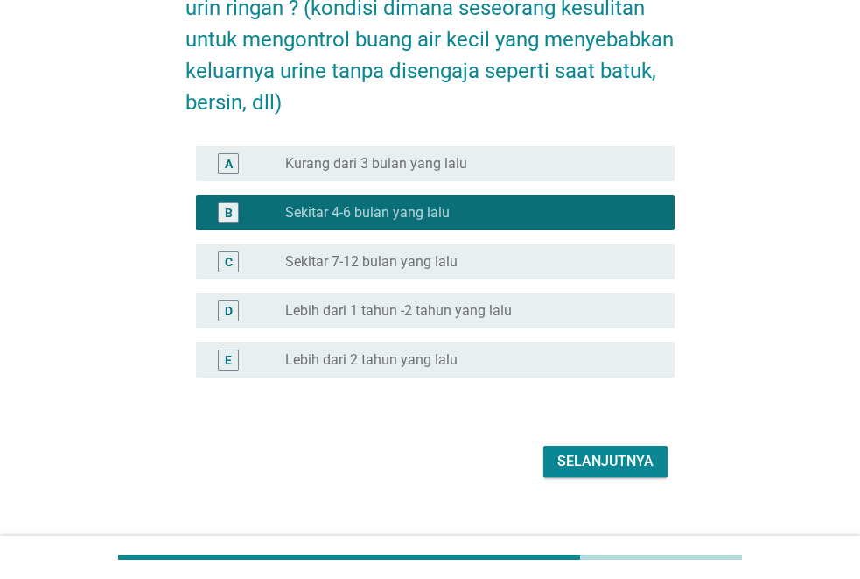
scroll to position [158, 0]
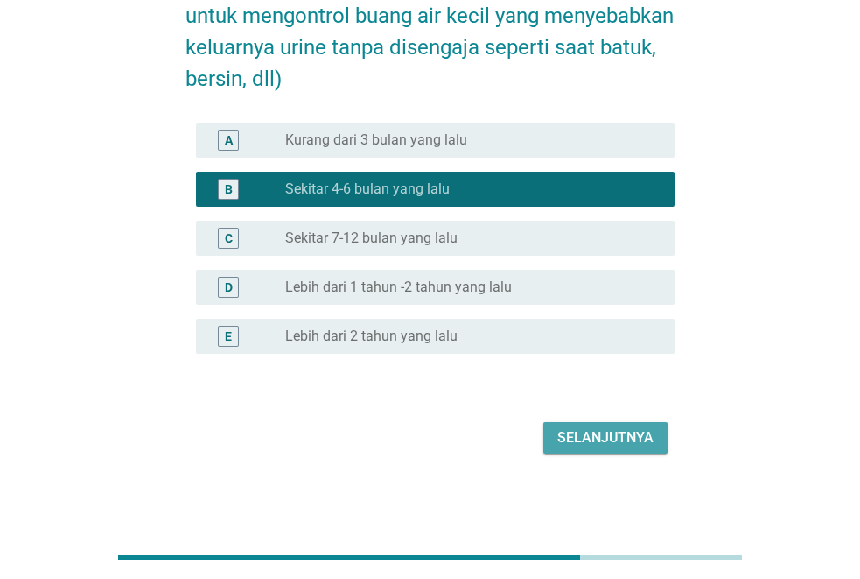
click at [653, 435] on div "Selanjutnya" at bounding box center [606, 437] width 96 height 21
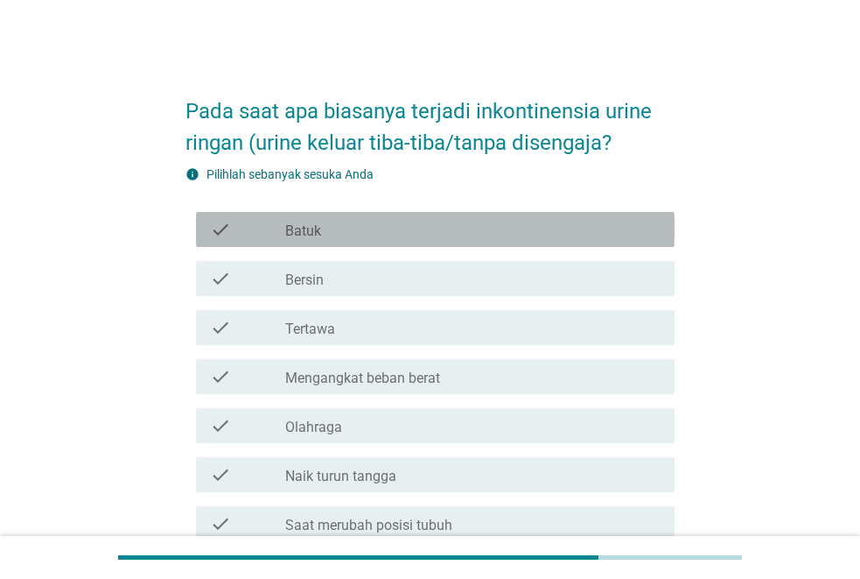
click at [335, 238] on div "check_box_outline_blank Batuk" at bounding box center [472, 229] width 375 height 21
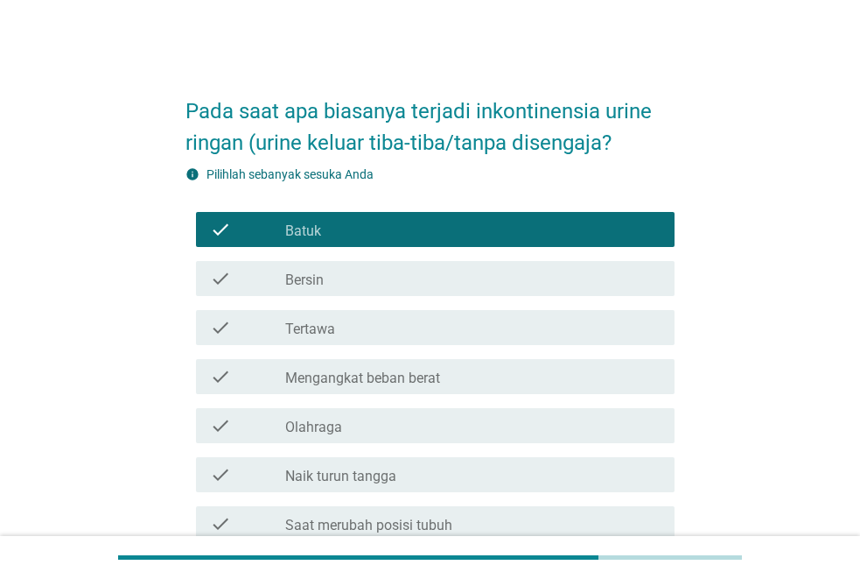
click at [398, 275] on div "check_box_outline_blank Bersin" at bounding box center [472, 278] width 375 height 21
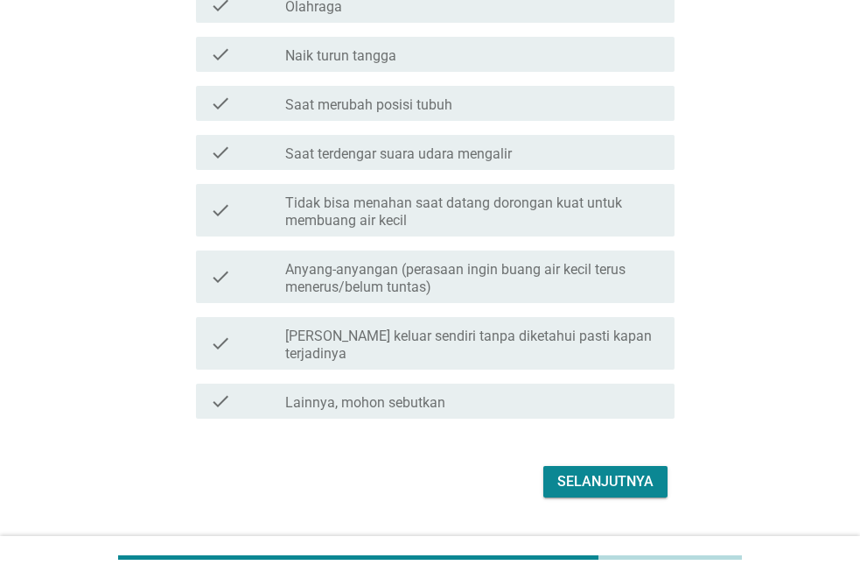
scroll to position [446, 0]
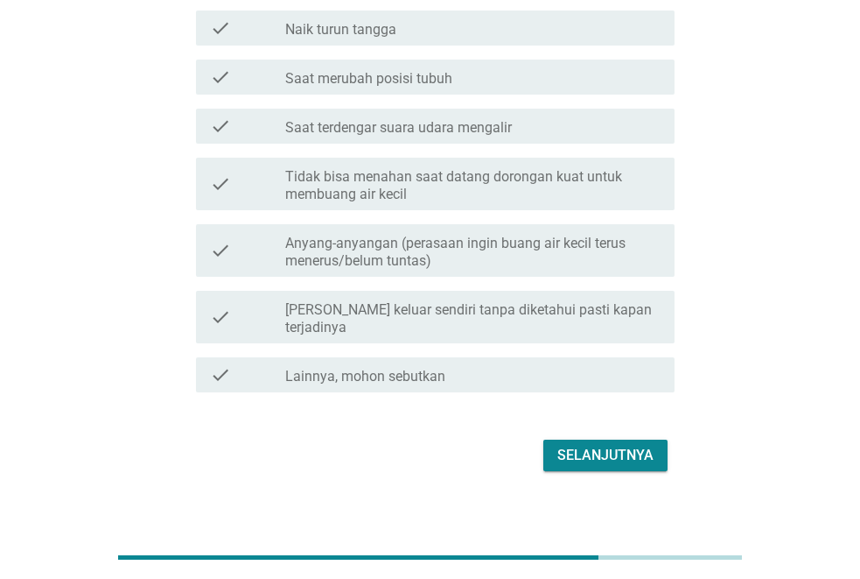
click at [615, 445] on div "Selanjutnya" at bounding box center [606, 455] width 96 height 21
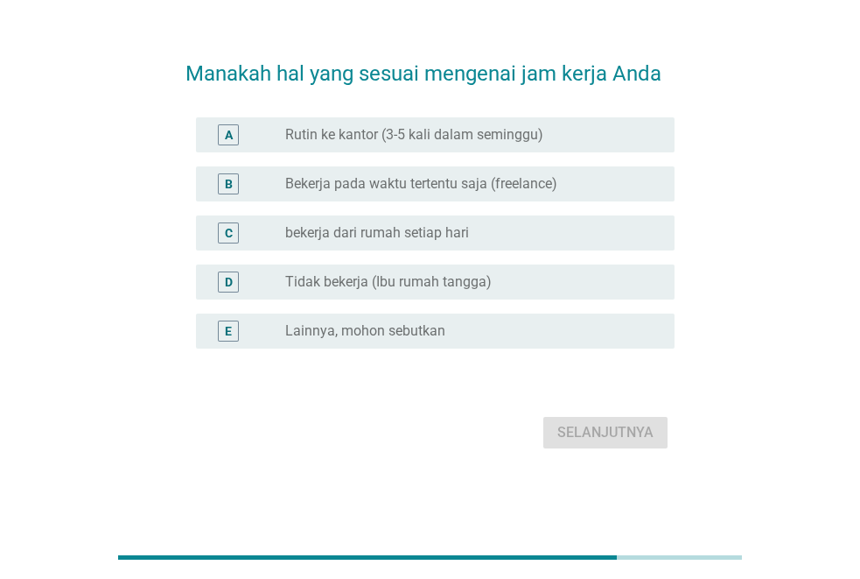
scroll to position [0, 0]
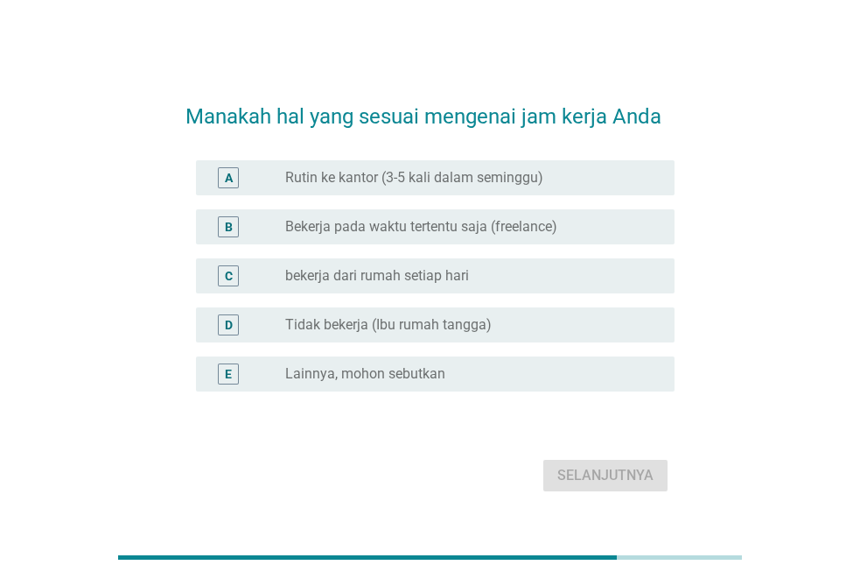
click at [574, 185] on div "radio_button_unchecked Rutin ke kantor (3-5 kali dalam seminggu)" at bounding box center [465, 178] width 361 height 18
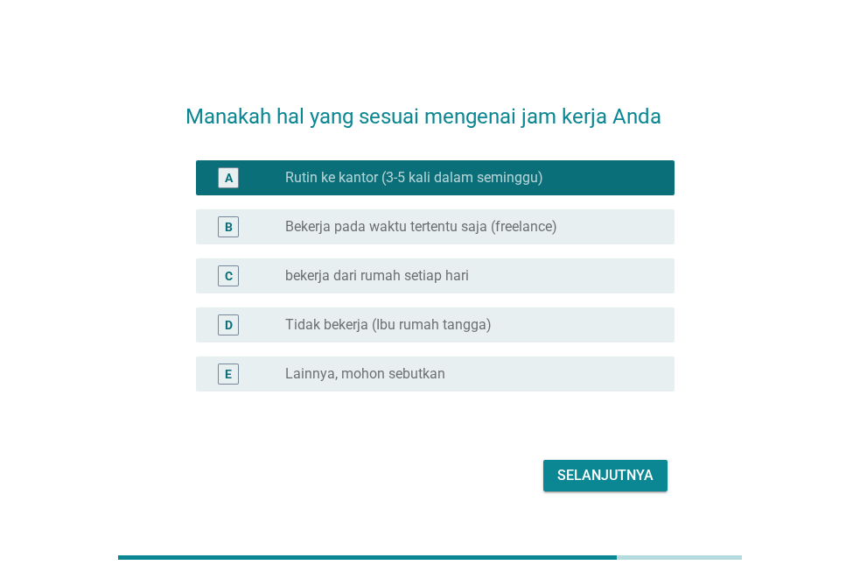
click at [599, 470] on div "Selanjutnya" at bounding box center [606, 475] width 96 height 21
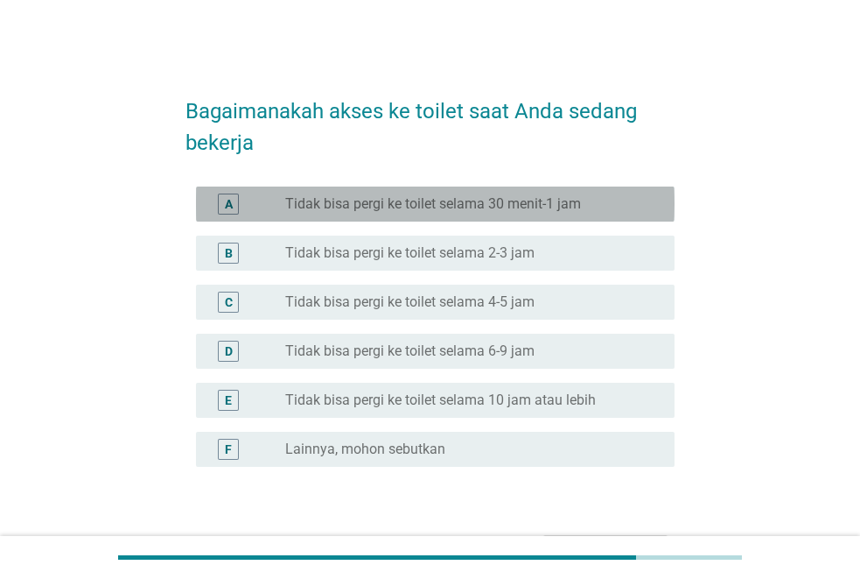
click at [579, 208] on label "Tidak bisa pergi ke toilet selama 30 menit-1 jam" at bounding box center [433, 204] width 296 height 18
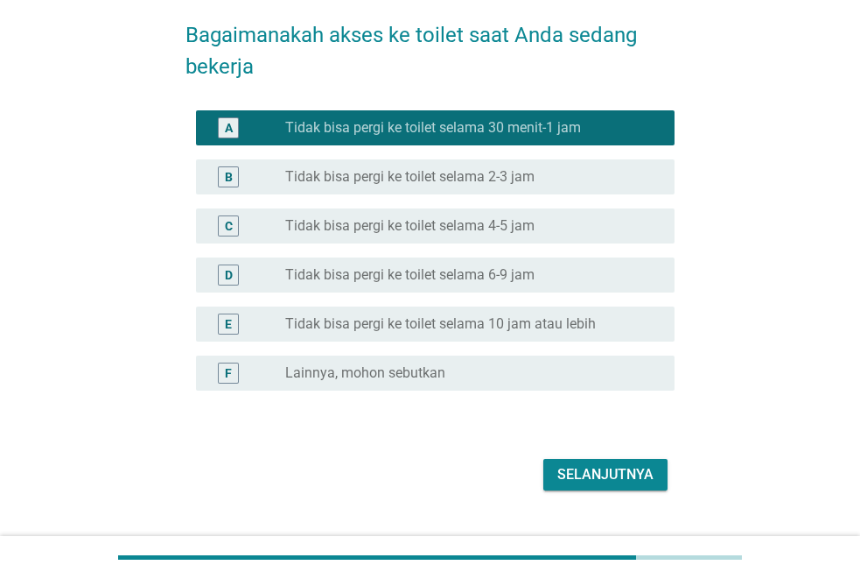
scroll to position [113, 0]
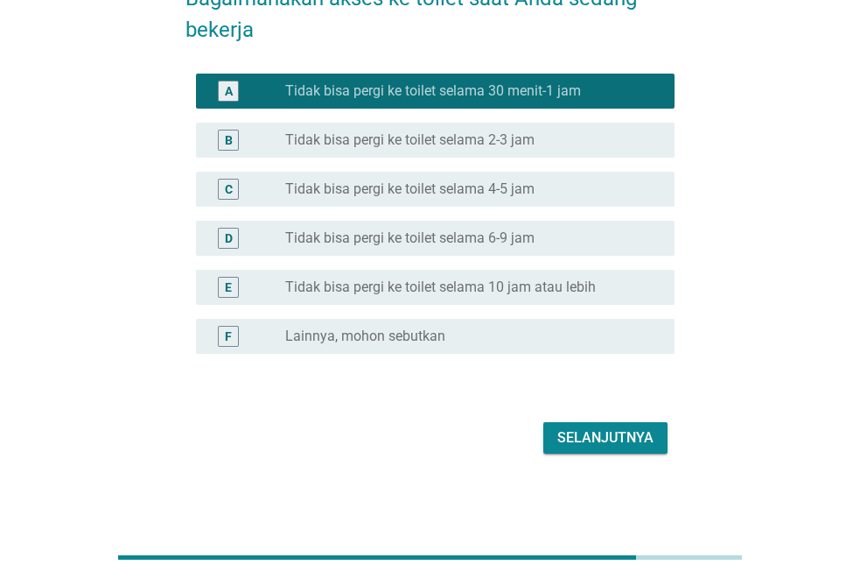
click at [626, 427] on div "Selanjutnya" at bounding box center [606, 437] width 96 height 21
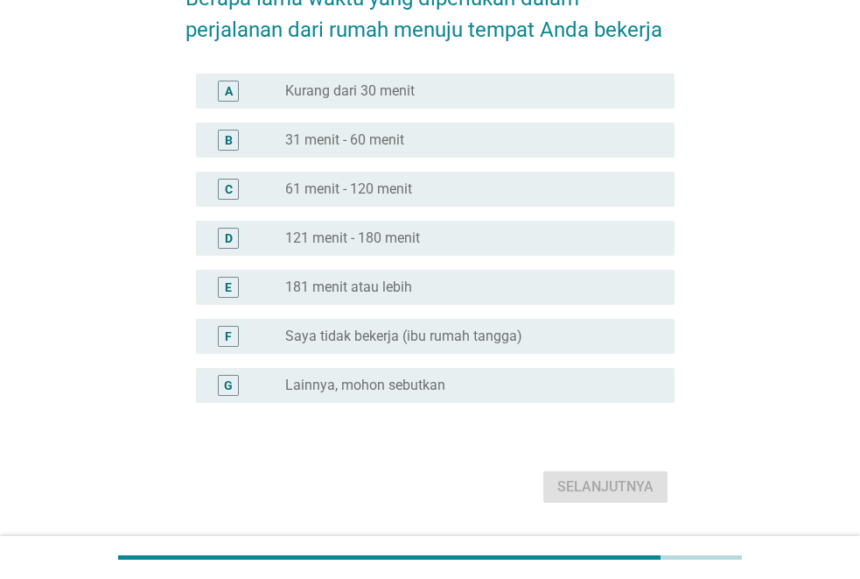
scroll to position [0, 0]
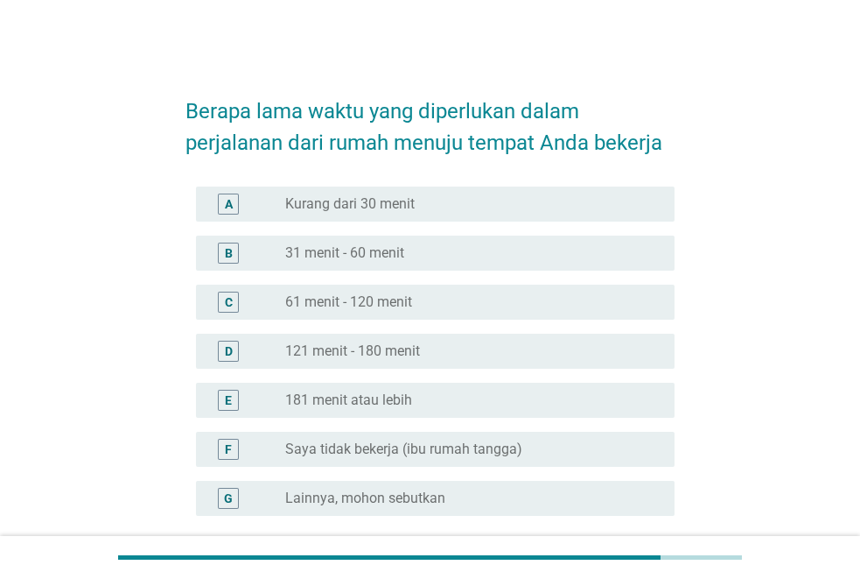
click at [424, 198] on div "radio_button_unchecked Kurang dari 30 menit" at bounding box center [465, 204] width 361 height 18
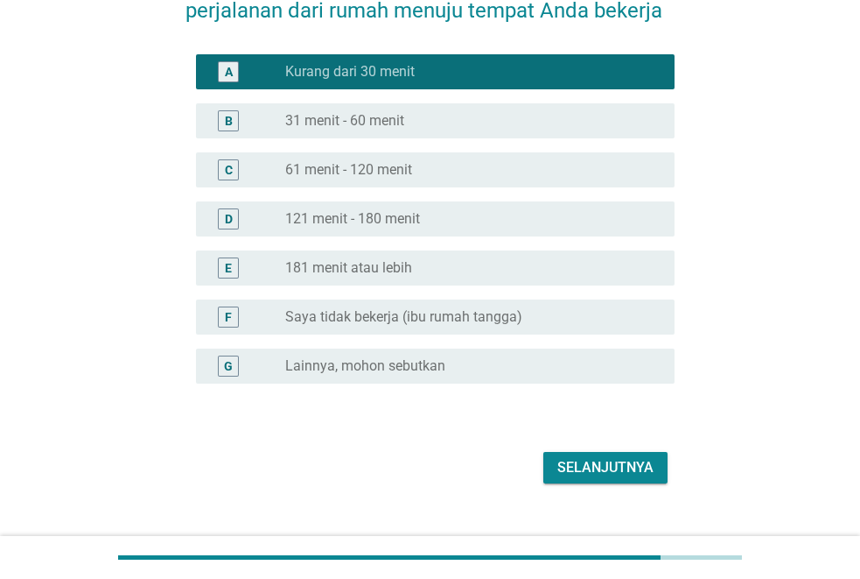
scroll to position [162, 0]
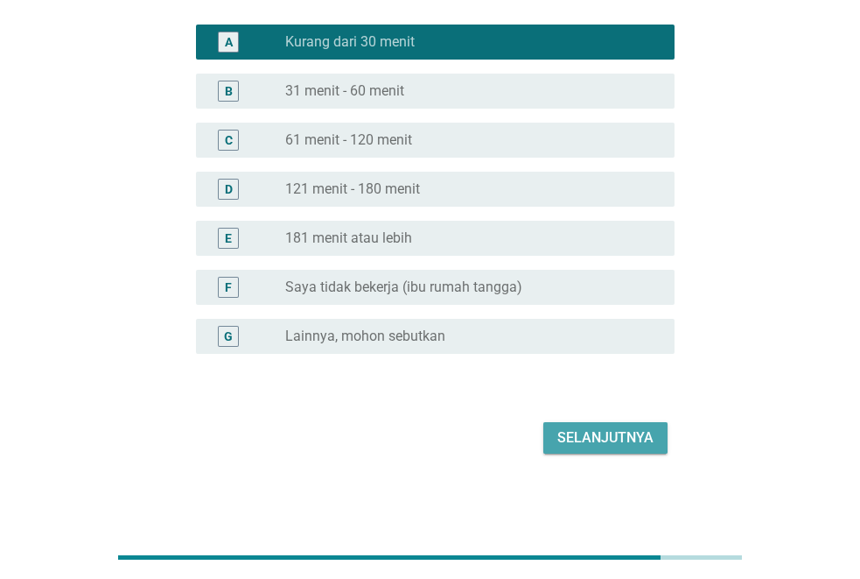
click at [605, 427] on div "Selanjutnya" at bounding box center [606, 437] width 96 height 21
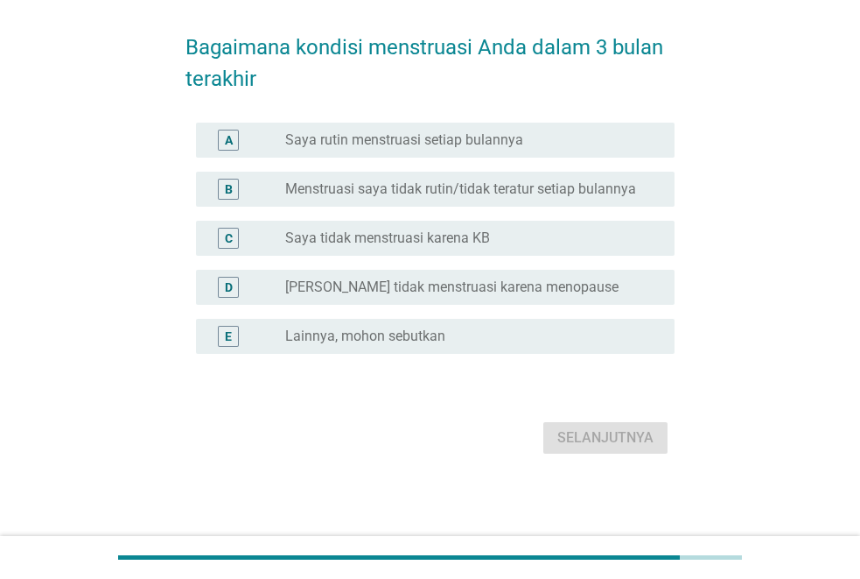
scroll to position [0, 0]
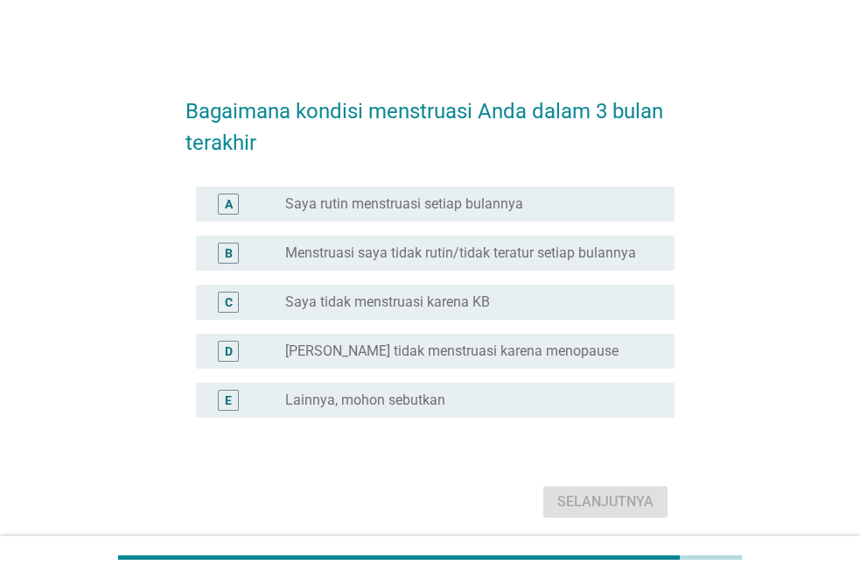
click at [523, 207] on div "radio_button_unchecked Saya rutin menstruasi setiap bulannya" at bounding box center [465, 204] width 361 height 18
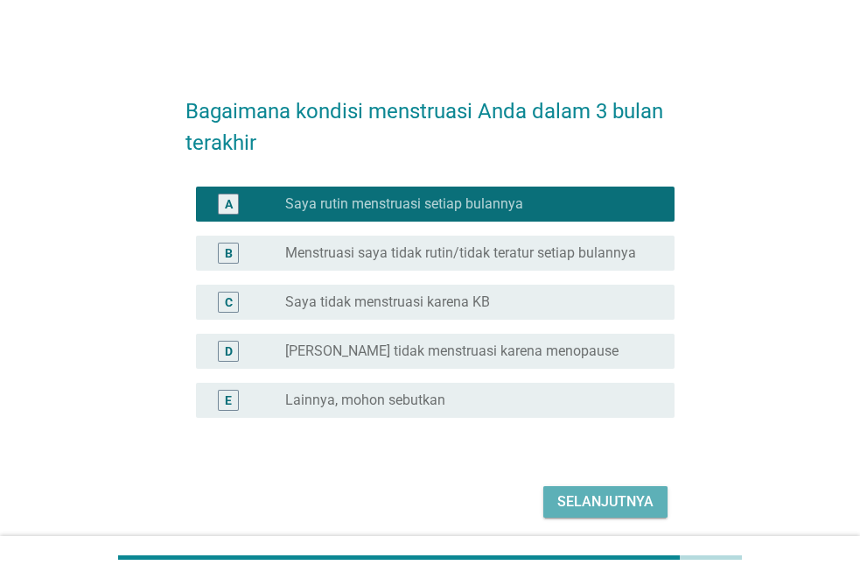
click at [604, 502] on div "Selanjutnya" at bounding box center [606, 501] width 96 height 21
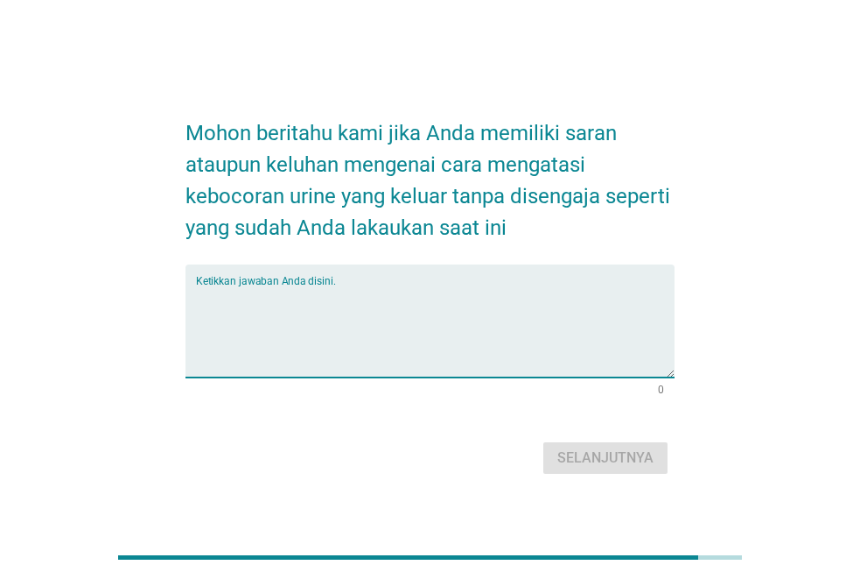
click at [382, 311] on textarea "Ketikkan jawaban Anda disini." at bounding box center [435, 331] width 479 height 92
type textarea "r"
type textarea "tidak ada"
click at [612, 455] on div "Selanjutnya" at bounding box center [606, 457] width 96 height 21
